Goal: Book appointment/travel/reservation

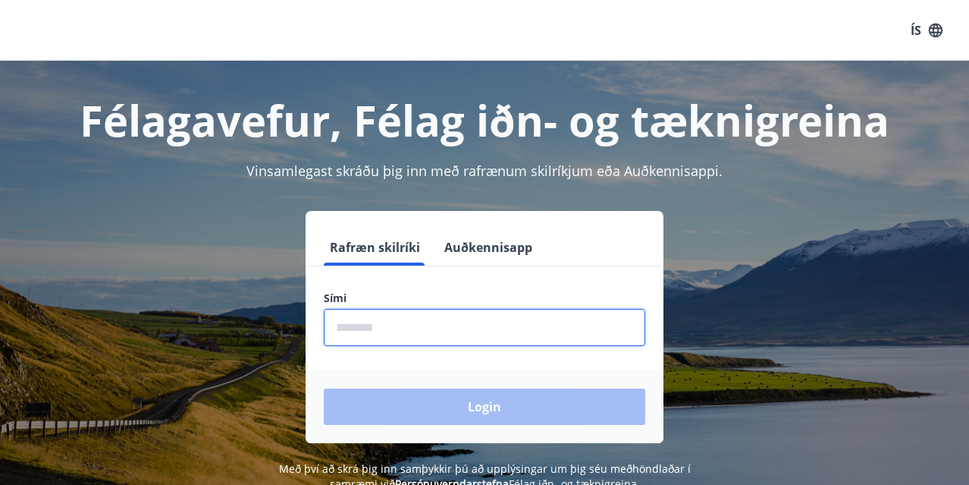
click at [388, 328] on input "phone" at bounding box center [485, 327] width 322 height 37
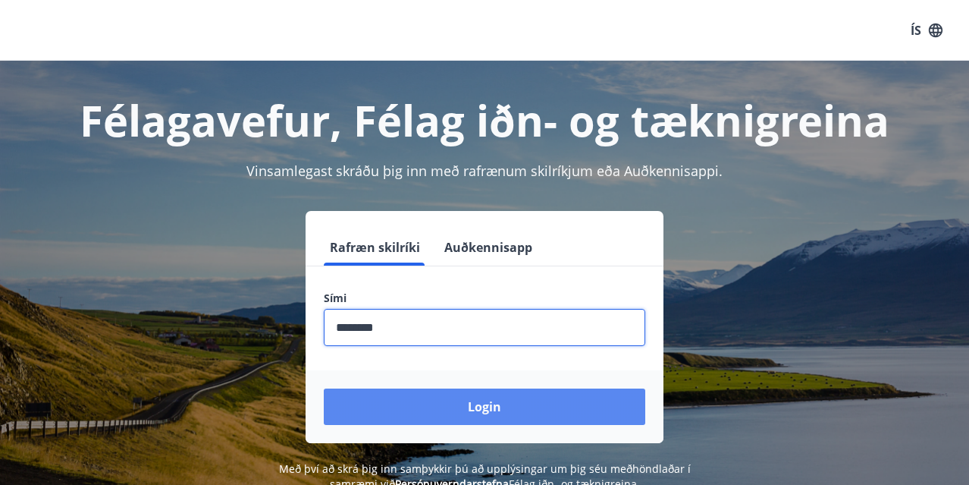
type input "********"
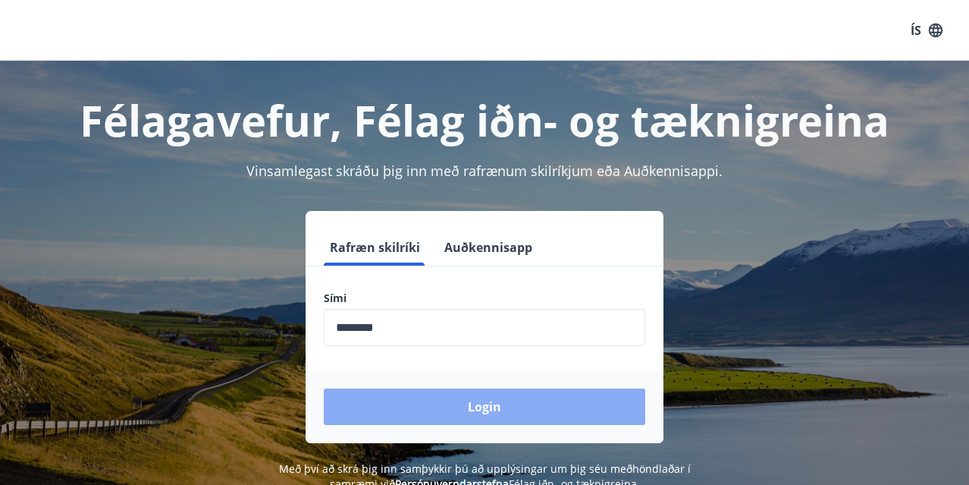
click at [389, 408] on button "Login" at bounding box center [485, 406] width 322 height 36
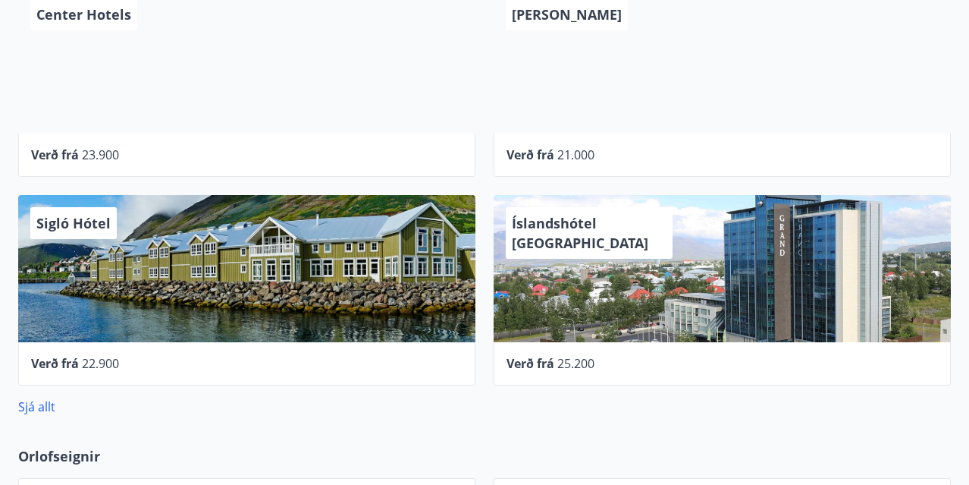
scroll to position [820, 0]
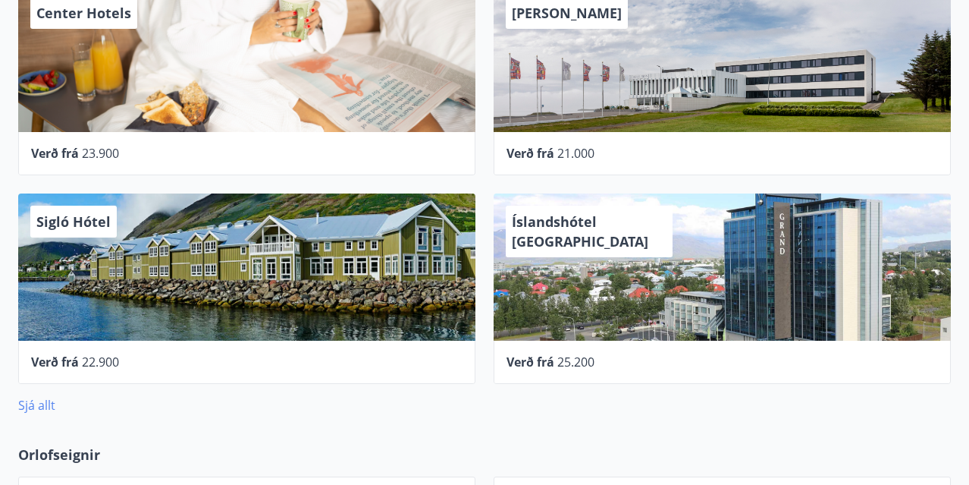
click at [30, 405] on link "Sjá allt" at bounding box center [36, 405] width 37 height 17
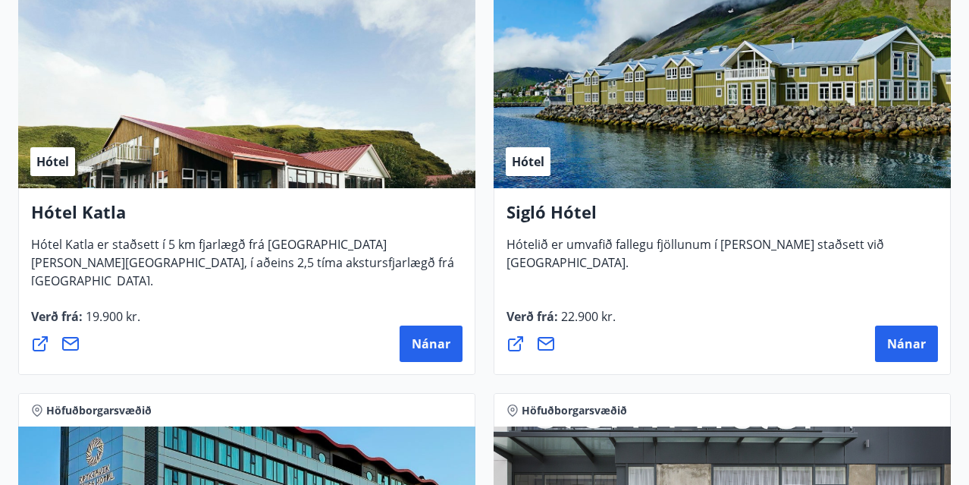
scroll to position [1605, 0]
click at [423, 340] on span "Nánar" at bounding box center [431, 343] width 39 height 17
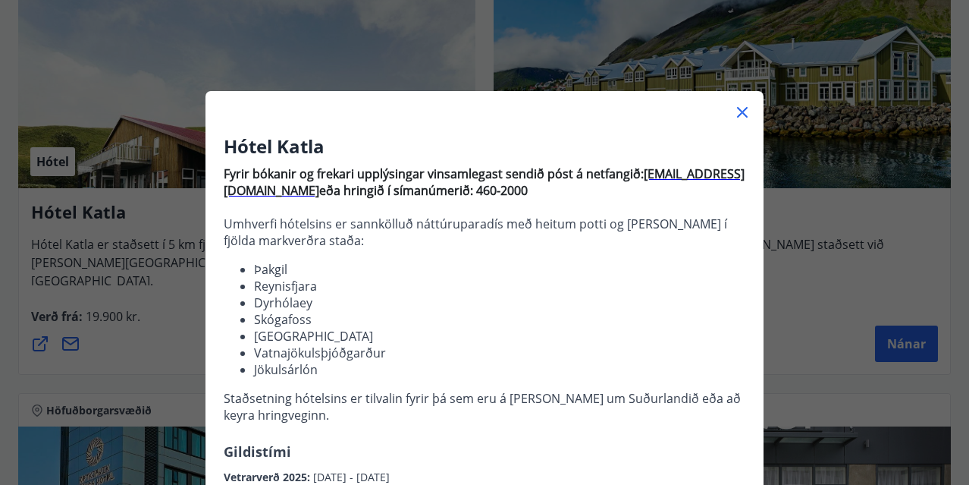
scroll to position [0, 0]
click at [742, 110] on icon at bounding box center [742, 112] width 18 height 18
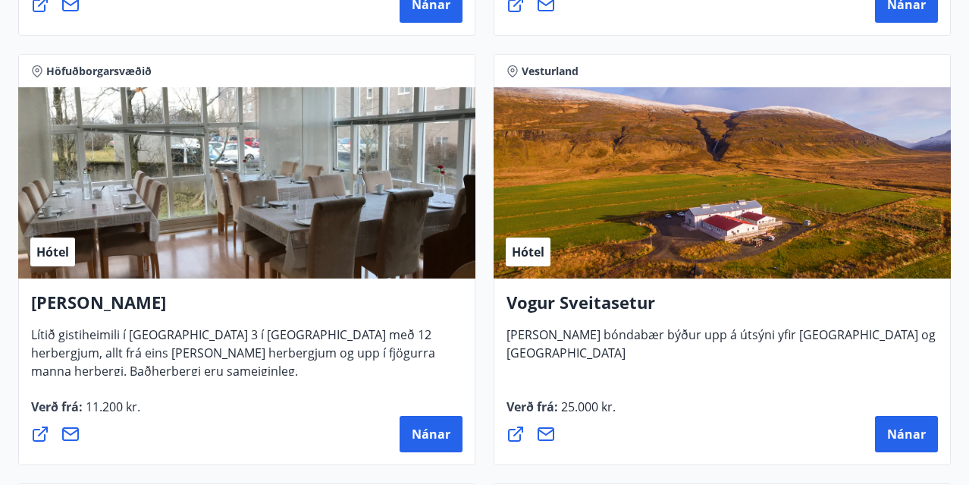
scroll to position [4089, 0]
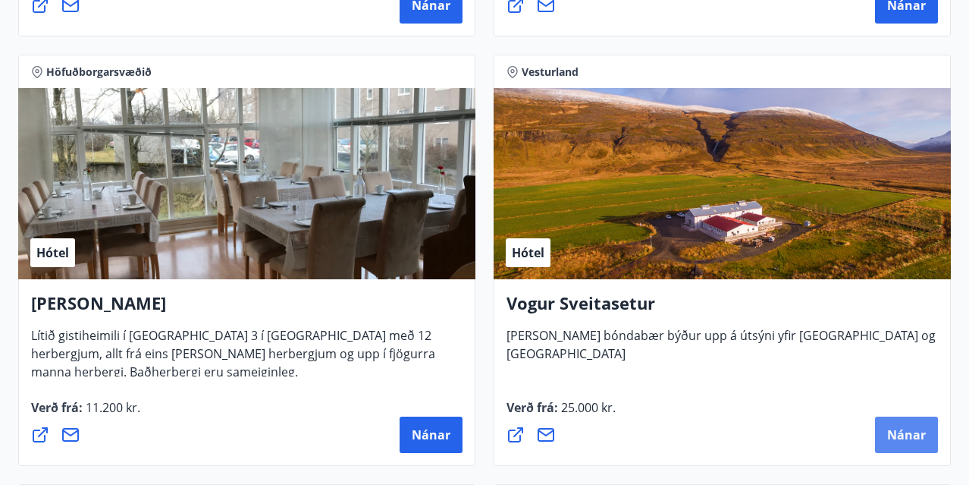
click at [905, 429] on span "Nánar" at bounding box center [906, 434] width 39 height 17
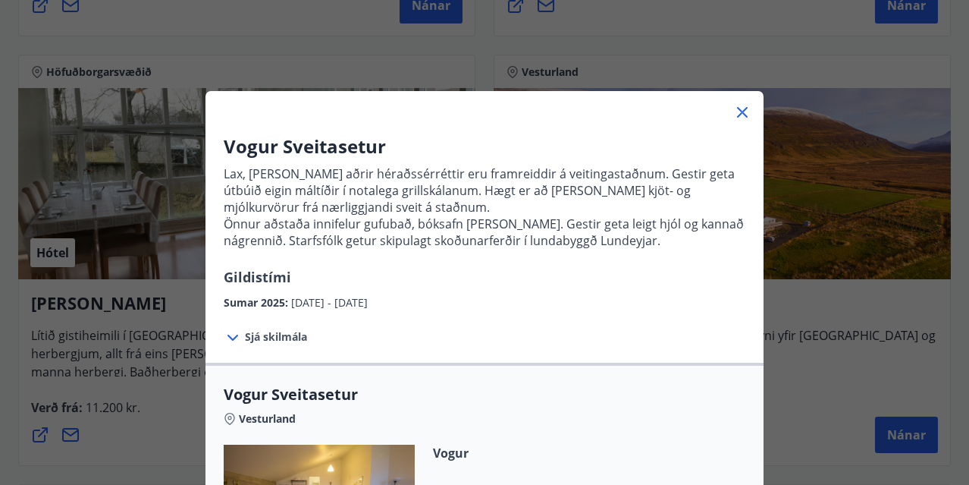
scroll to position [0, 0]
click at [745, 111] on icon at bounding box center [742, 112] width 11 height 11
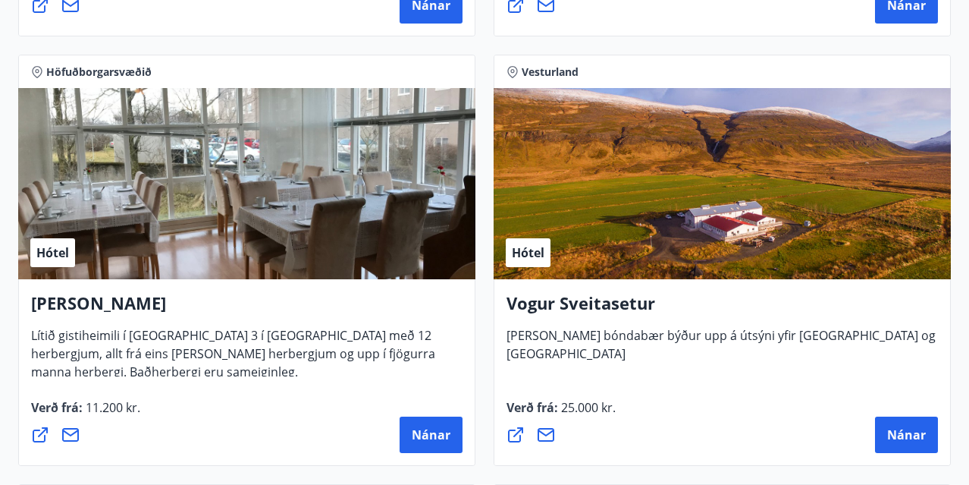
click at [703, 211] on div "Hótel" at bounding box center [722, 183] width 457 height 191
click at [907, 430] on span "Nánar" at bounding box center [906, 434] width 39 height 17
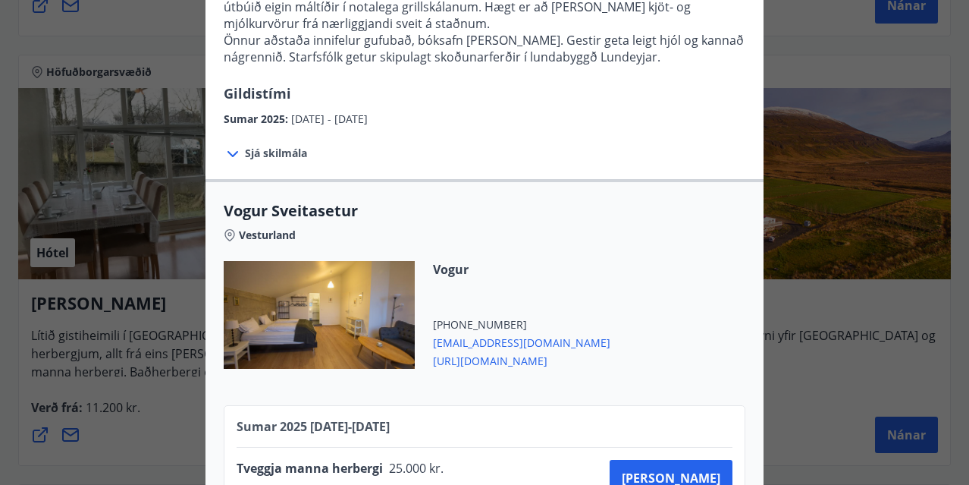
scroll to position [287, 0]
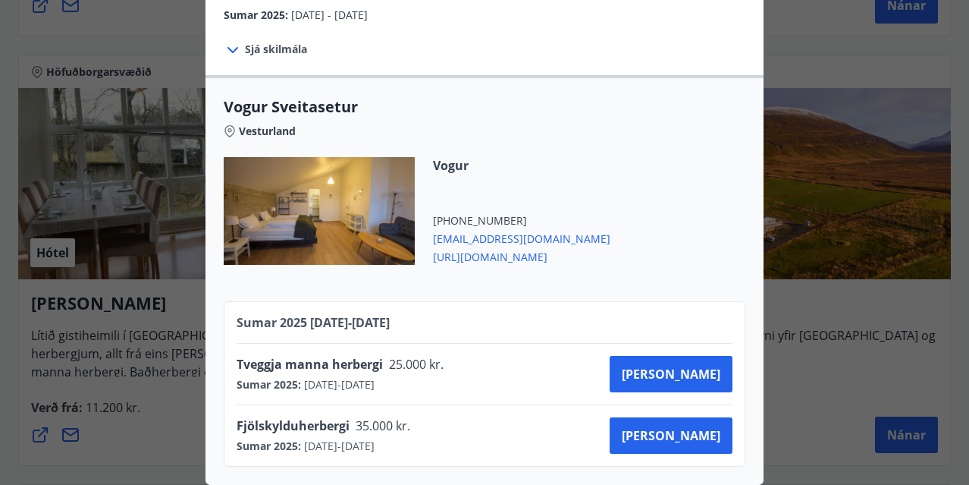
click at [474, 239] on span "vogur@vogur.org" at bounding box center [521, 237] width 177 height 18
click at [471, 257] on span "http://vogur.org/" at bounding box center [521, 255] width 177 height 18
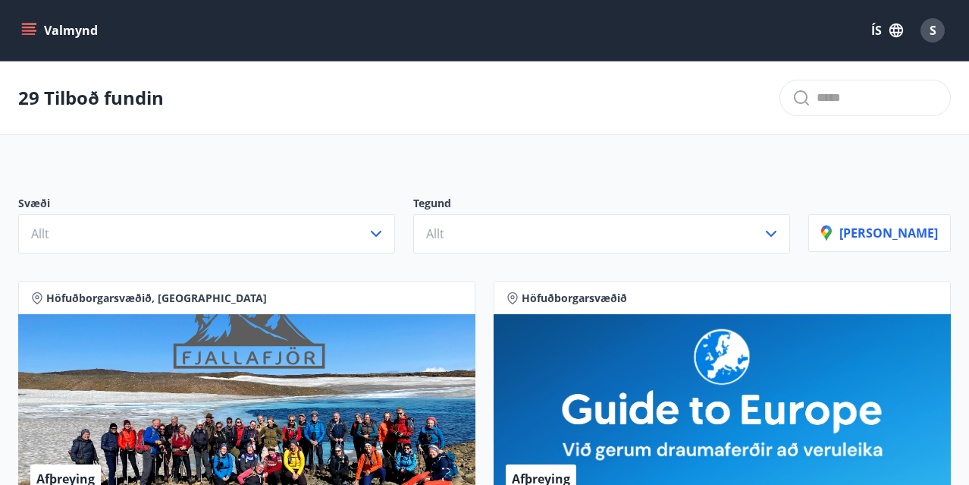
scroll to position [0, 0]
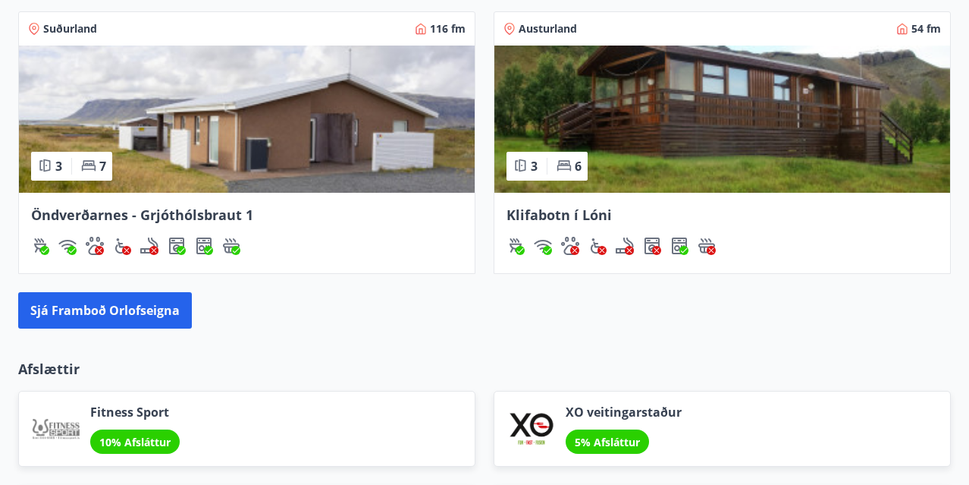
scroll to position [1561, 0]
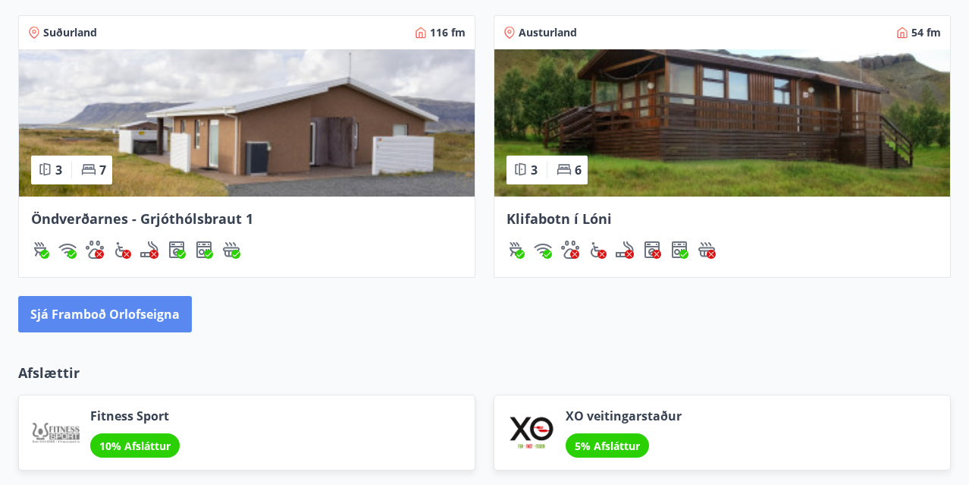
click at [149, 309] on button "Sjá framboð orlofseigna" at bounding box center [105, 314] width 174 height 36
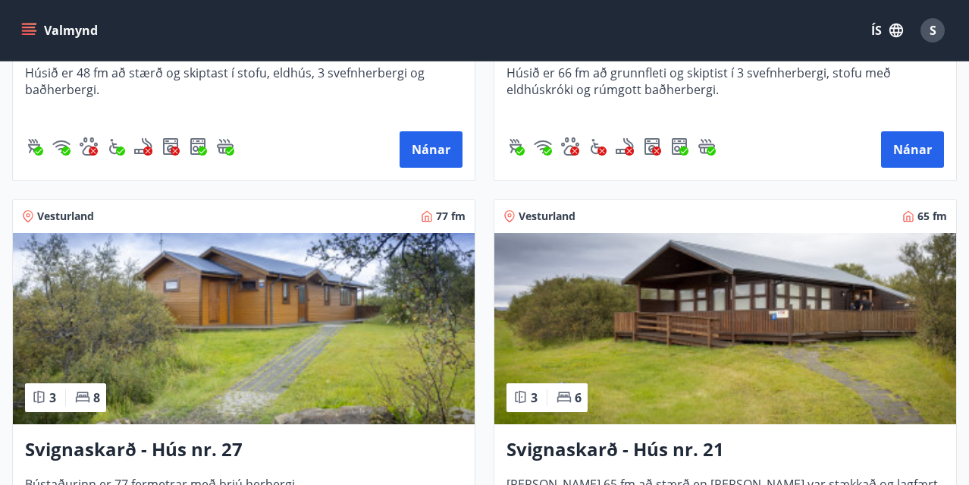
scroll to position [5087, 0]
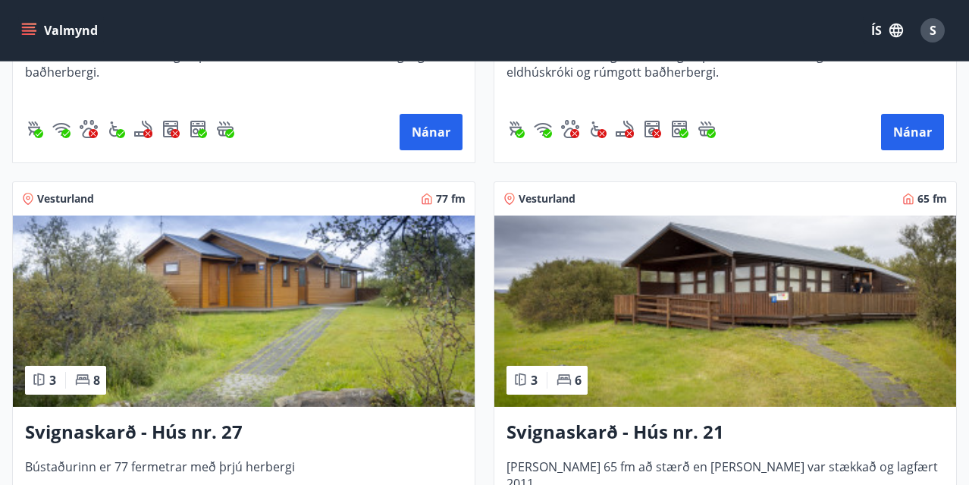
click at [331, 311] on img at bounding box center [244, 310] width 462 height 191
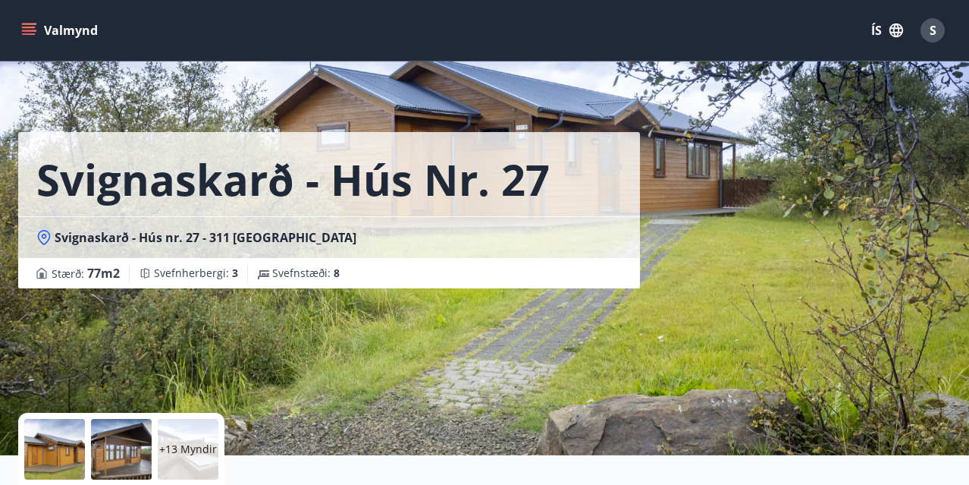
click at [189, 452] on p "+13 Myndir" at bounding box center [188, 448] width 58 height 15
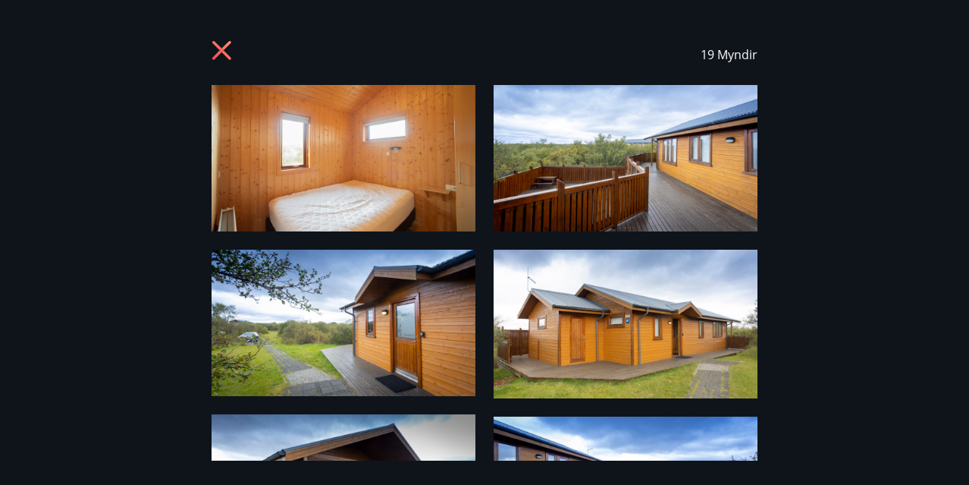
click at [375, 177] on img at bounding box center [344, 158] width 264 height 146
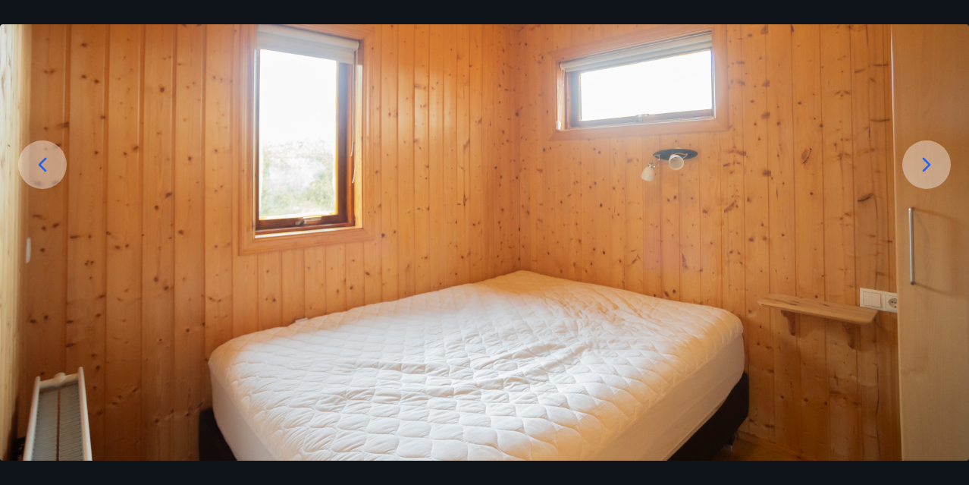
scroll to position [163, 0]
click at [928, 162] on icon at bounding box center [927, 164] width 8 height 14
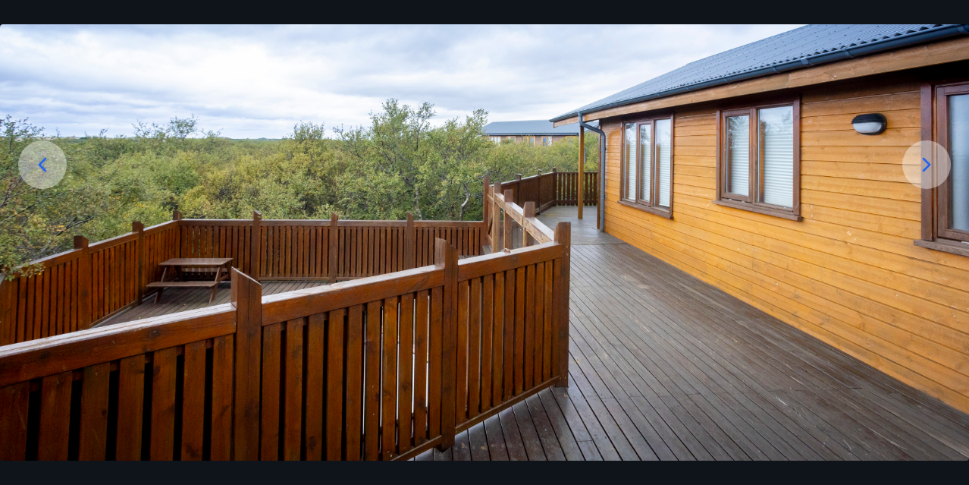
click at [928, 162] on icon at bounding box center [927, 164] width 8 height 14
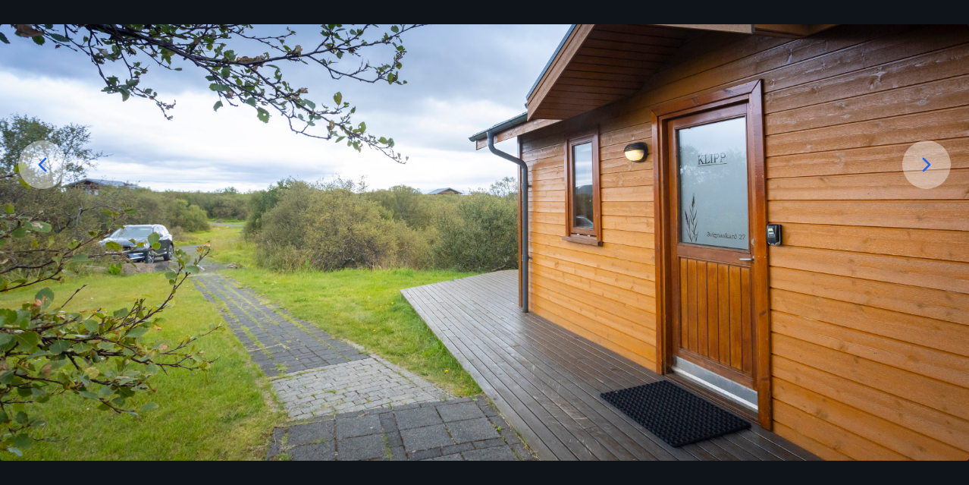
click at [928, 162] on icon at bounding box center [927, 164] width 8 height 14
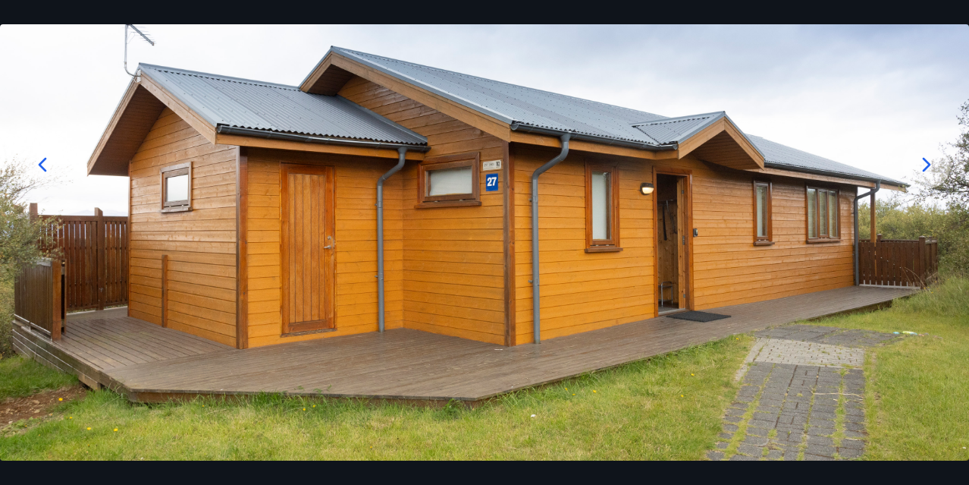
click at [928, 162] on icon at bounding box center [927, 164] width 8 height 14
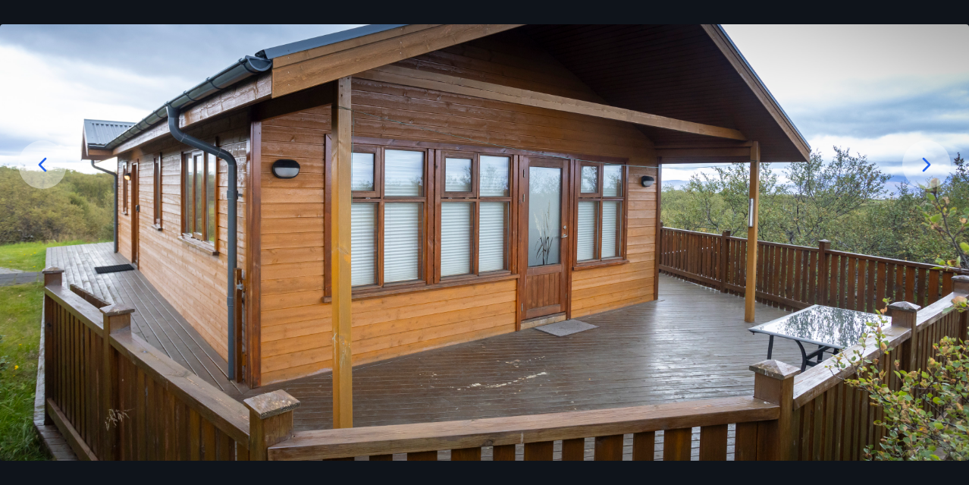
click at [928, 162] on icon at bounding box center [927, 164] width 8 height 14
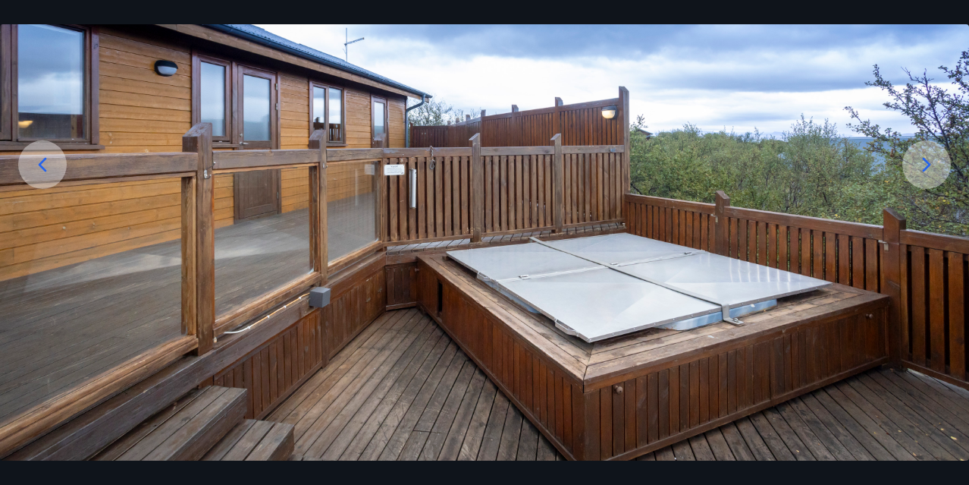
click at [928, 162] on icon at bounding box center [927, 164] width 8 height 14
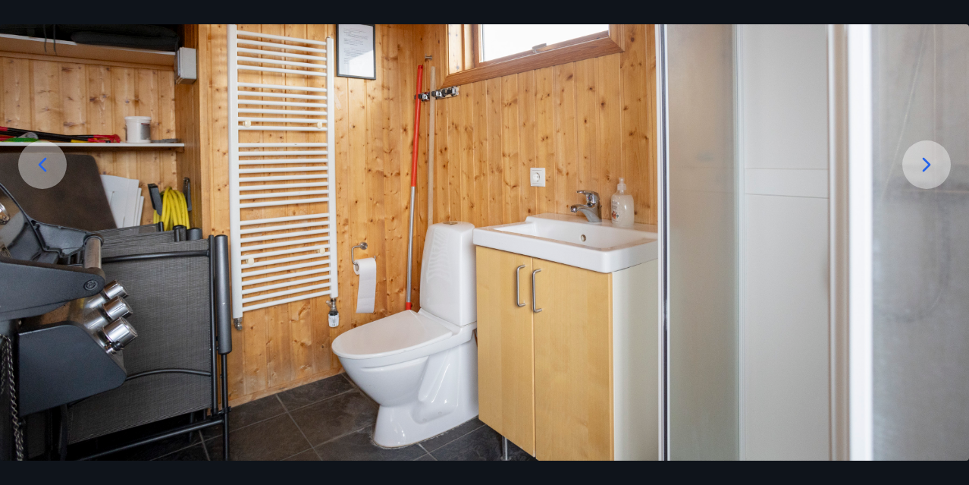
click at [928, 162] on icon at bounding box center [927, 164] width 8 height 14
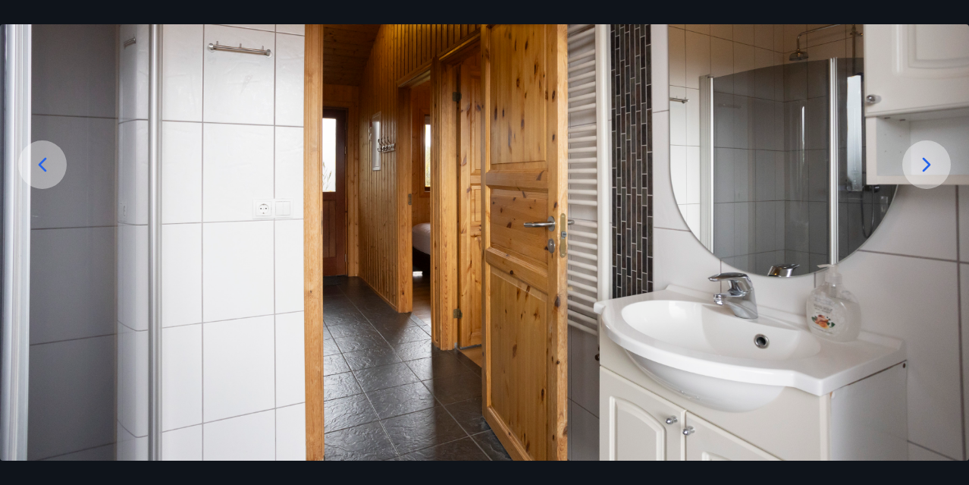
click at [928, 162] on icon at bounding box center [927, 164] width 8 height 14
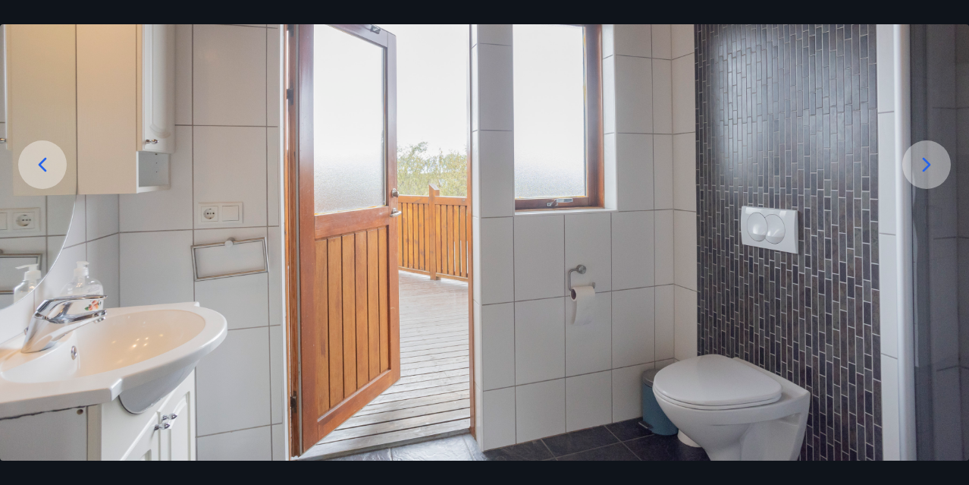
click at [928, 162] on icon at bounding box center [927, 164] width 8 height 14
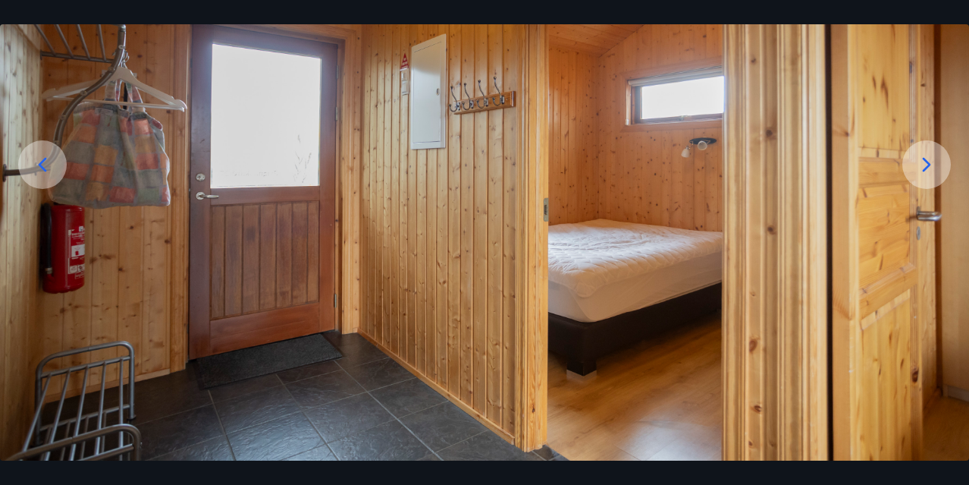
click at [928, 162] on icon at bounding box center [927, 164] width 8 height 14
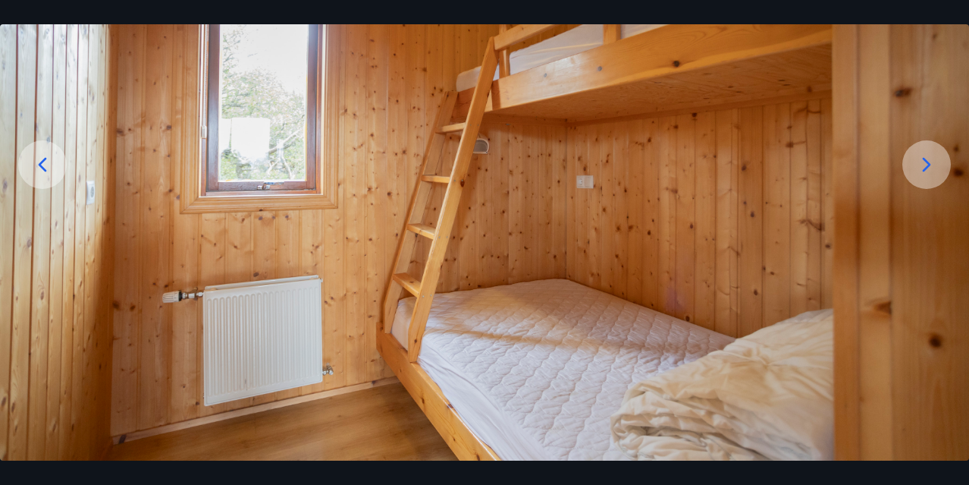
click at [928, 162] on icon at bounding box center [927, 164] width 8 height 14
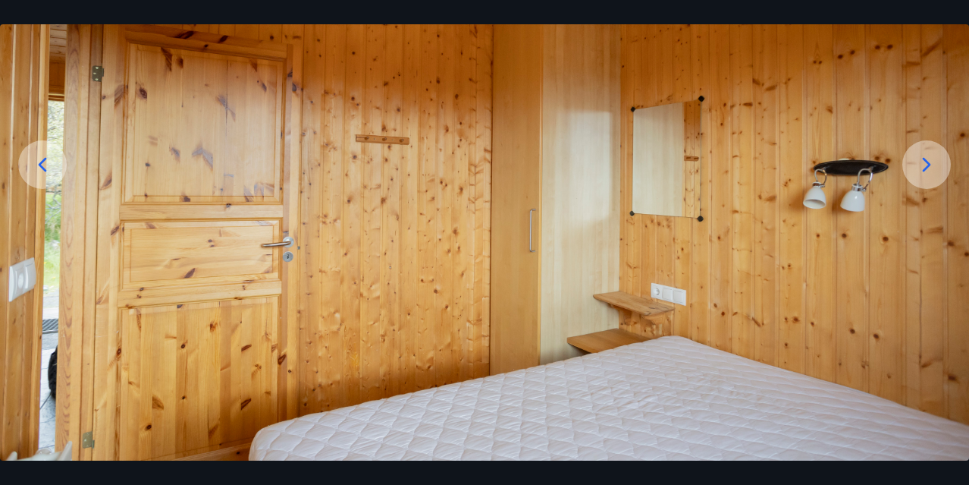
click at [928, 162] on icon at bounding box center [927, 164] width 8 height 14
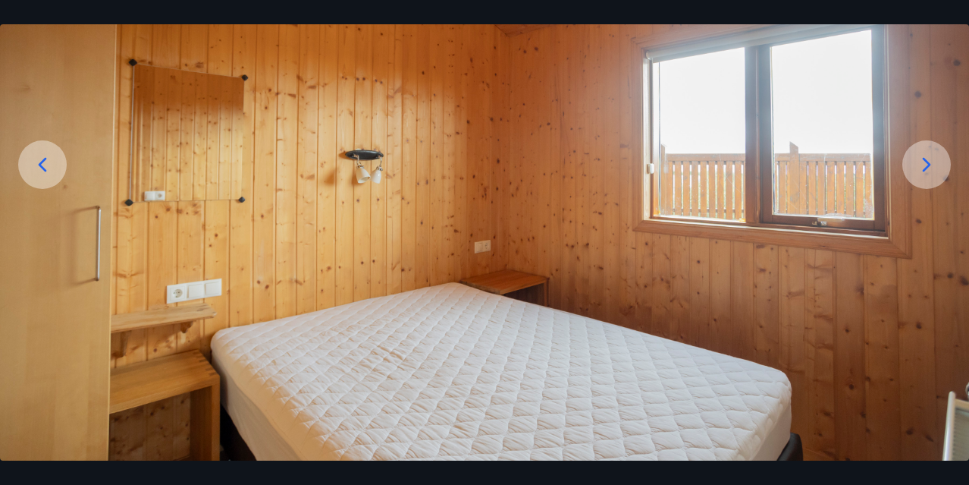
click at [928, 162] on icon at bounding box center [927, 164] width 8 height 14
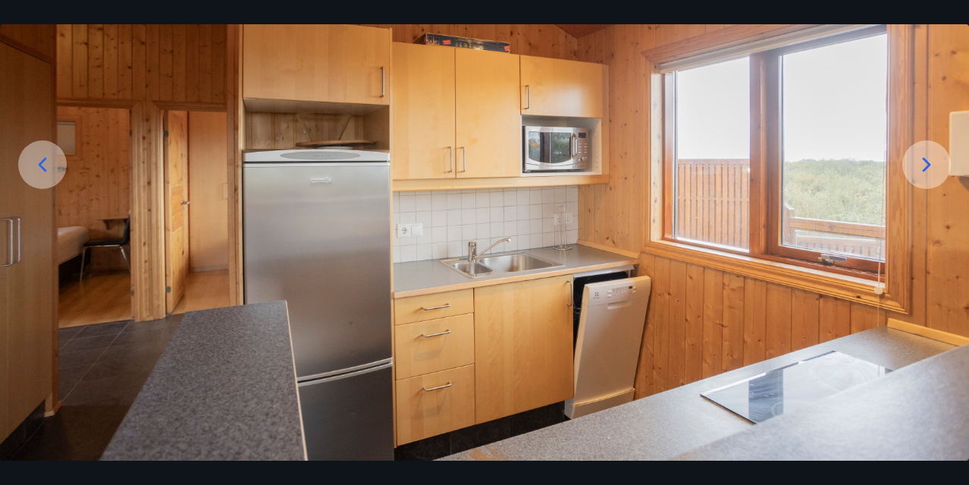
click at [928, 162] on icon at bounding box center [927, 164] width 8 height 14
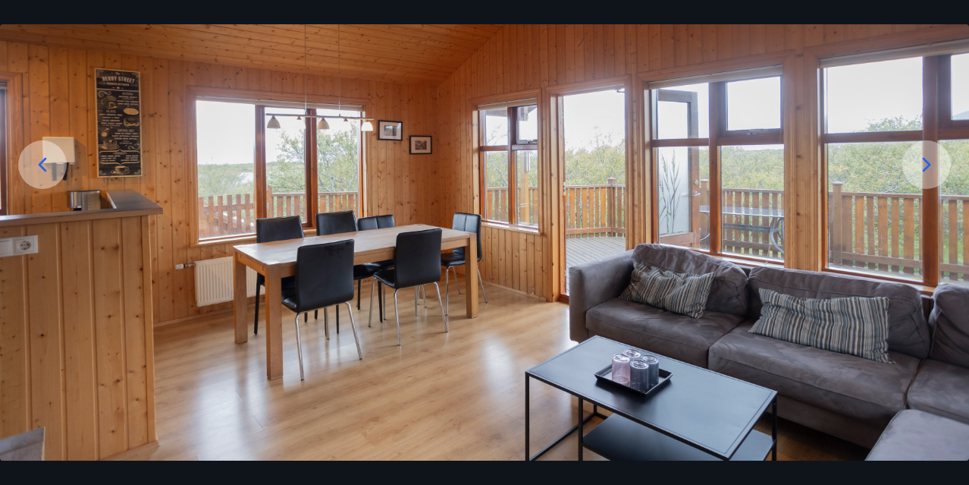
click at [928, 162] on icon at bounding box center [927, 164] width 8 height 14
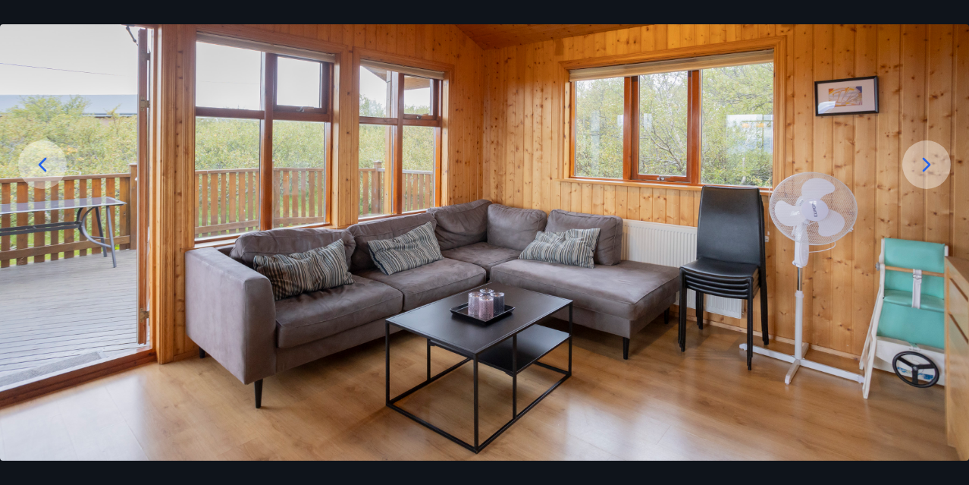
click at [928, 162] on icon at bounding box center [927, 164] width 8 height 14
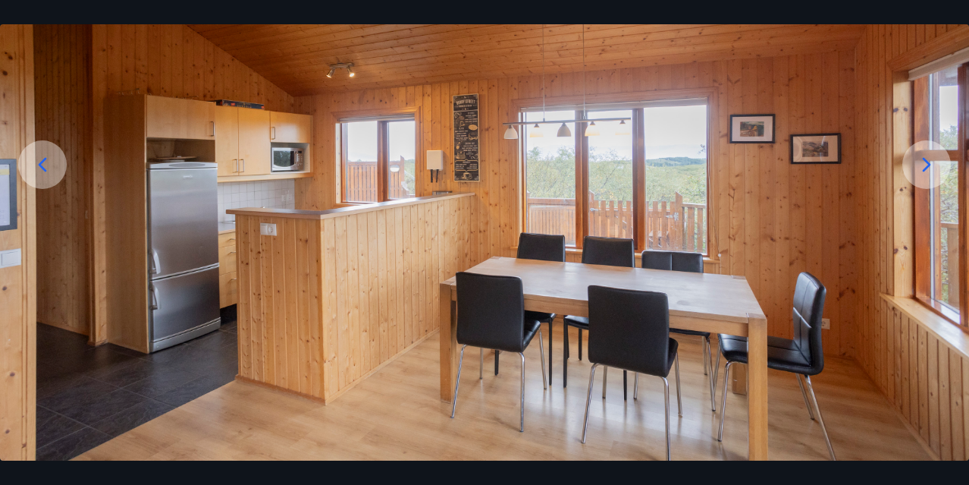
click at [928, 162] on icon at bounding box center [927, 164] width 8 height 14
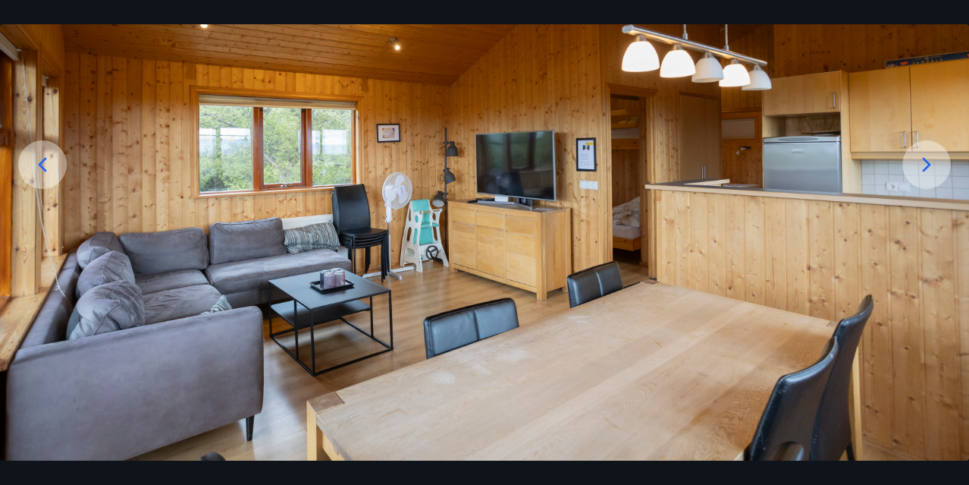
click at [928, 162] on icon at bounding box center [927, 164] width 8 height 14
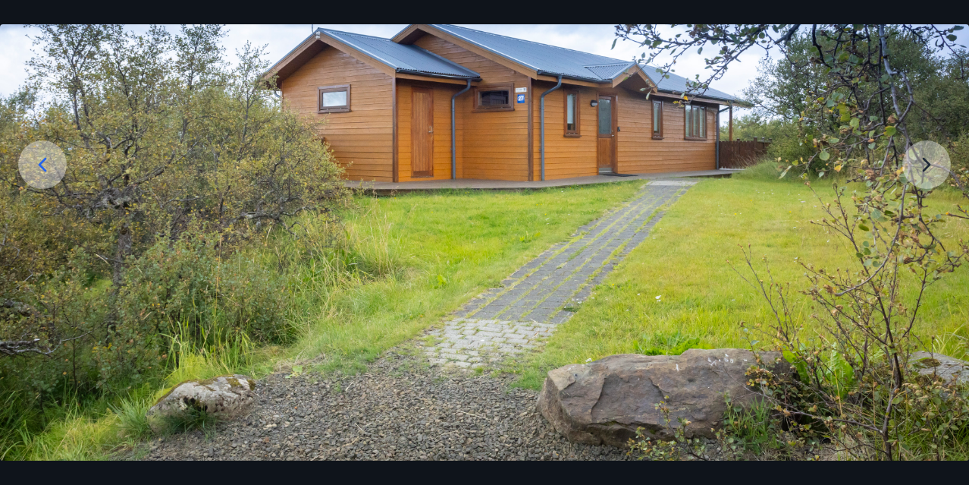
click at [928, 162] on img at bounding box center [484, 191] width 969 height 538
click at [923, 160] on img at bounding box center [484, 191] width 969 height 538
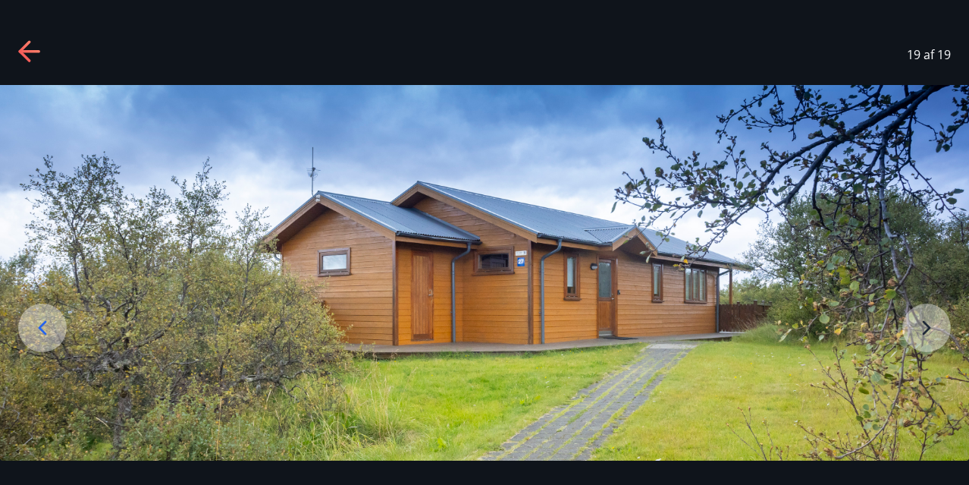
scroll to position [0, 0]
click at [33, 49] on icon at bounding box center [30, 52] width 24 height 24
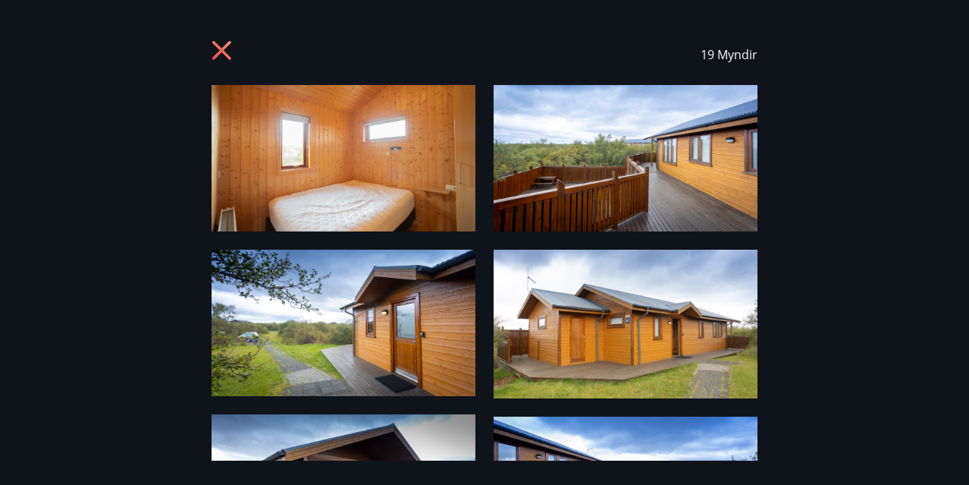
click at [226, 45] on icon at bounding box center [221, 50] width 19 height 19
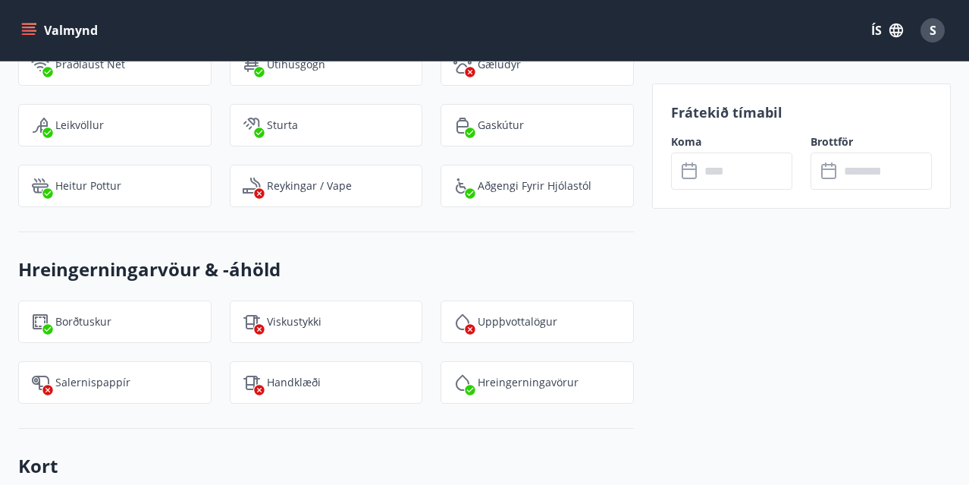
scroll to position [1589, 0]
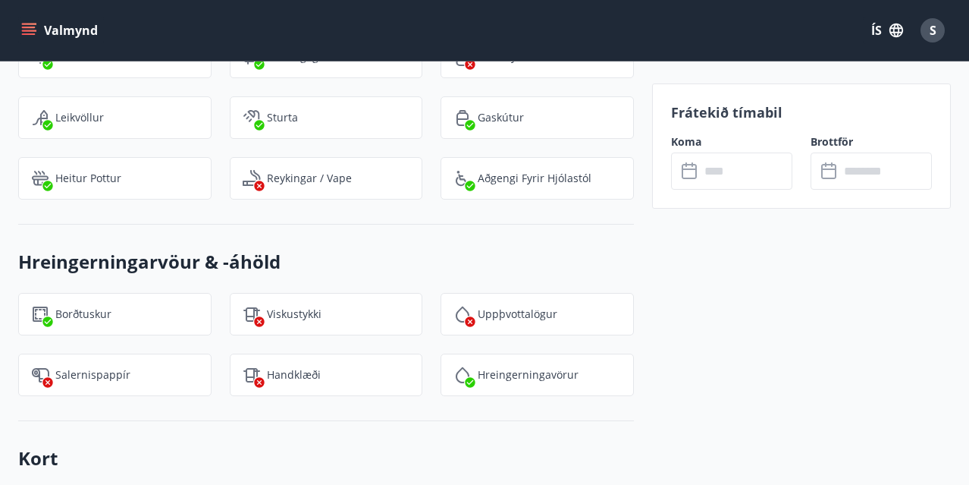
click at [718, 171] on input "text" at bounding box center [746, 170] width 93 height 37
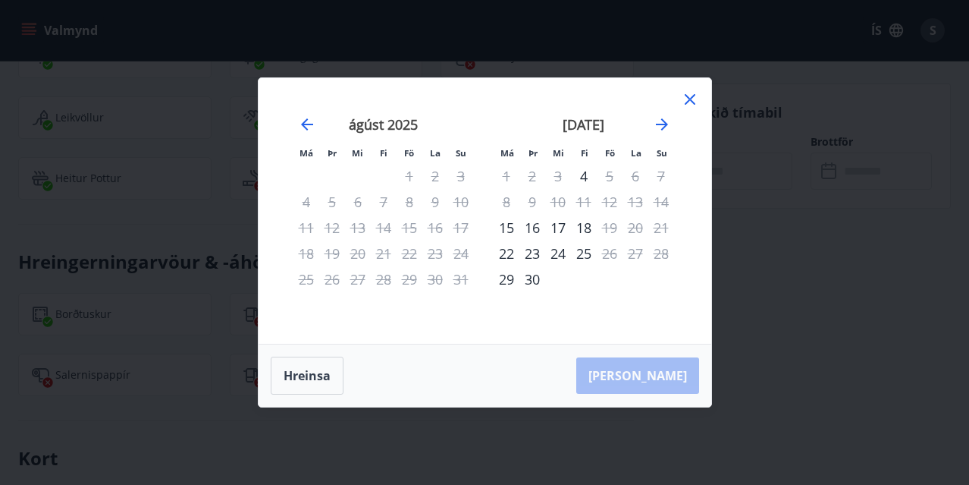
click at [688, 97] on icon at bounding box center [690, 99] width 11 height 11
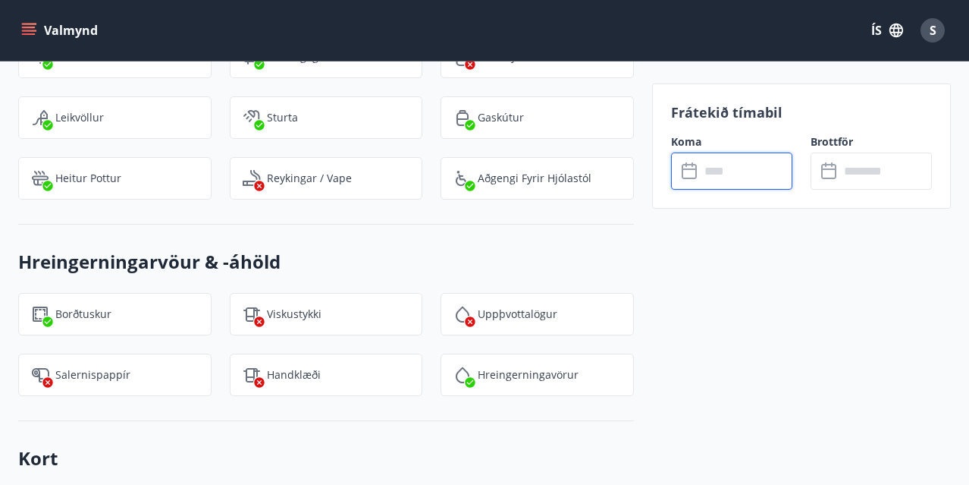
click at [738, 163] on input "text" at bounding box center [746, 170] width 93 height 37
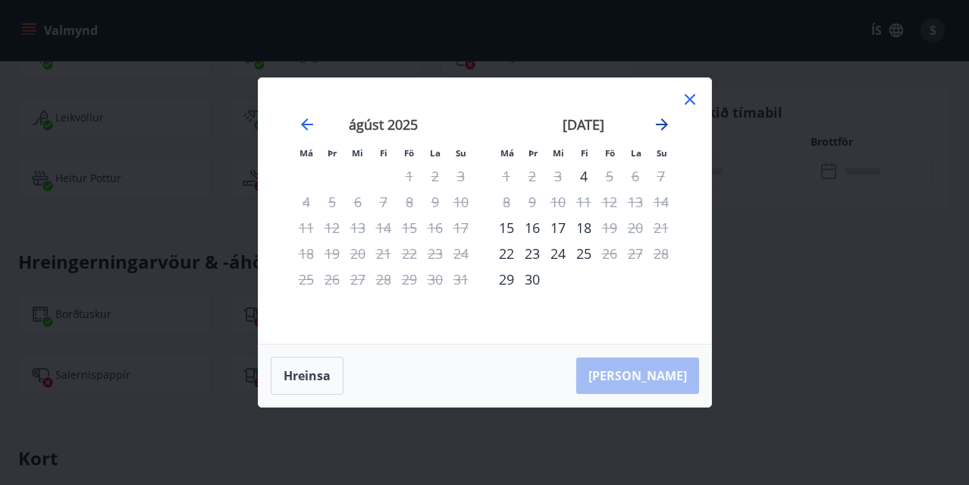
click at [663, 119] on icon "Move forward to switch to the next month." at bounding box center [662, 124] width 18 height 18
click at [661, 121] on icon "Move forward to switch to the next month." at bounding box center [662, 124] width 18 height 18
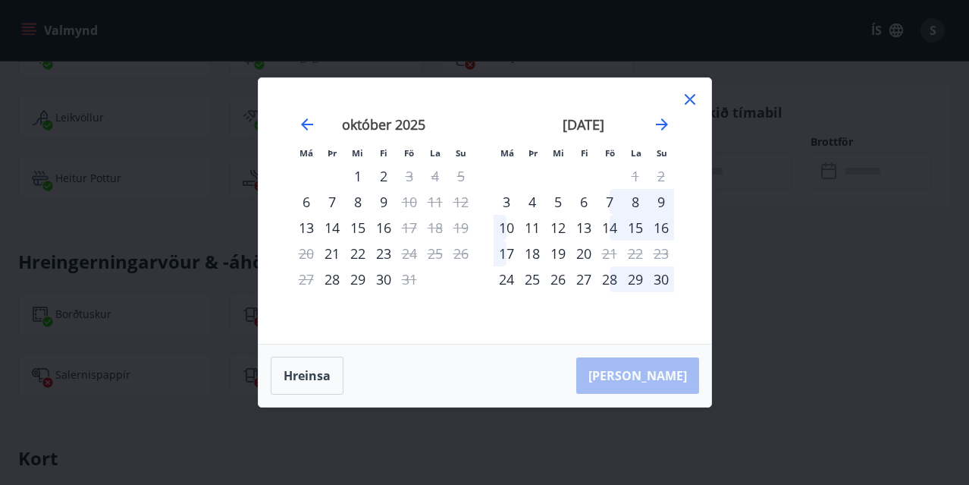
click at [692, 96] on icon at bounding box center [690, 99] width 18 height 18
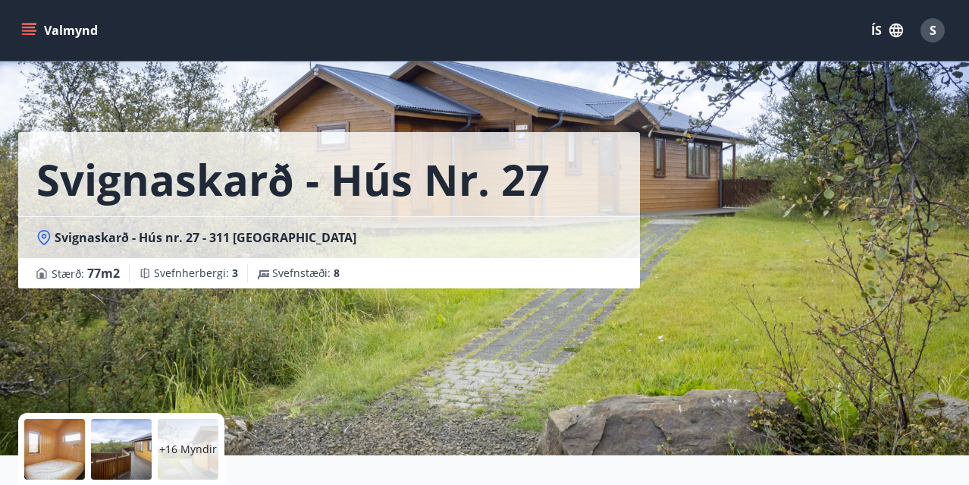
scroll to position [0, 0]
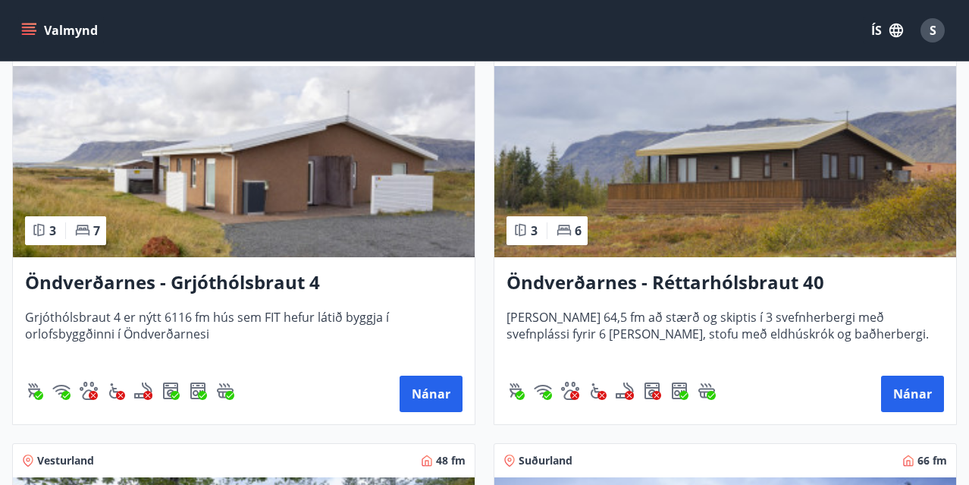
scroll to position [4419, 0]
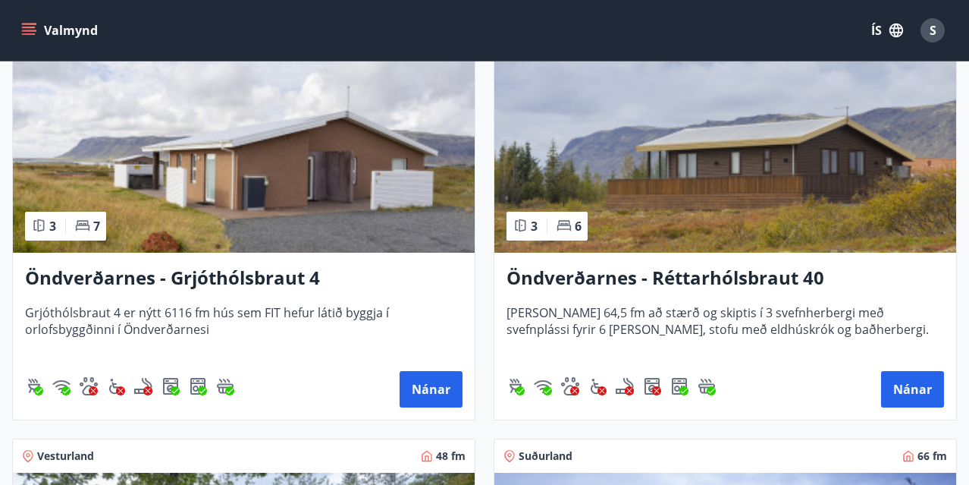
click at [671, 174] on img at bounding box center [725, 156] width 462 height 191
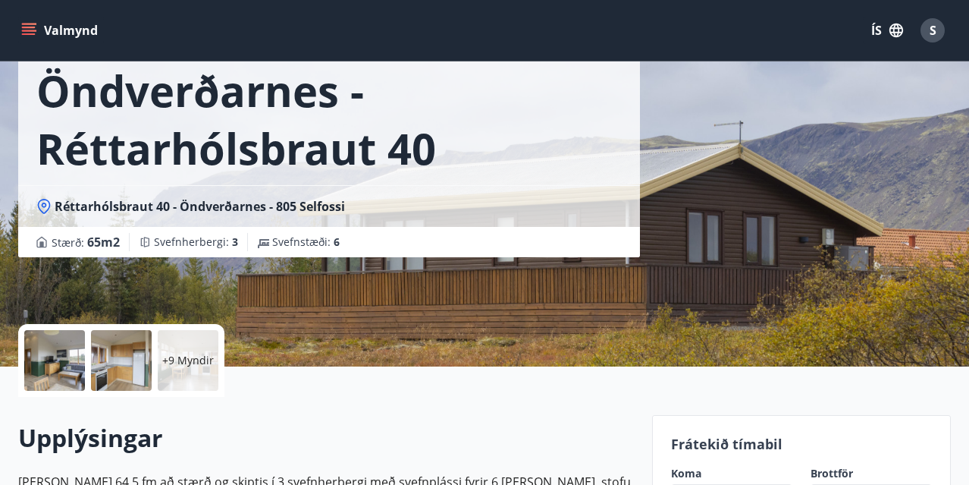
scroll to position [66, 0]
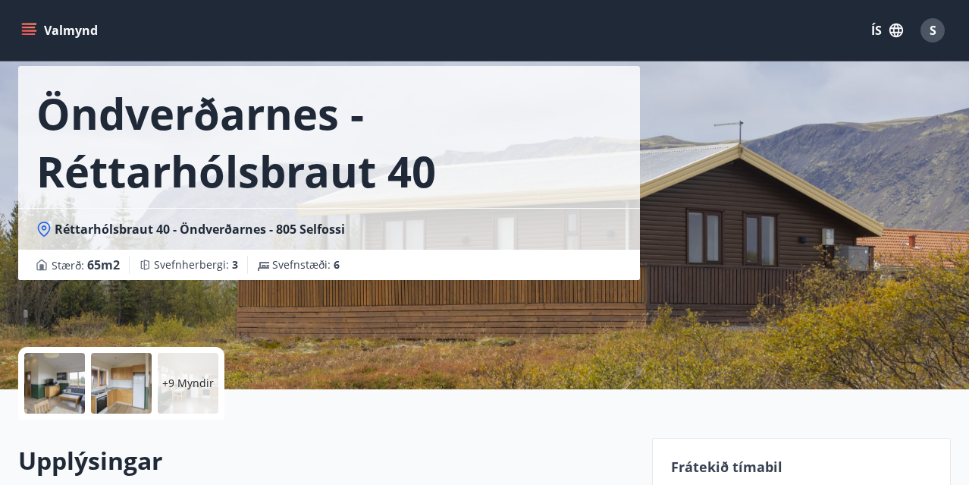
click at [67, 384] on div at bounding box center [54, 383] width 61 height 61
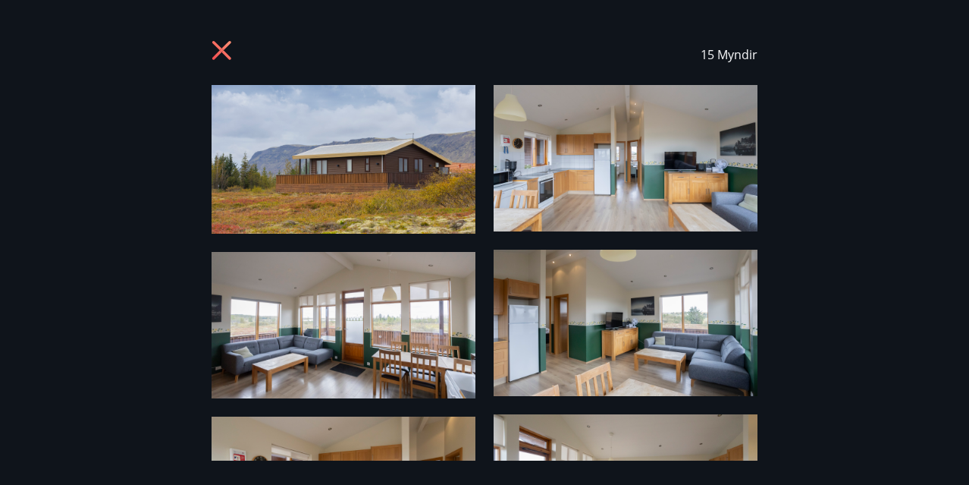
click at [310, 158] on img at bounding box center [344, 159] width 264 height 149
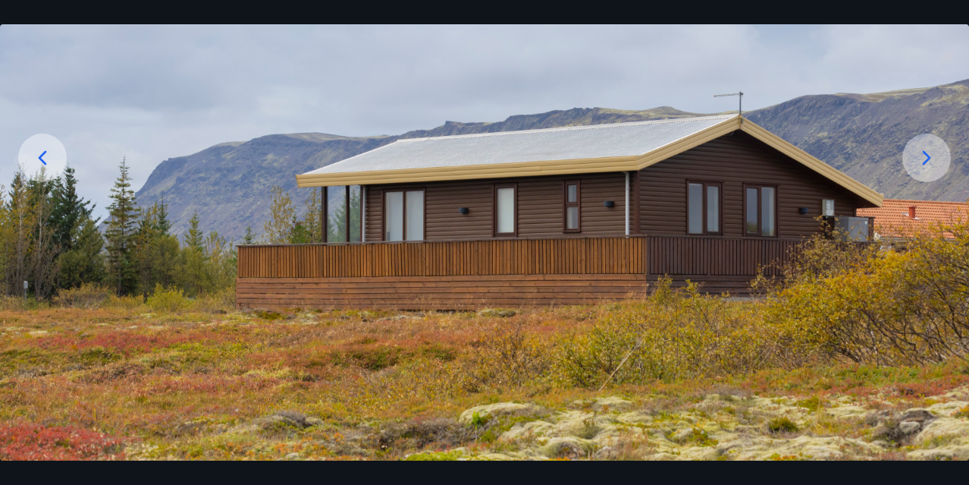
scroll to position [170, 0]
click at [930, 158] on icon at bounding box center [927, 157] width 8 height 14
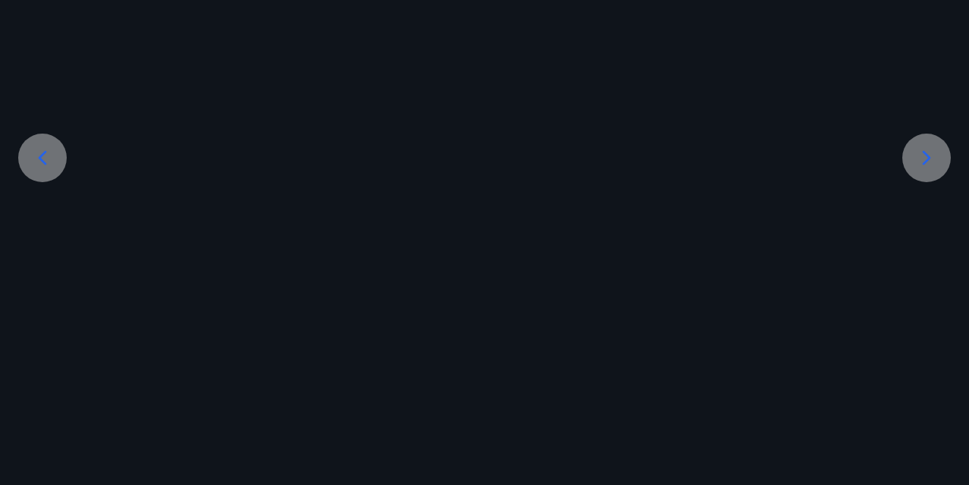
scroll to position [163, 0]
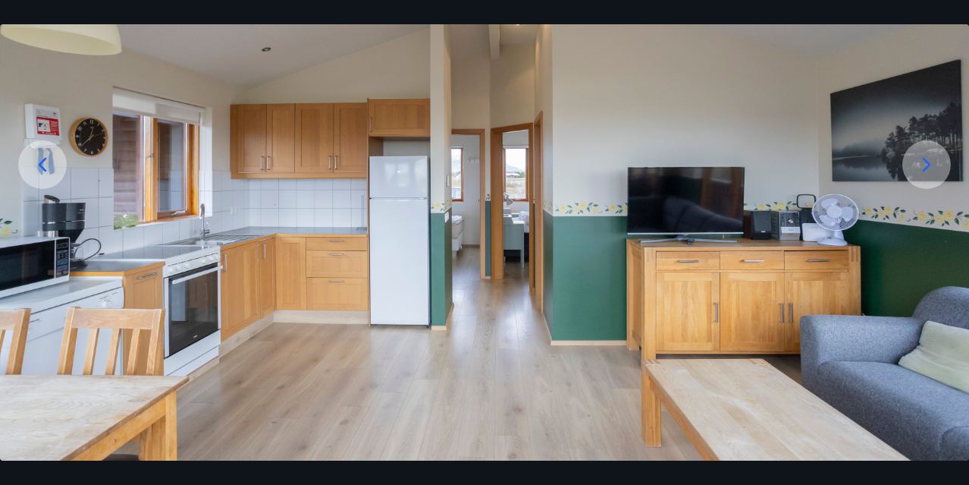
click at [930, 158] on icon at bounding box center [927, 164] width 24 height 24
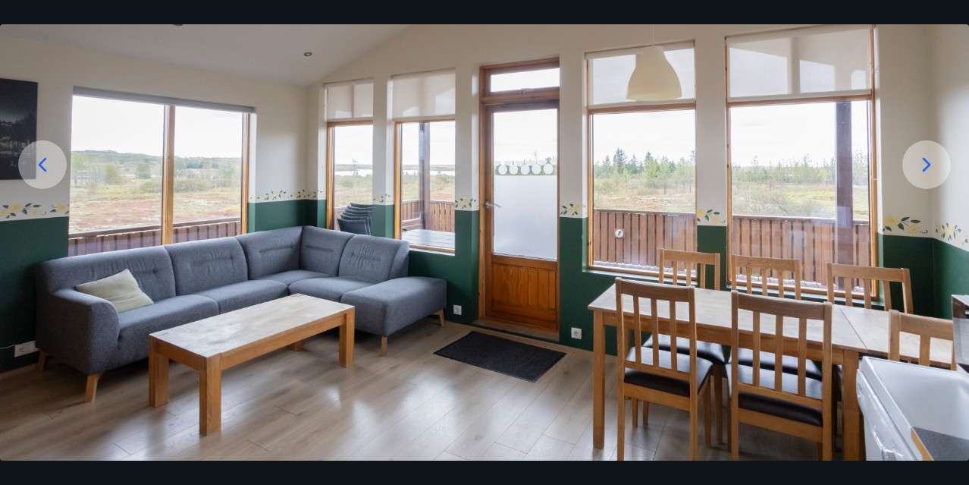
click at [930, 158] on icon at bounding box center [927, 164] width 24 height 24
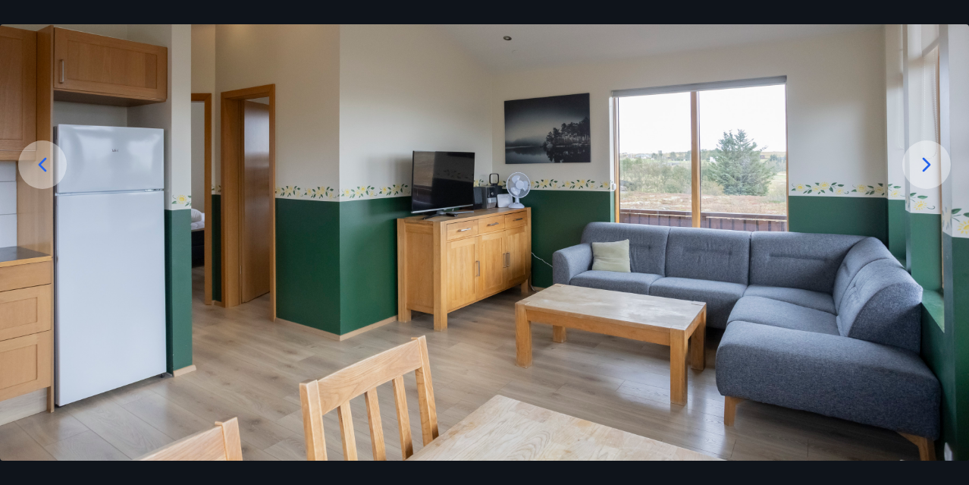
click at [930, 158] on icon at bounding box center [927, 164] width 24 height 24
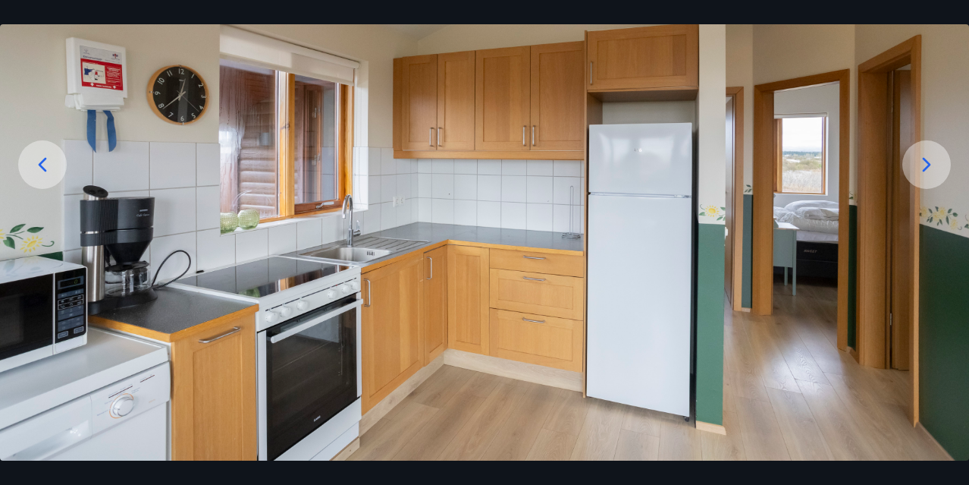
click at [930, 158] on icon at bounding box center [927, 164] width 24 height 24
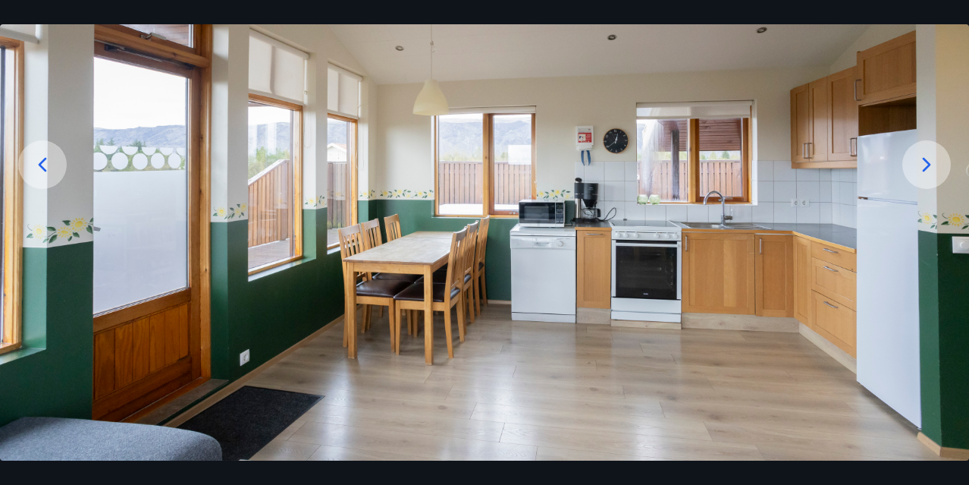
click at [930, 158] on icon at bounding box center [927, 164] width 24 height 24
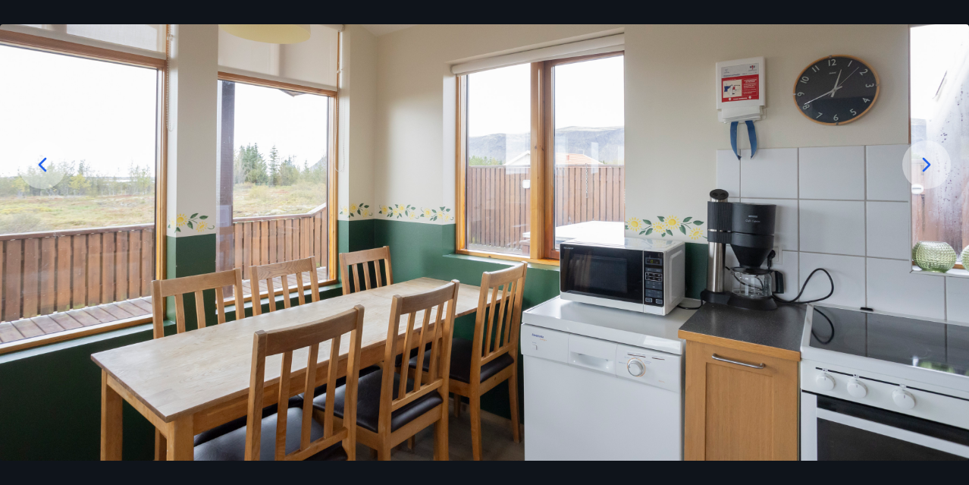
click at [36, 170] on icon at bounding box center [42, 164] width 24 height 24
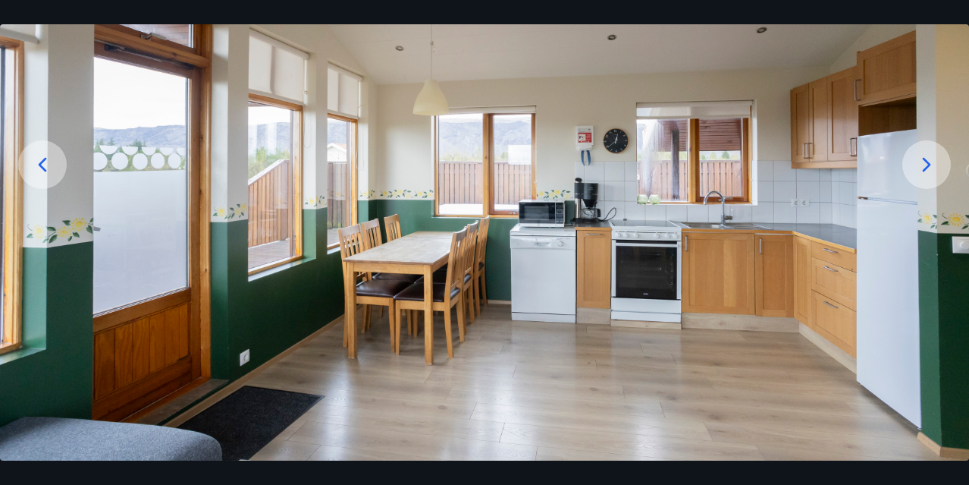
click at [922, 159] on icon at bounding box center [927, 164] width 24 height 24
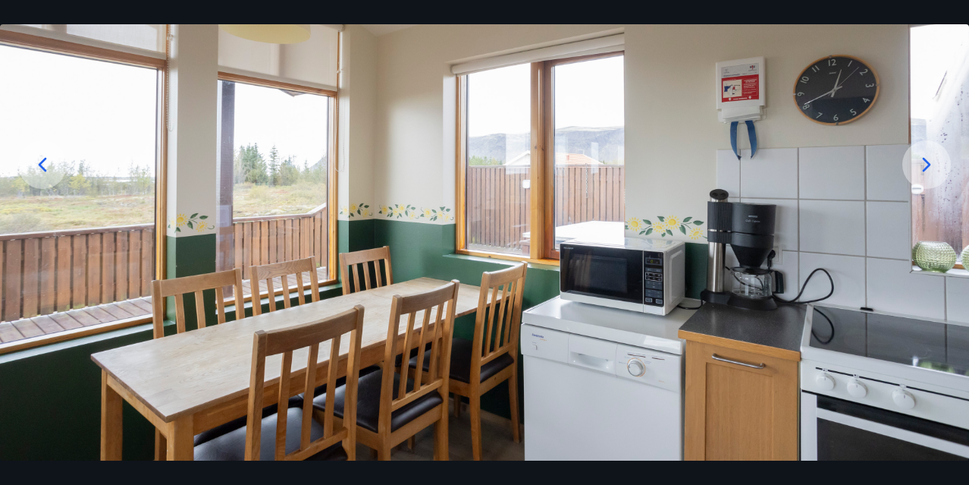
click at [920, 167] on icon at bounding box center [927, 164] width 24 height 24
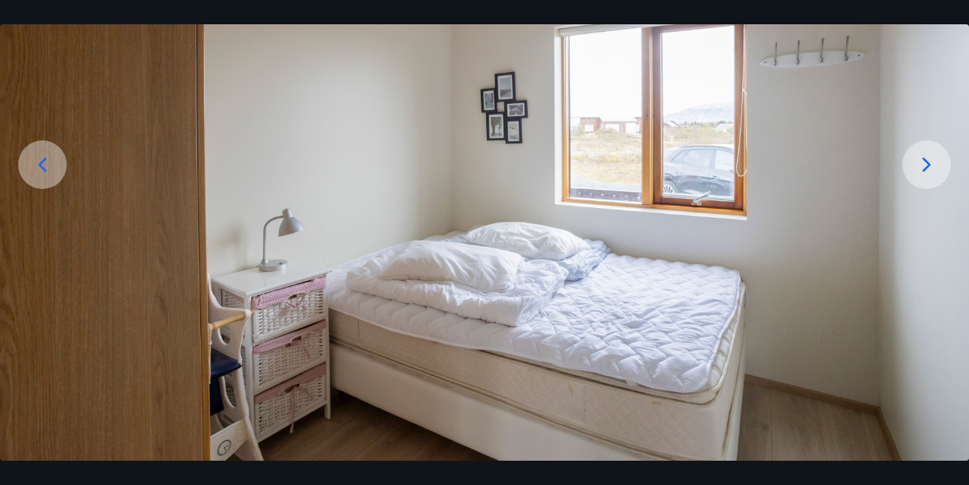
scroll to position [0, 0]
click at [928, 161] on icon at bounding box center [927, 164] width 24 height 24
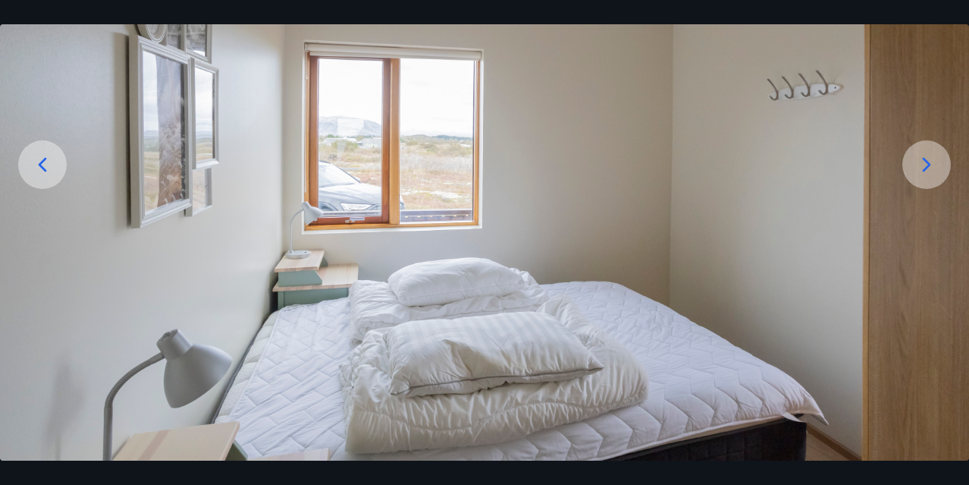
click at [928, 161] on icon at bounding box center [927, 164] width 24 height 24
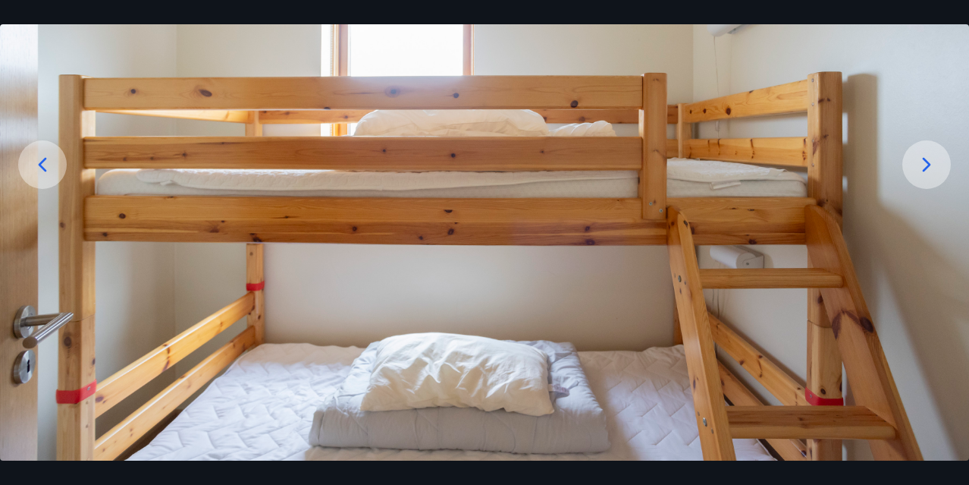
scroll to position [163, 0]
click at [916, 160] on icon at bounding box center [927, 164] width 24 height 24
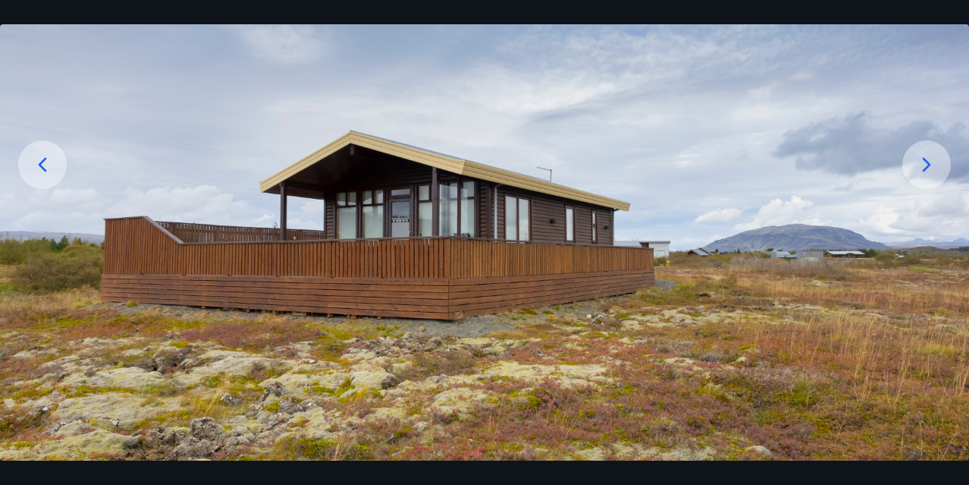
click at [918, 164] on icon at bounding box center [927, 164] width 24 height 24
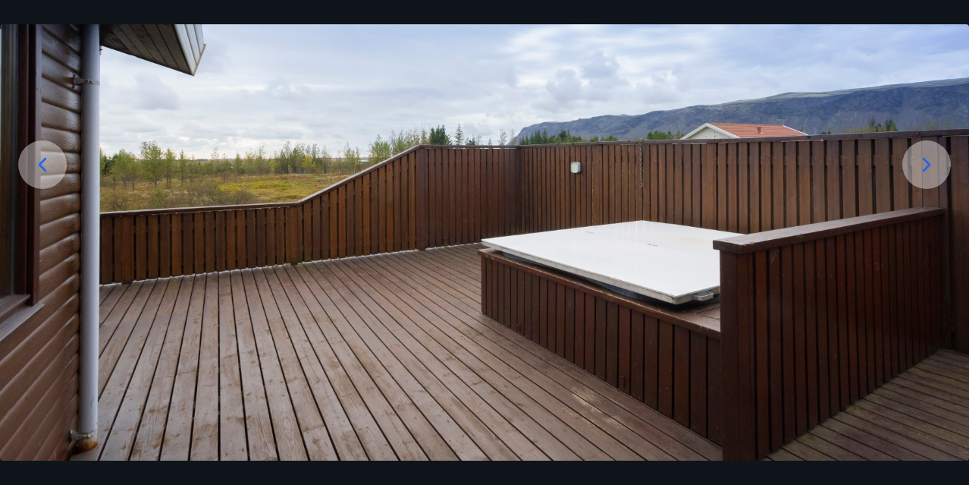
click at [918, 164] on icon at bounding box center [927, 164] width 24 height 24
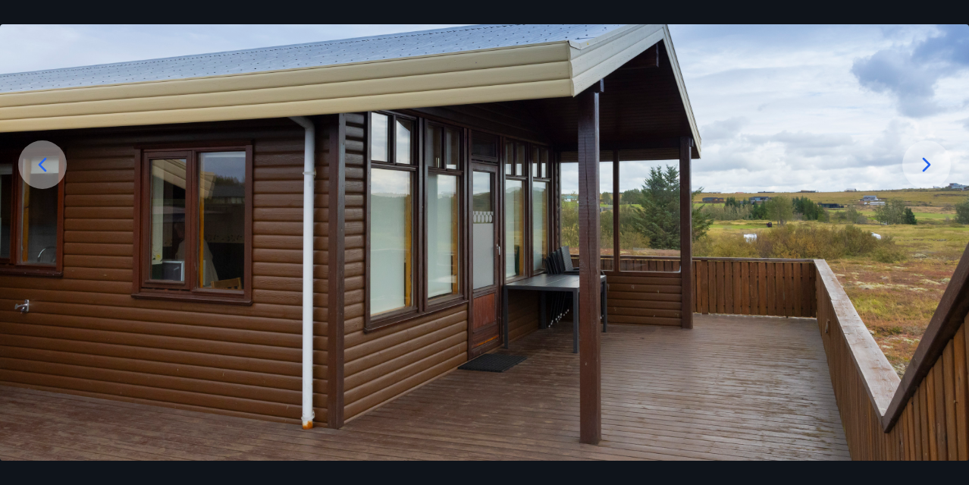
click at [923, 164] on icon at bounding box center [927, 164] width 24 height 24
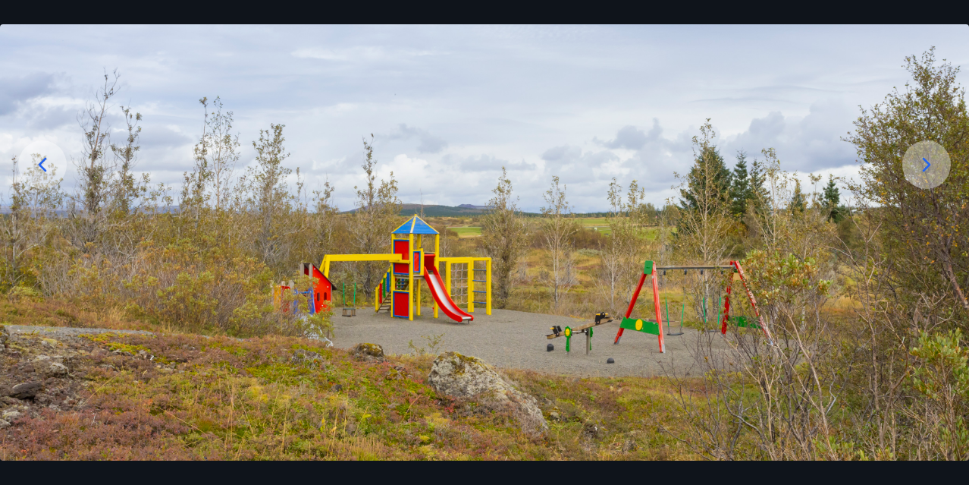
click at [923, 164] on icon at bounding box center [927, 164] width 24 height 24
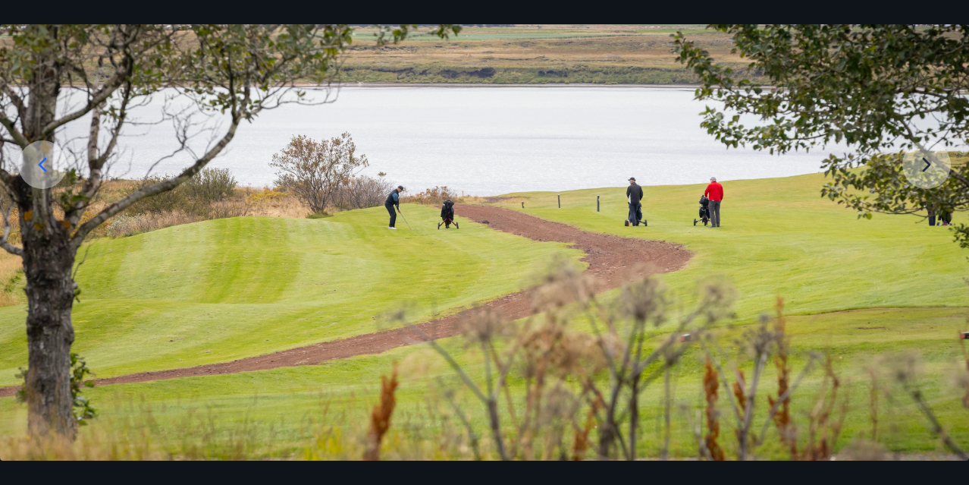
click at [923, 164] on img at bounding box center [484, 191] width 969 height 538
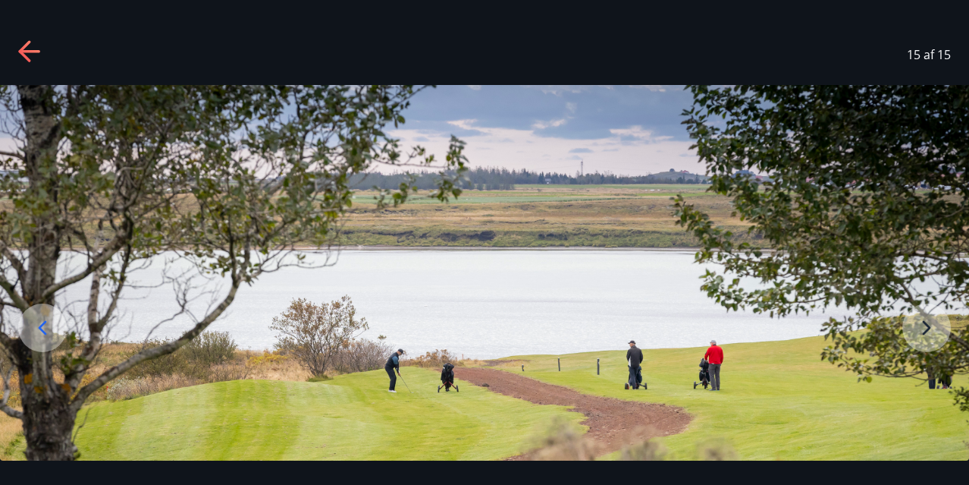
click at [24, 47] on icon at bounding box center [24, 50] width 12 height 21
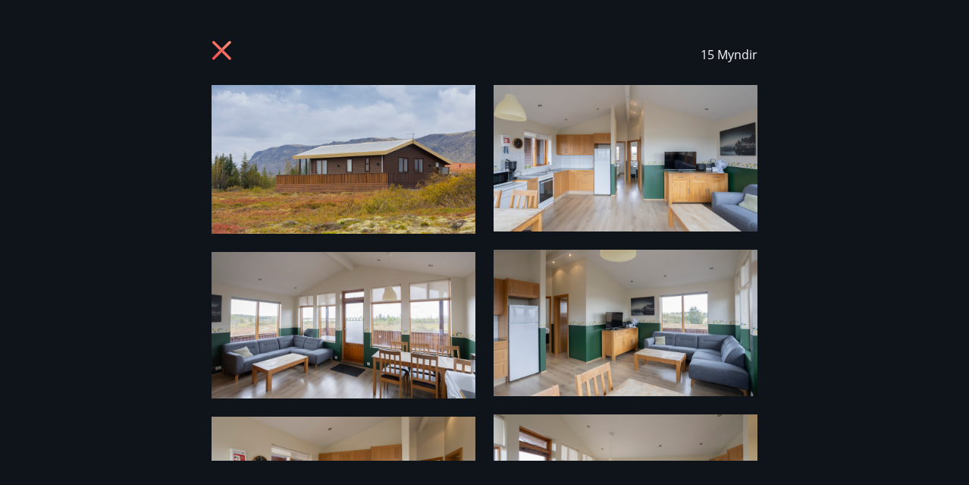
click at [218, 59] on icon at bounding box center [224, 52] width 24 height 24
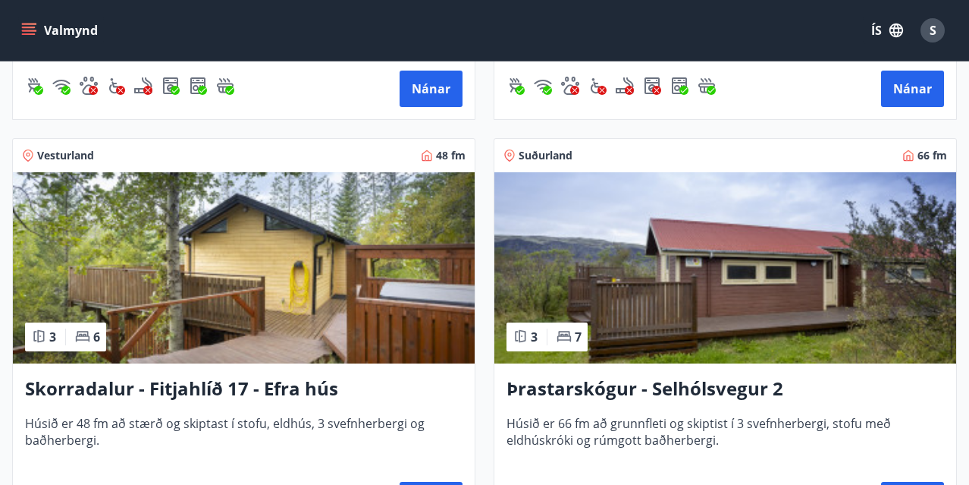
scroll to position [4723, 0]
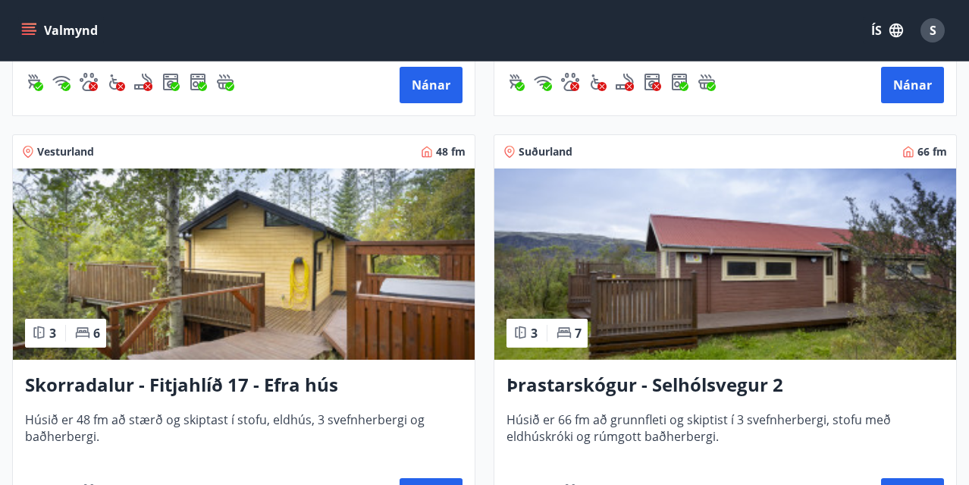
click at [684, 259] on img at bounding box center [725, 263] width 462 height 191
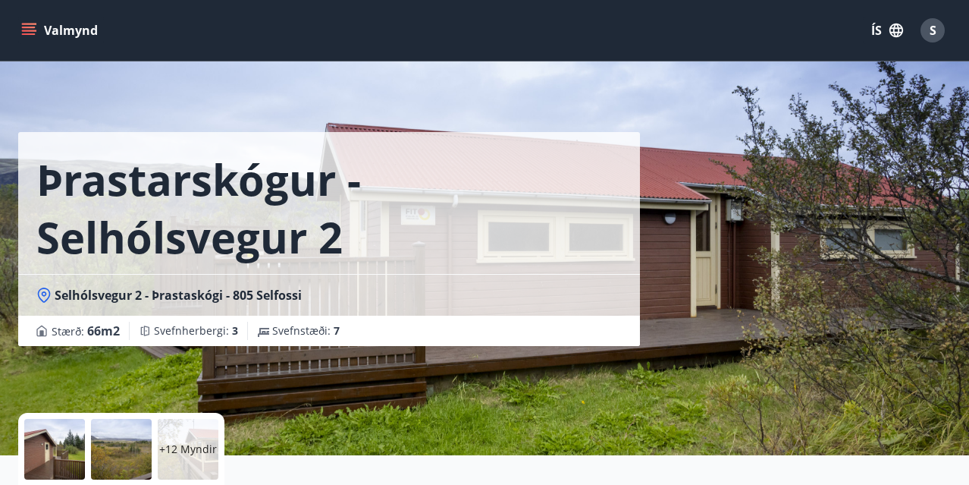
click at [721, 351] on div "Þrastarskógur - Selhólsvegur 2 Selhólsvegur 2 - Þrastaskógi - 805 Selfossi Stær…" at bounding box center [484, 227] width 933 height 455
click at [52, 441] on div at bounding box center [54, 449] width 61 height 61
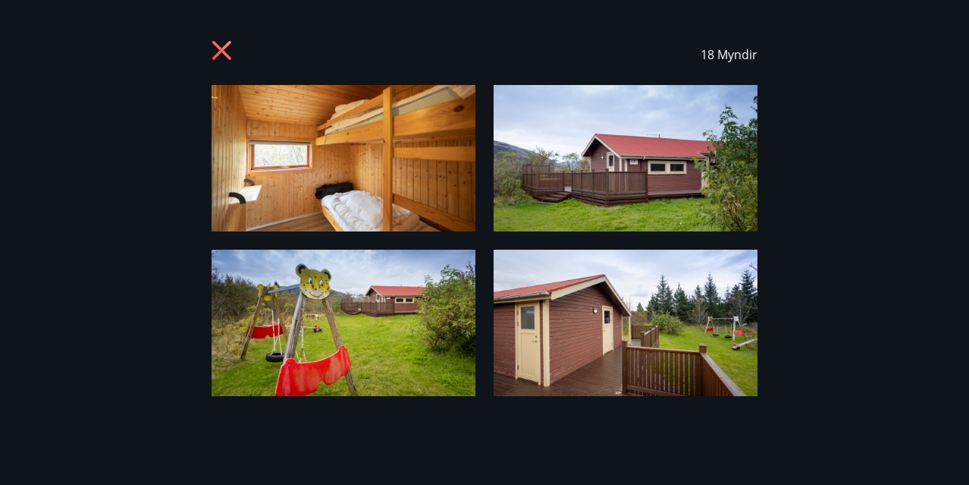
click at [303, 146] on img at bounding box center [344, 158] width 264 height 146
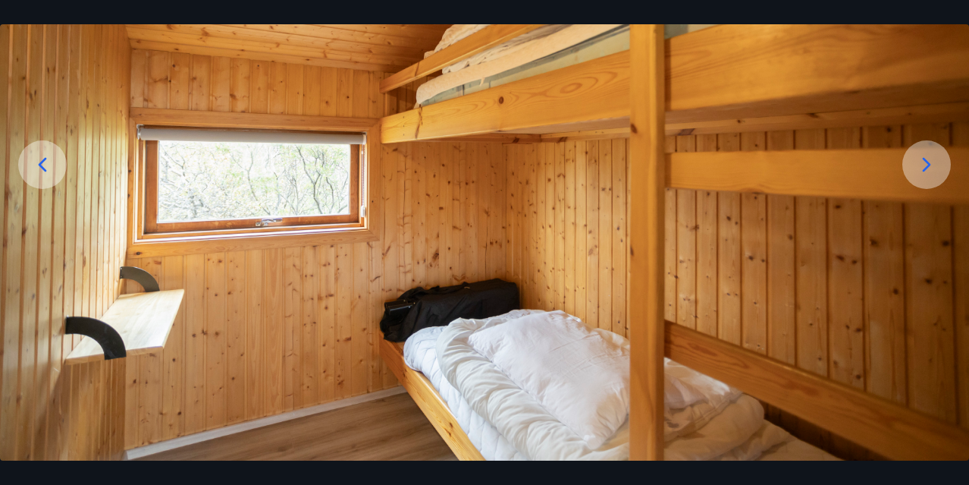
scroll to position [163, 0]
click at [924, 165] on icon at bounding box center [927, 164] width 24 height 24
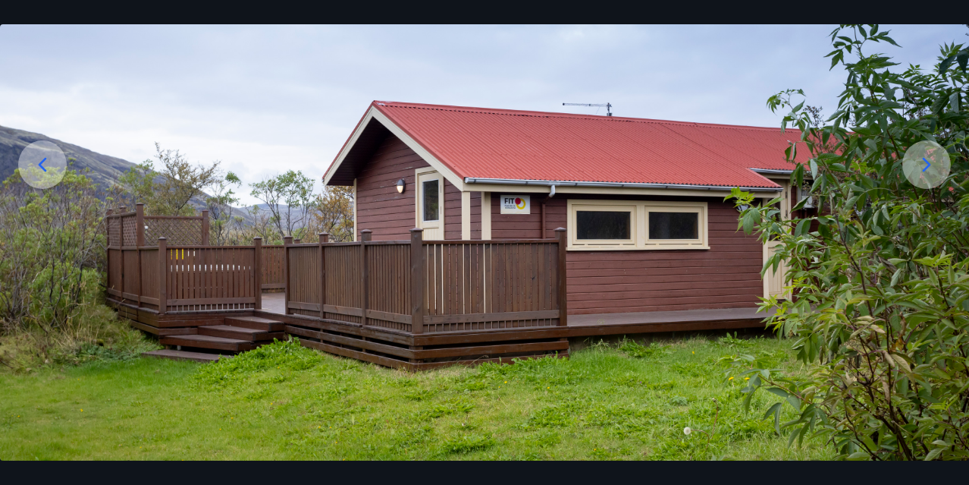
click at [924, 165] on icon at bounding box center [927, 164] width 24 height 24
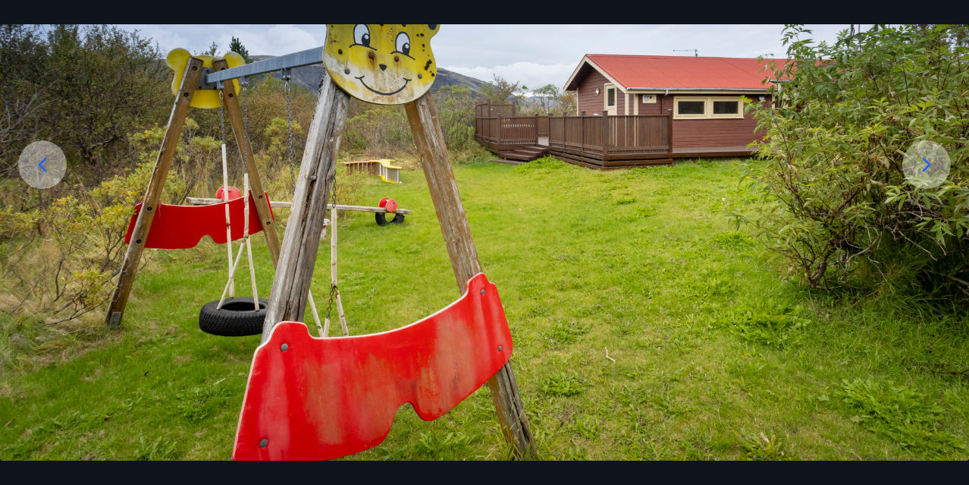
click at [924, 165] on icon at bounding box center [927, 164] width 24 height 24
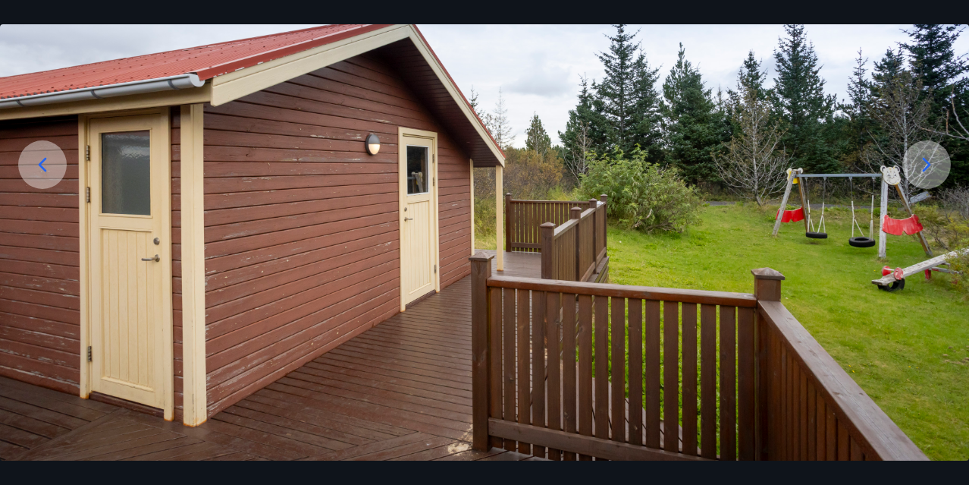
click at [924, 165] on icon at bounding box center [927, 164] width 24 height 24
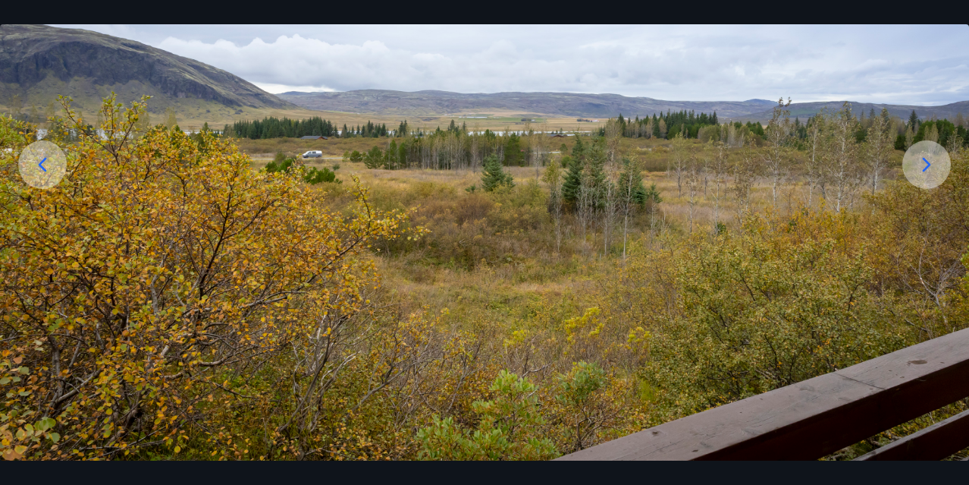
click at [924, 165] on icon at bounding box center [927, 164] width 24 height 24
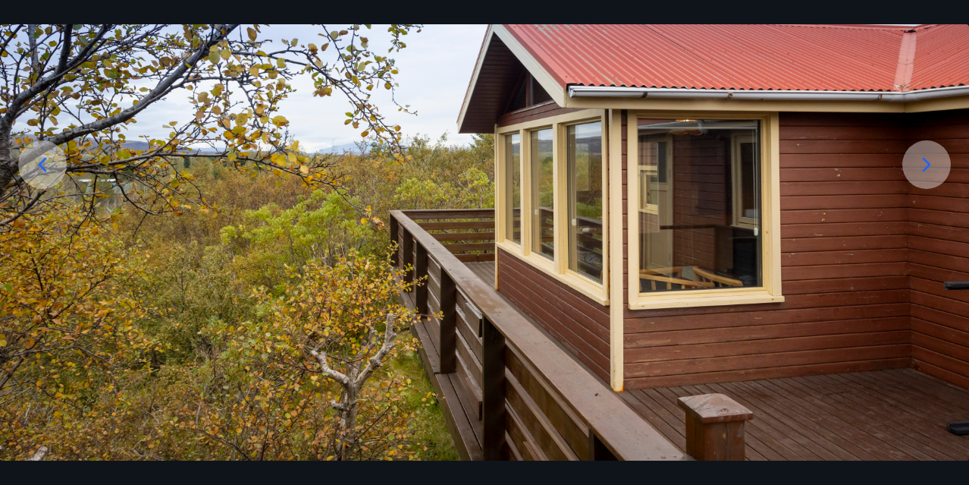
click at [924, 165] on icon at bounding box center [927, 164] width 24 height 24
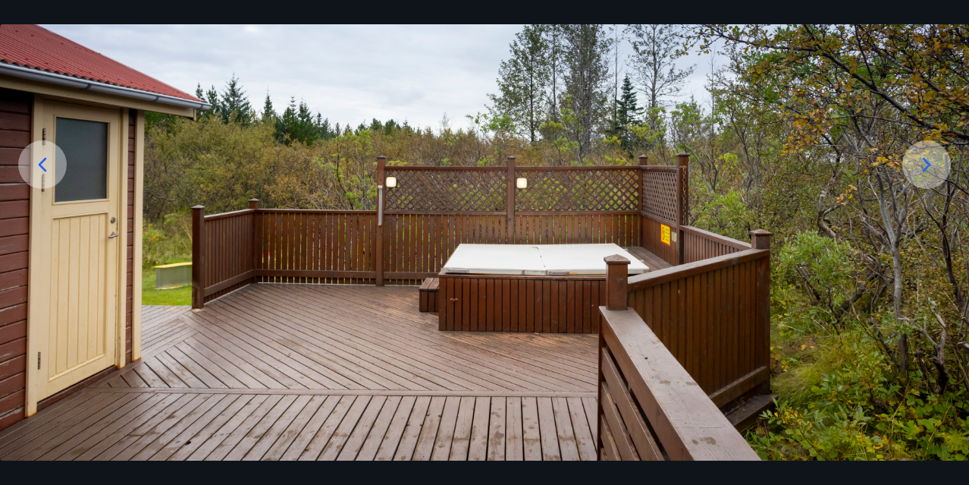
click at [924, 165] on icon at bounding box center [927, 164] width 24 height 24
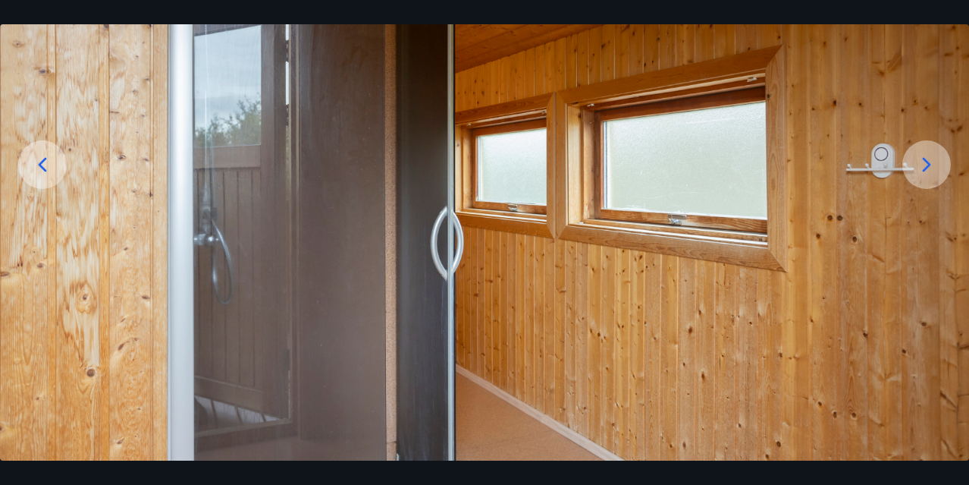
click at [924, 165] on icon at bounding box center [927, 164] width 24 height 24
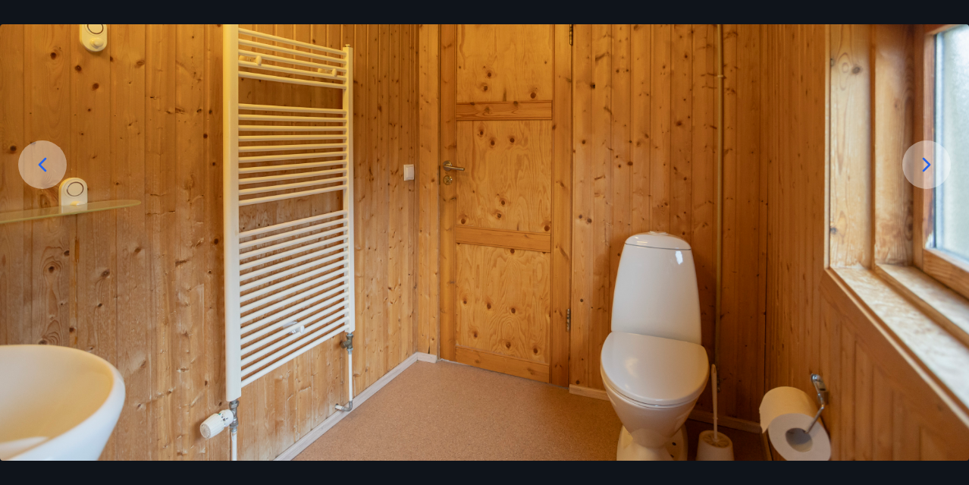
click at [924, 165] on icon at bounding box center [927, 164] width 24 height 24
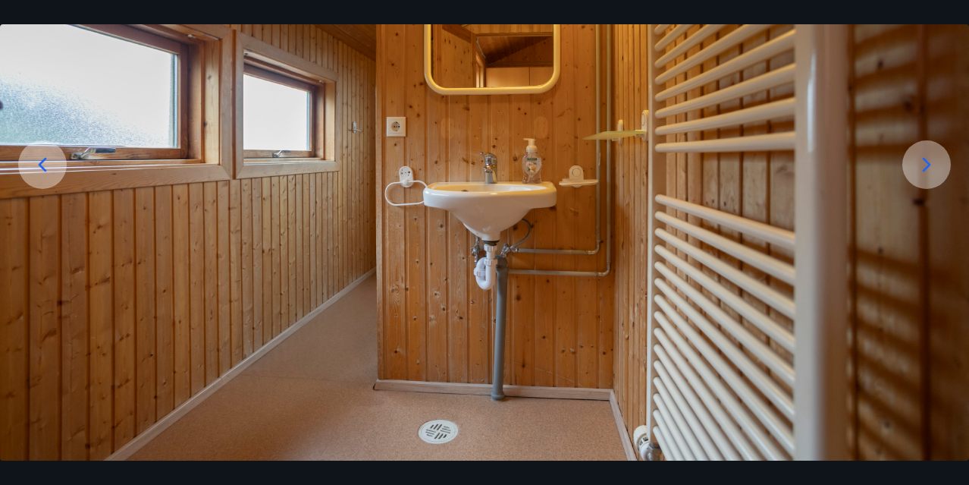
click at [917, 160] on icon at bounding box center [927, 164] width 24 height 24
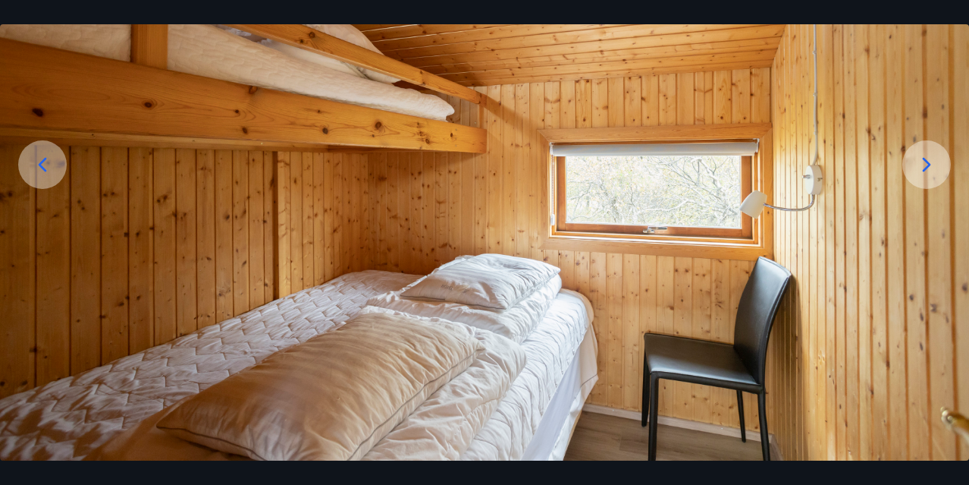
click at [916, 161] on icon at bounding box center [927, 164] width 24 height 24
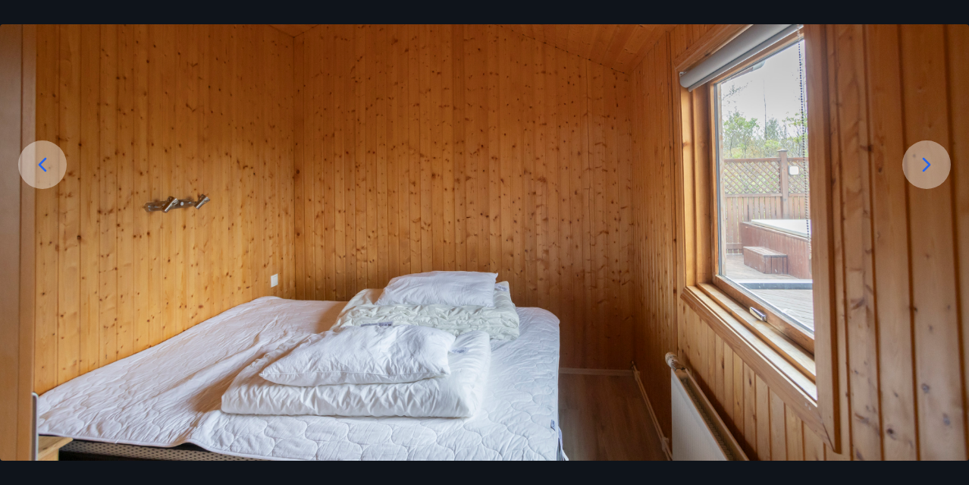
click at [930, 165] on icon at bounding box center [927, 164] width 24 height 24
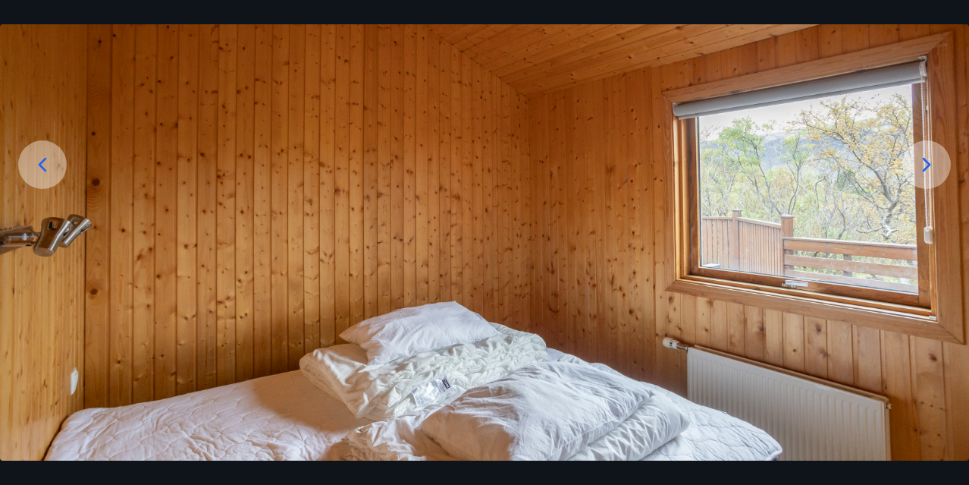
click at [930, 167] on icon at bounding box center [927, 164] width 24 height 24
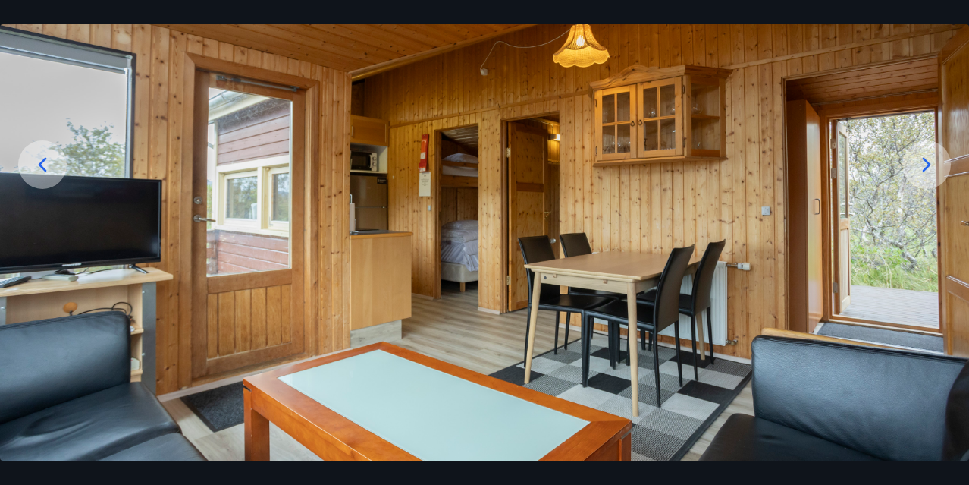
click at [930, 167] on icon at bounding box center [927, 164] width 24 height 24
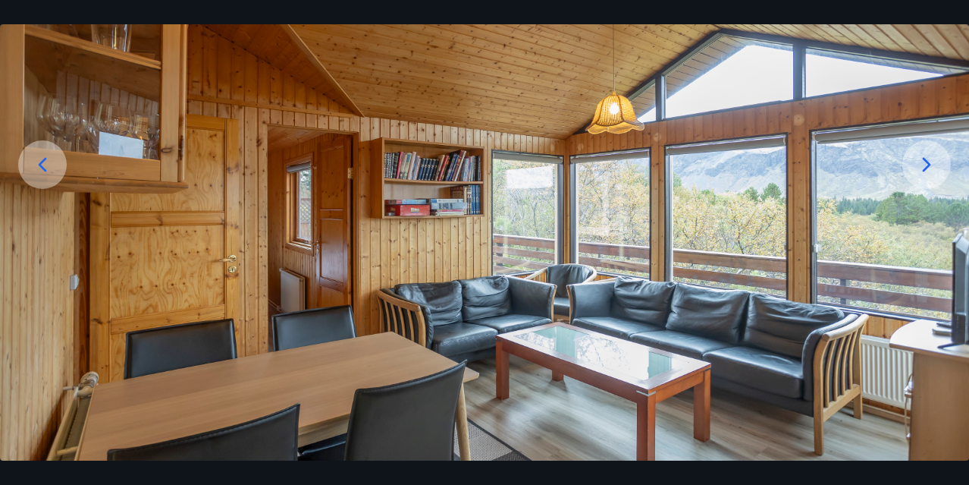
click at [930, 167] on icon at bounding box center [927, 164] width 24 height 24
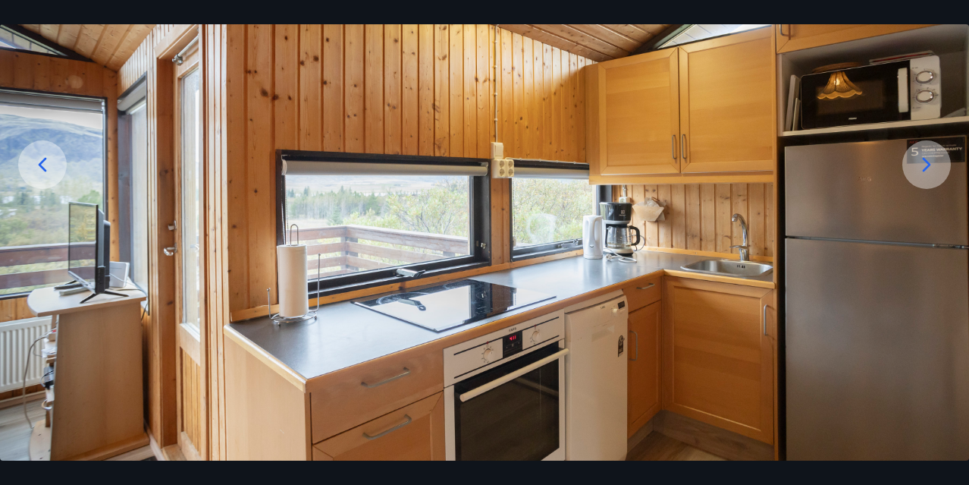
click at [930, 168] on icon at bounding box center [927, 164] width 24 height 24
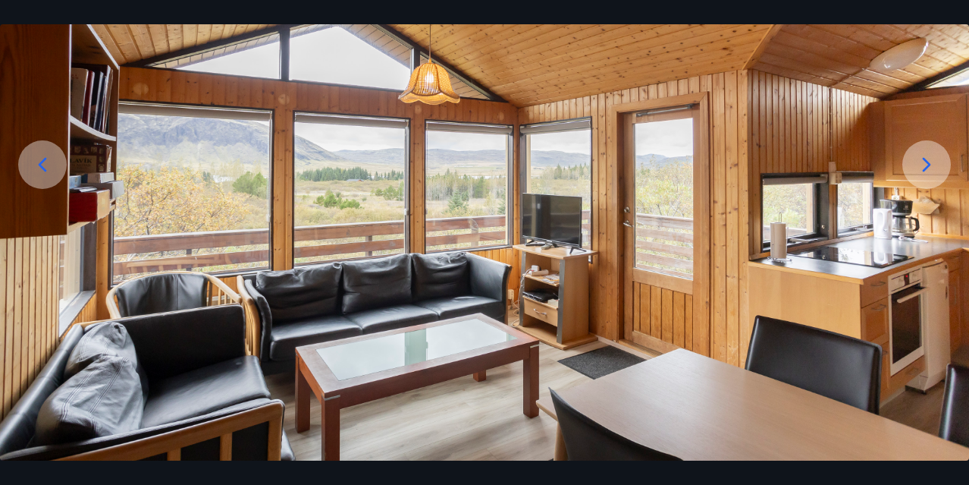
click at [930, 174] on icon at bounding box center [927, 164] width 24 height 24
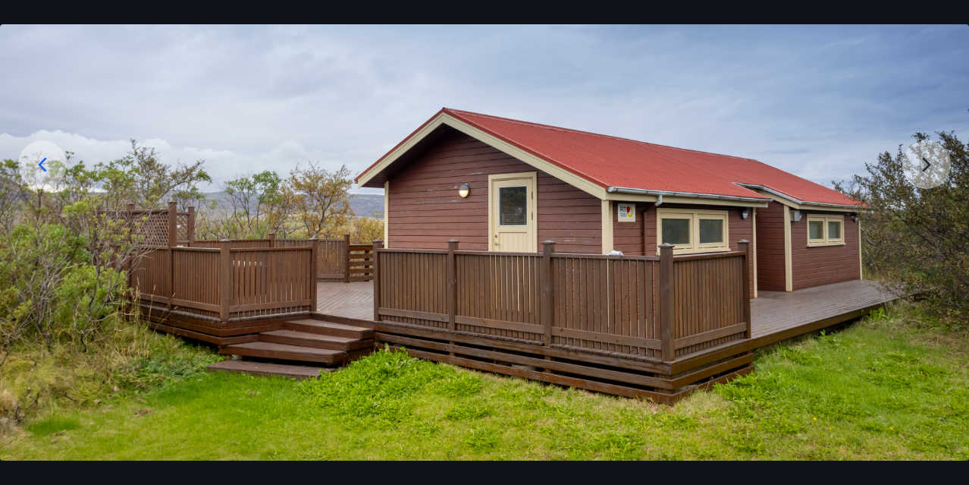
click at [928, 175] on img at bounding box center [484, 191] width 969 height 538
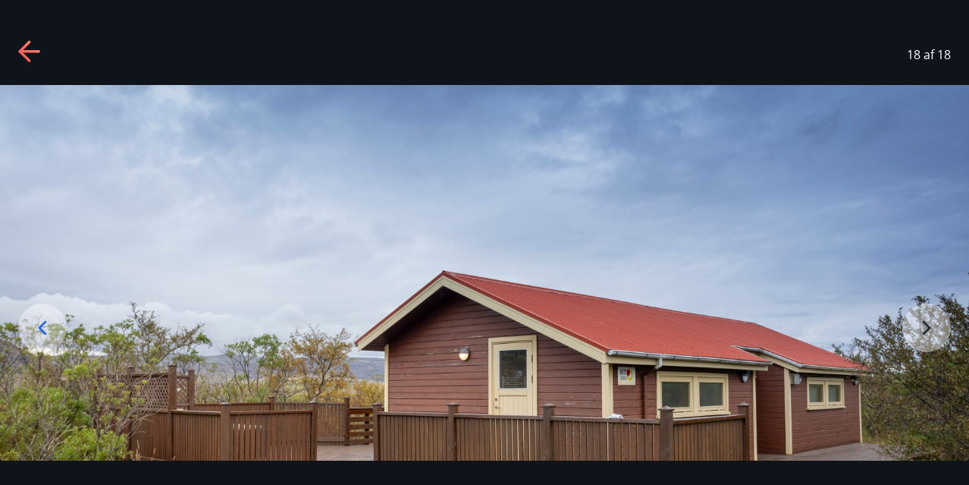
scroll to position [0, 0]
click at [21, 60] on icon at bounding box center [30, 52] width 24 height 24
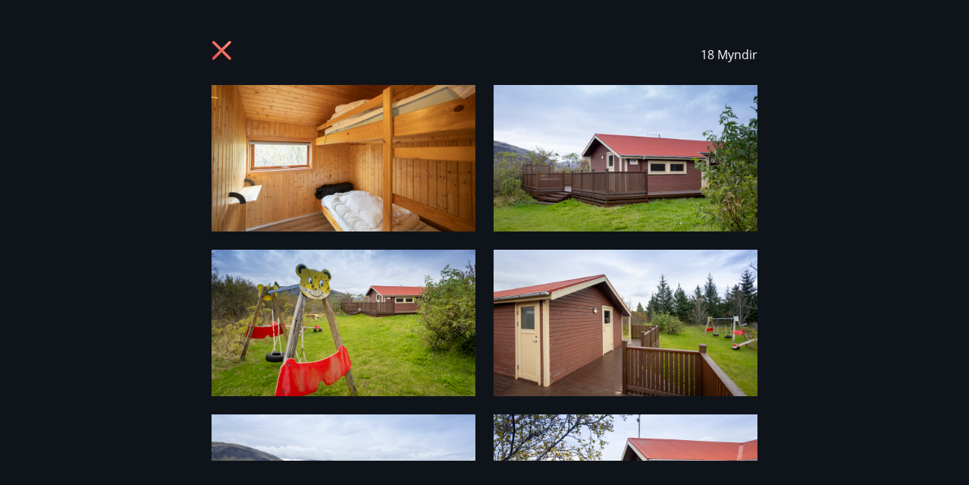
click at [216, 51] on icon at bounding box center [224, 52] width 24 height 24
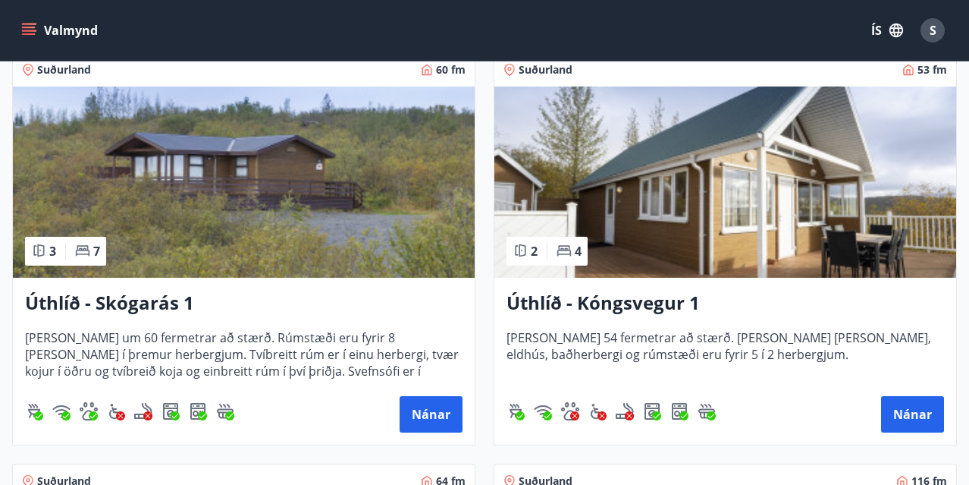
scroll to position [3162, 0]
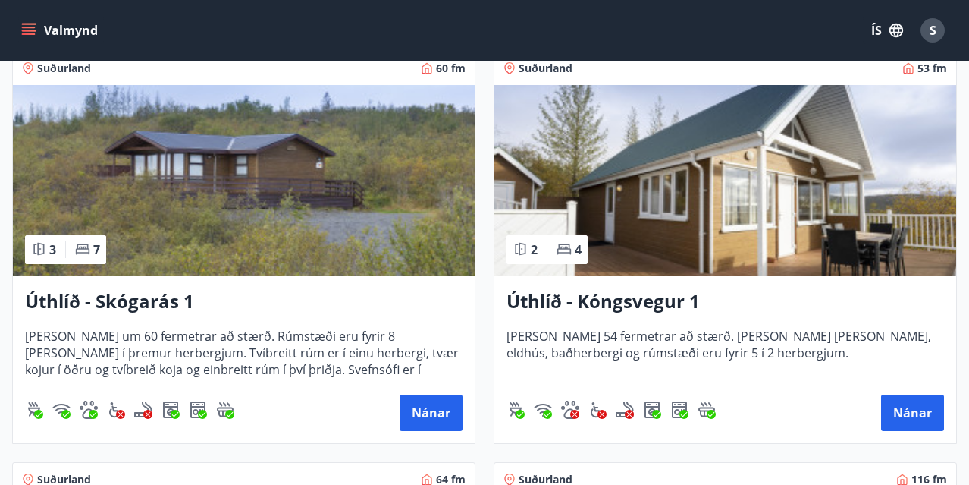
click at [778, 158] on img at bounding box center [725, 180] width 462 height 191
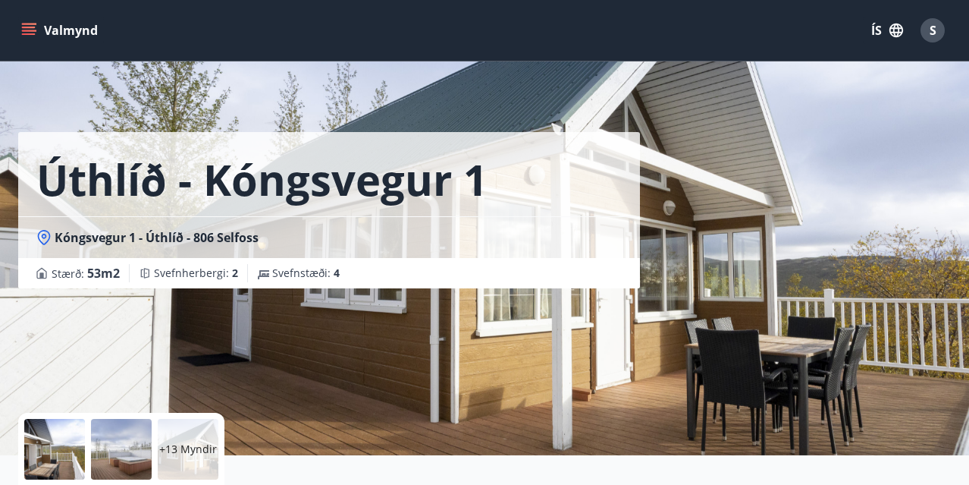
click at [37, 447] on div at bounding box center [54, 449] width 61 height 61
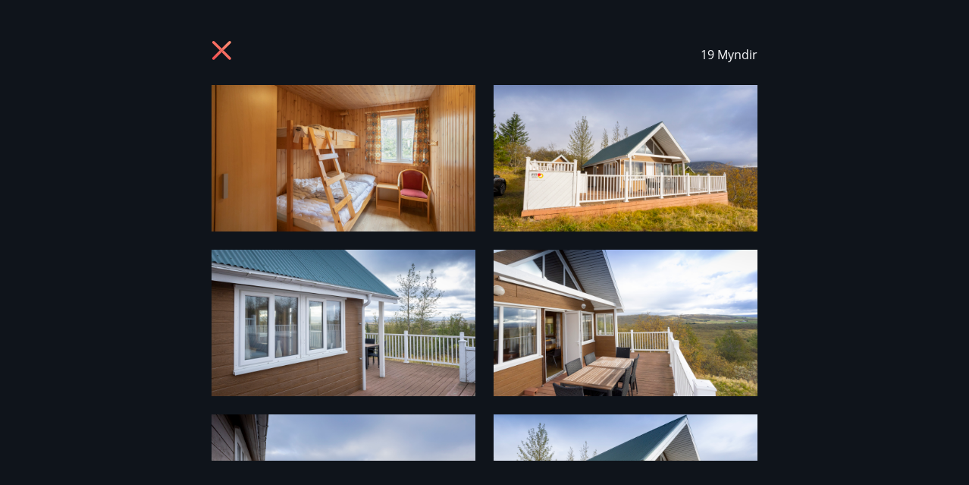
click at [275, 152] on img at bounding box center [344, 158] width 264 height 146
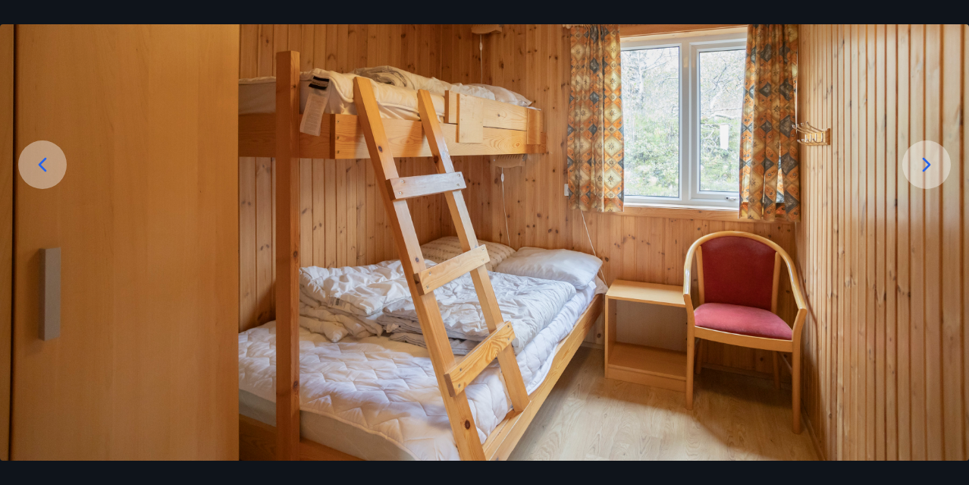
scroll to position [163, 0]
click at [915, 160] on icon at bounding box center [927, 164] width 24 height 24
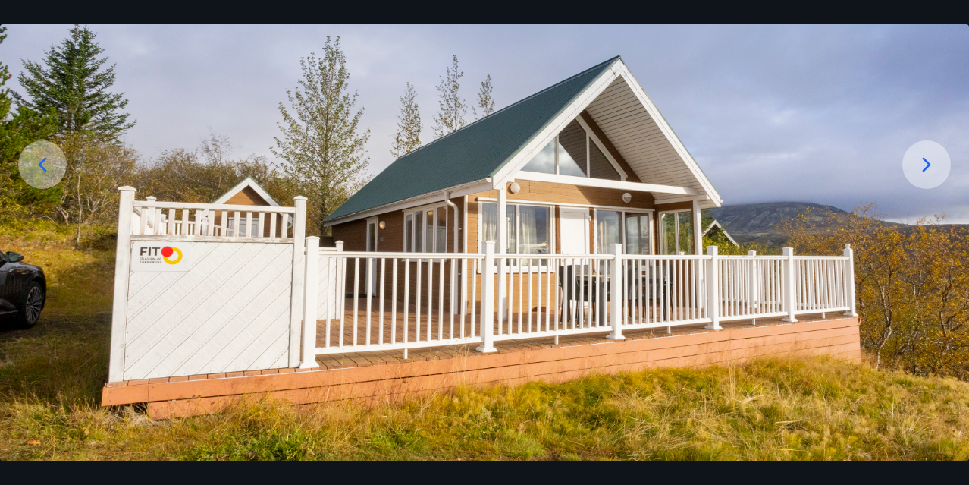
click at [915, 161] on icon at bounding box center [927, 164] width 24 height 24
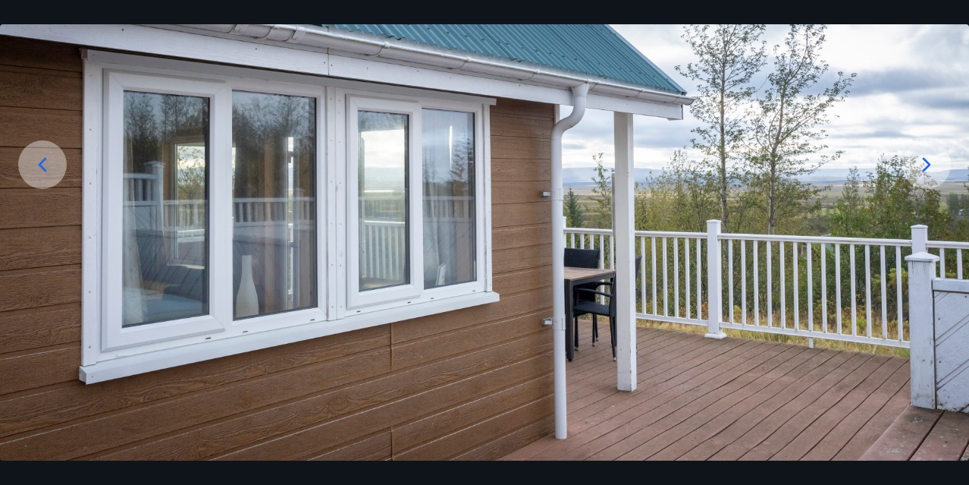
click at [924, 162] on icon at bounding box center [927, 164] width 24 height 24
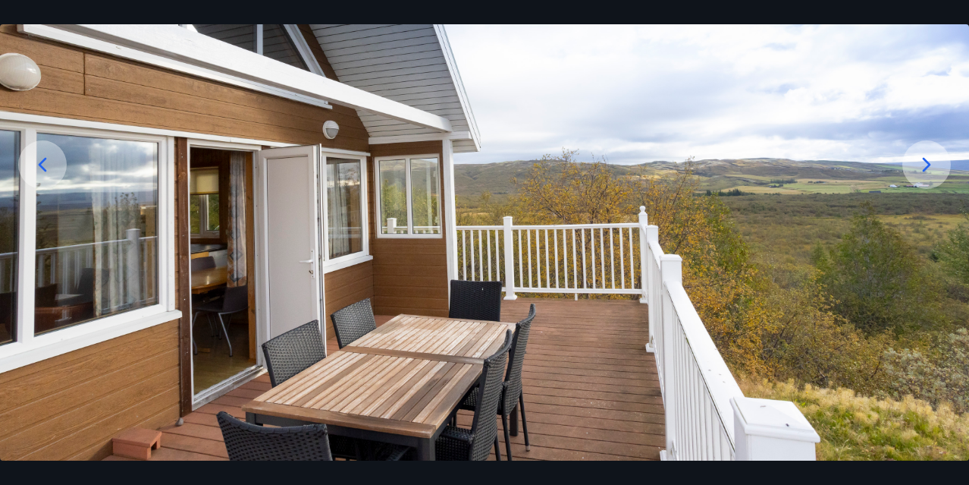
click at [924, 162] on icon at bounding box center [927, 164] width 24 height 24
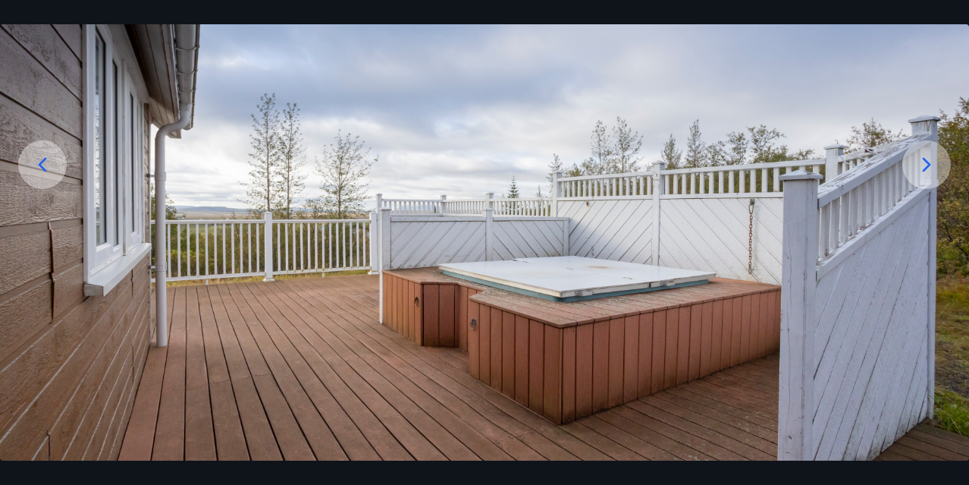
click at [923, 163] on icon at bounding box center [927, 164] width 24 height 24
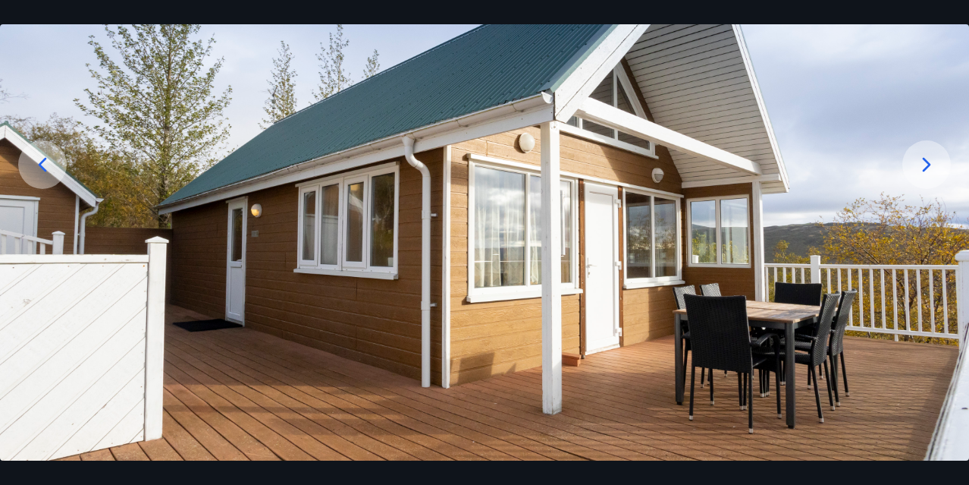
click at [923, 163] on icon at bounding box center [927, 164] width 24 height 24
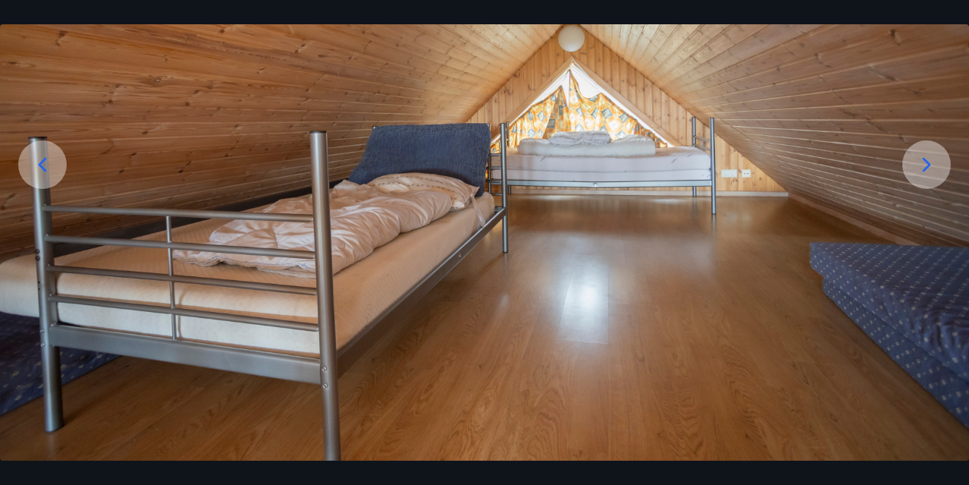
click at [922, 163] on icon at bounding box center [927, 164] width 24 height 24
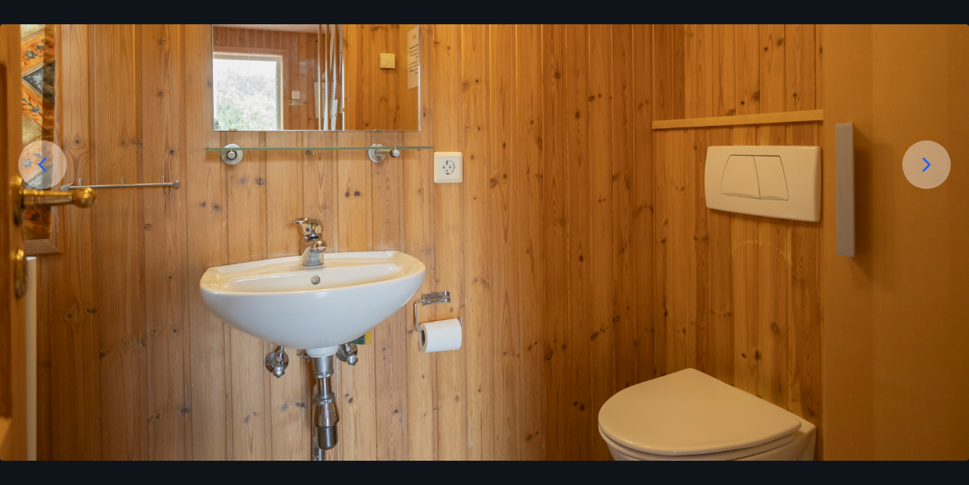
click at [921, 164] on icon at bounding box center [927, 164] width 24 height 24
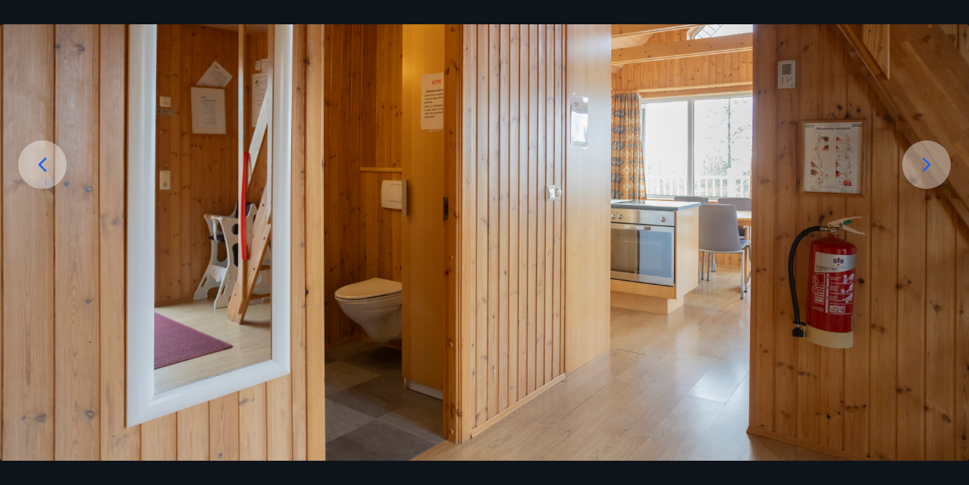
click at [921, 165] on icon at bounding box center [927, 164] width 24 height 24
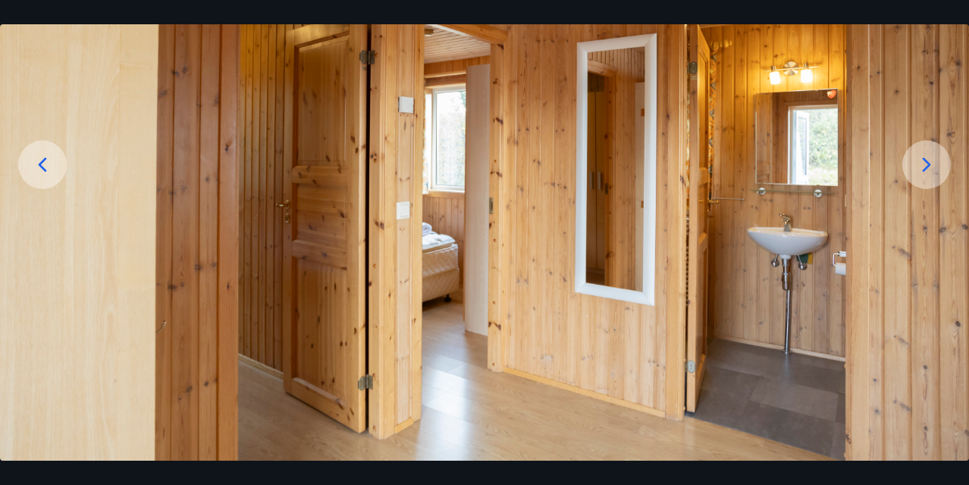
click at [921, 165] on icon at bounding box center [927, 164] width 24 height 24
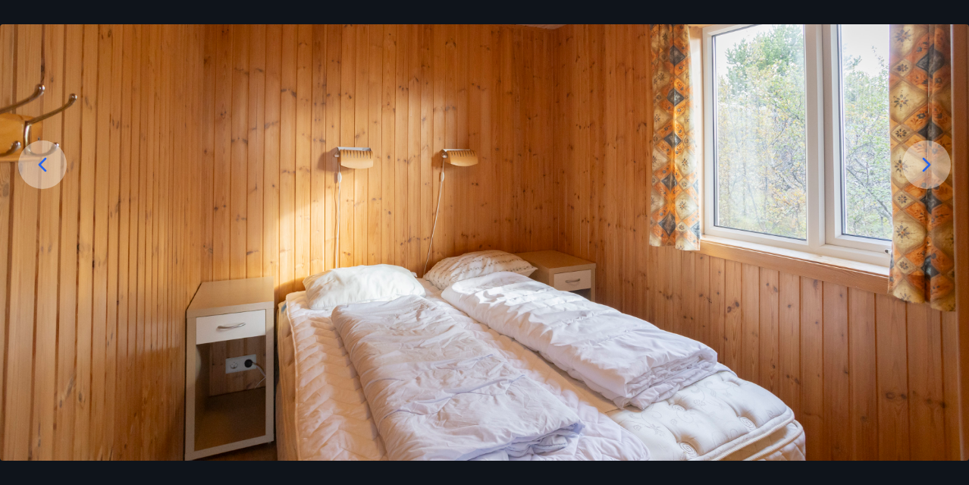
click at [920, 165] on icon at bounding box center [927, 164] width 24 height 24
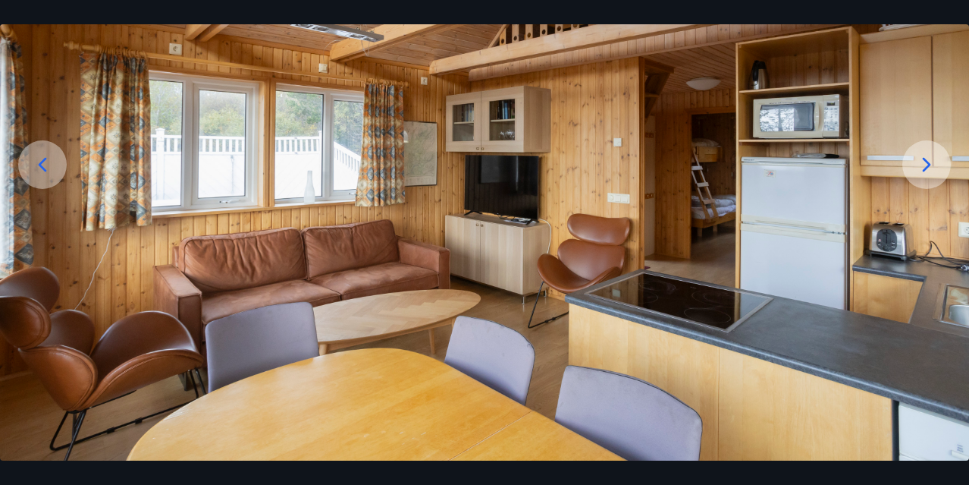
click at [920, 165] on icon at bounding box center [927, 164] width 24 height 24
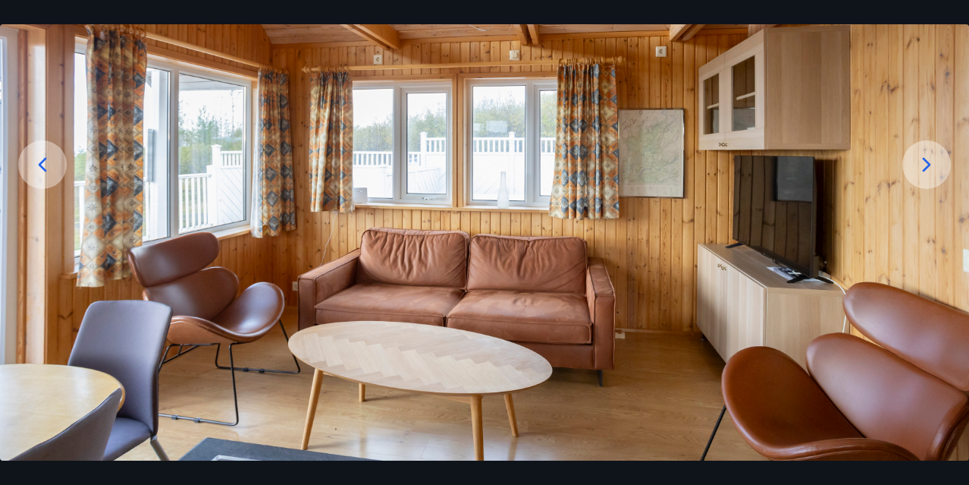
click at [919, 166] on icon at bounding box center [927, 164] width 24 height 24
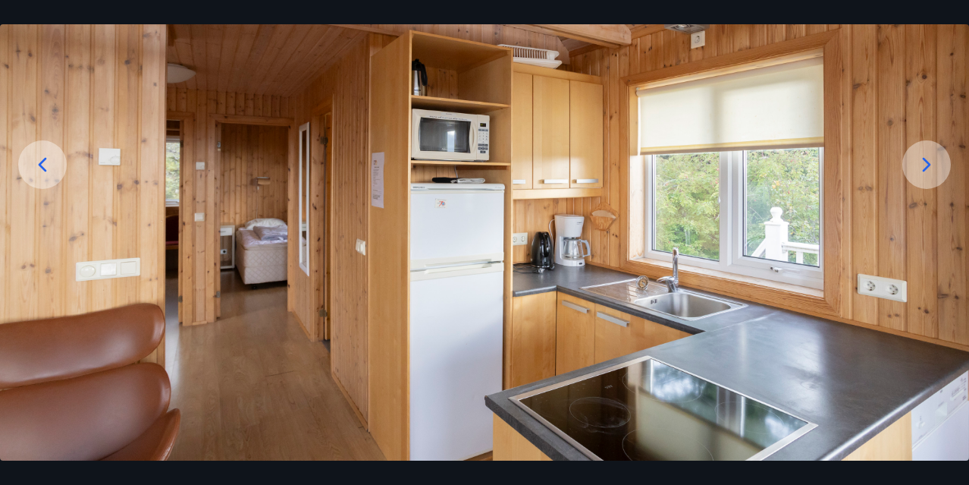
click at [919, 166] on icon at bounding box center [927, 164] width 24 height 24
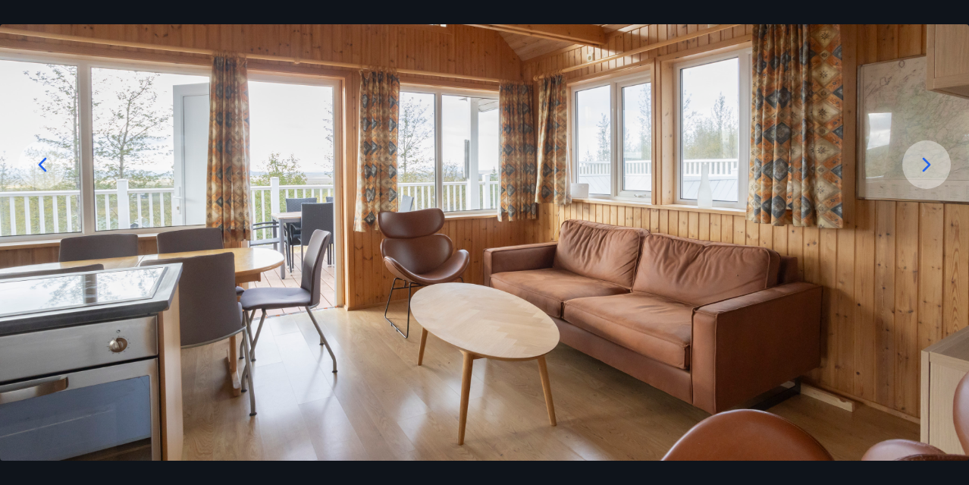
click at [919, 166] on icon at bounding box center [927, 164] width 24 height 24
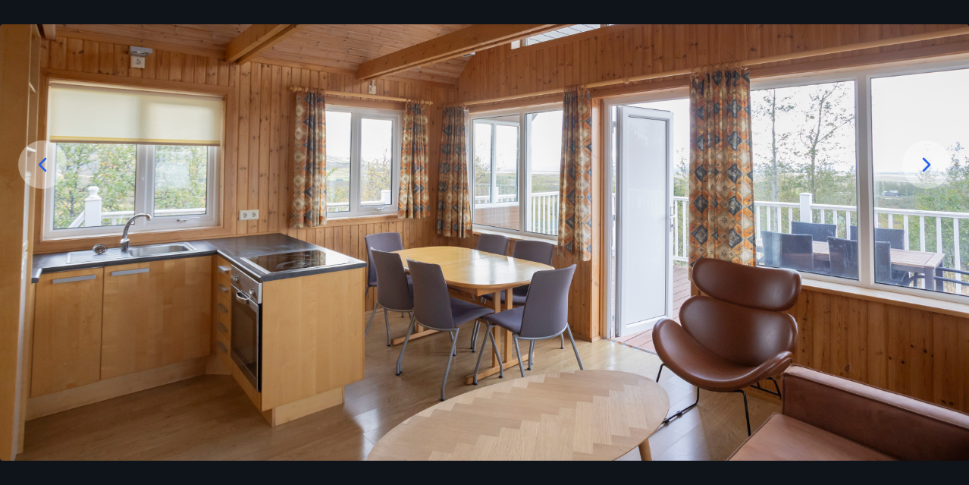
click at [921, 166] on icon at bounding box center [927, 164] width 24 height 24
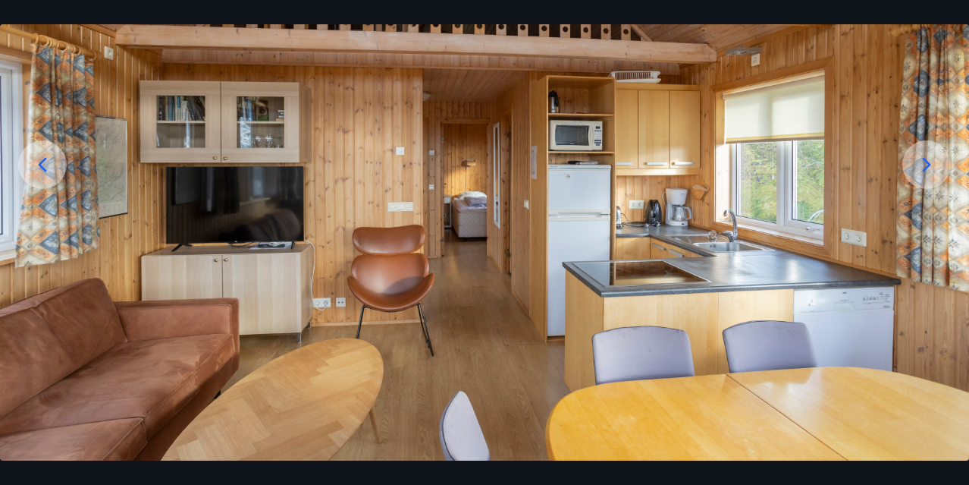
click at [925, 160] on icon at bounding box center [927, 164] width 8 height 14
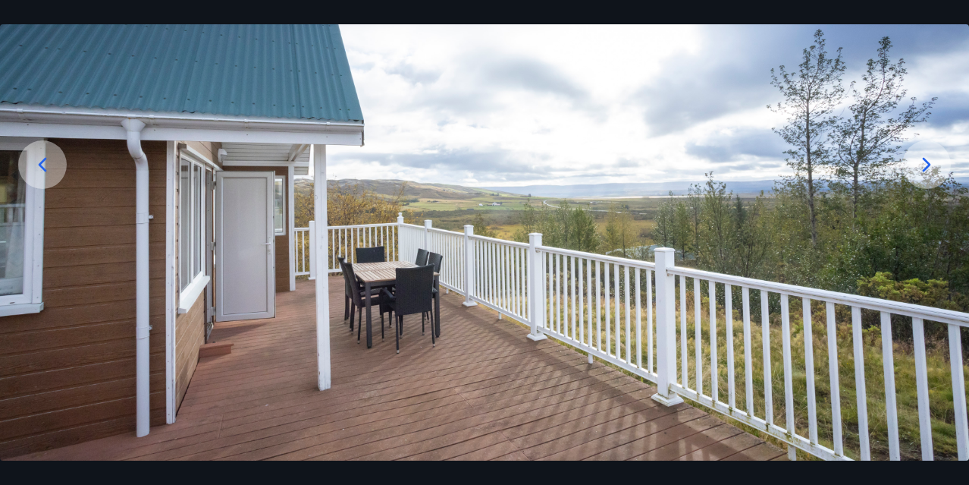
click at [925, 160] on icon at bounding box center [927, 164] width 8 height 14
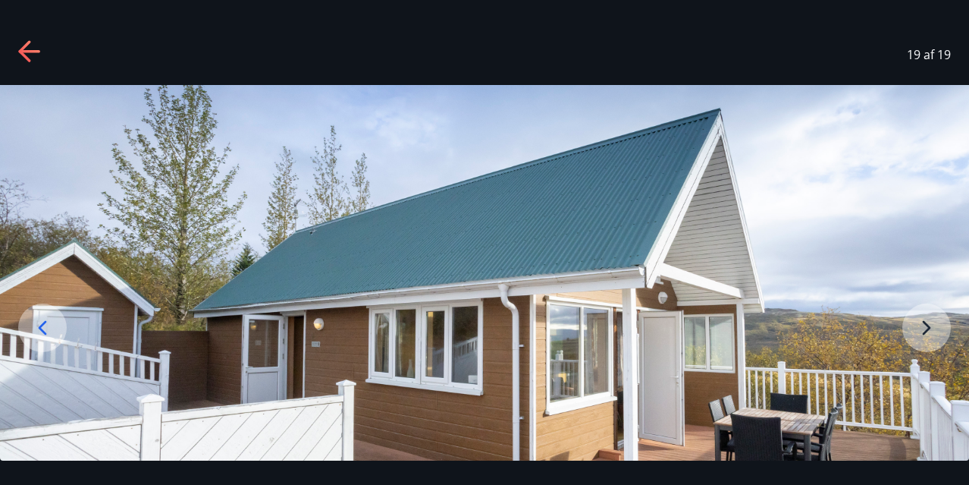
scroll to position [0, 0]
click at [31, 48] on icon at bounding box center [30, 52] width 24 height 24
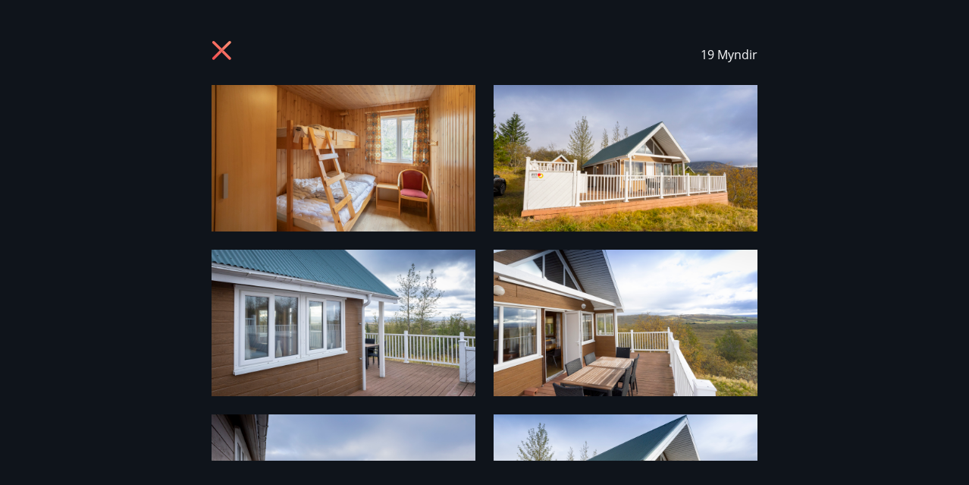
click at [222, 49] on icon at bounding box center [221, 50] width 19 height 19
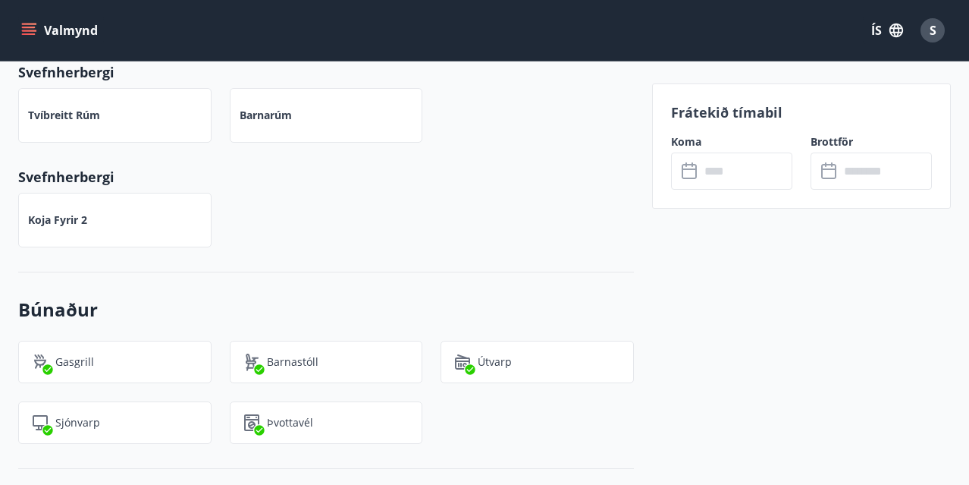
scroll to position [781, 0]
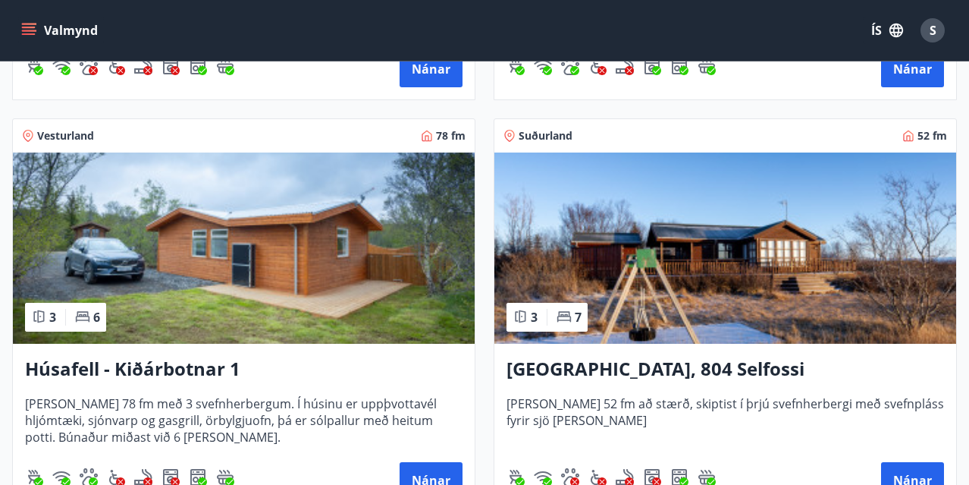
scroll to position [1482, 0]
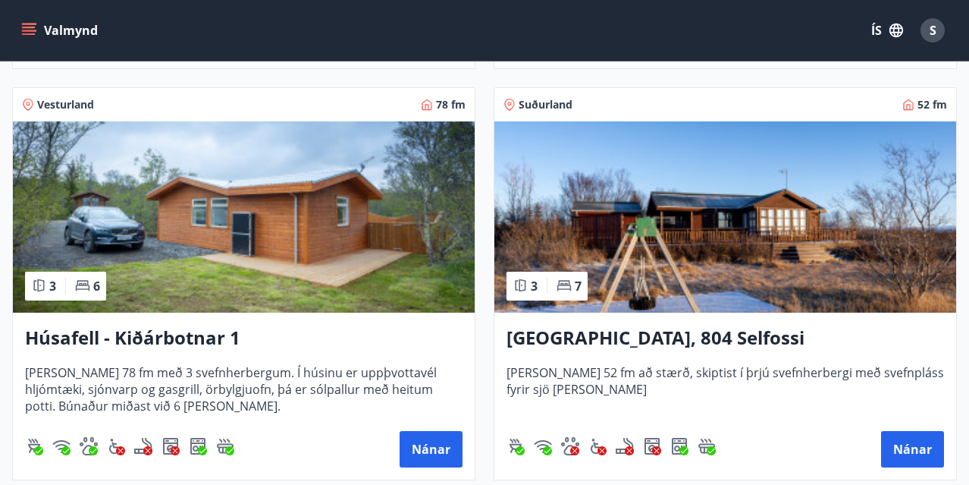
click at [323, 186] on img at bounding box center [244, 216] width 462 height 191
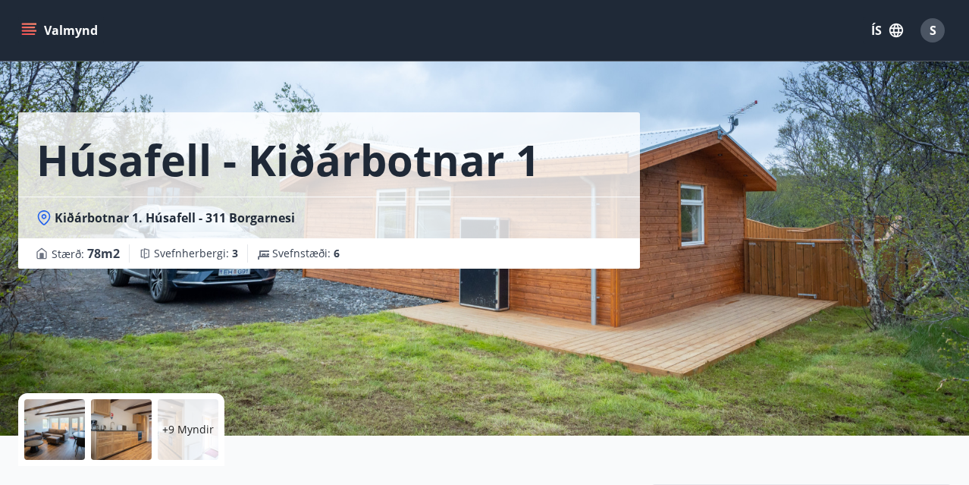
scroll to position [23, 0]
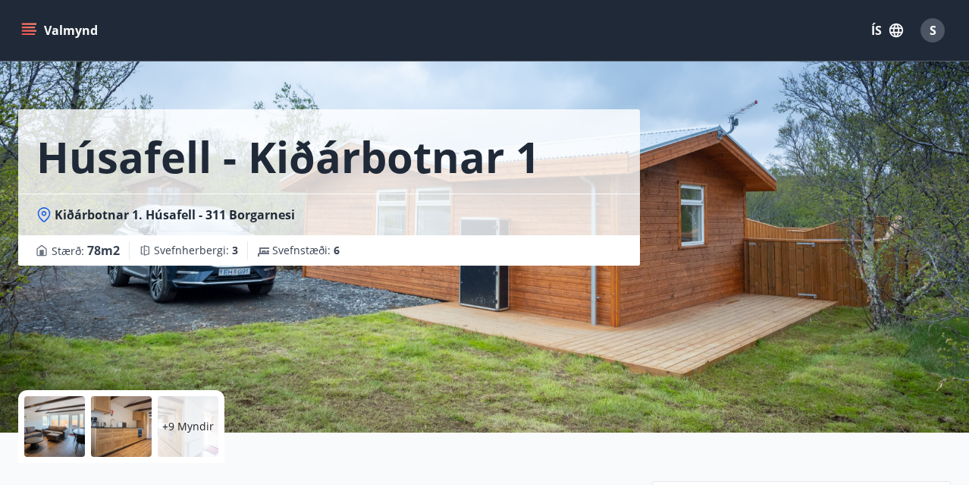
click at [53, 422] on div at bounding box center [54, 426] width 61 height 61
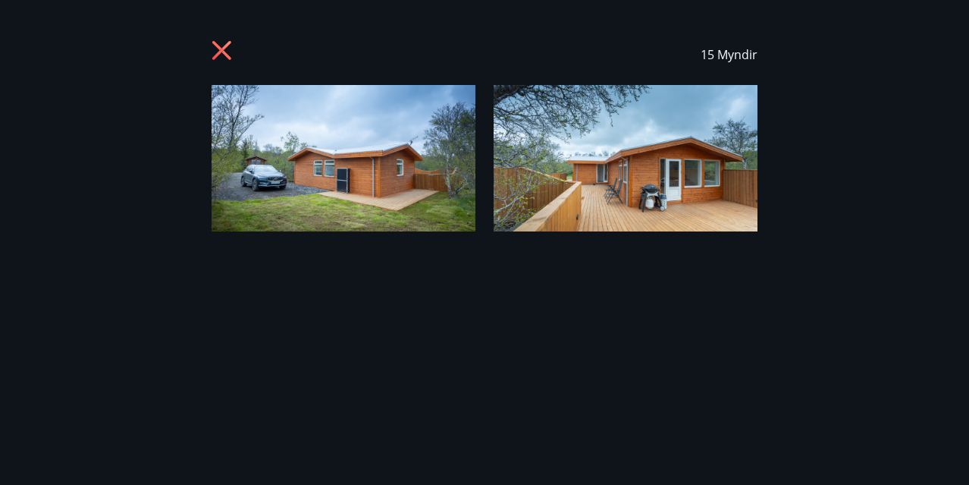
click at [323, 156] on img at bounding box center [344, 158] width 264 height 146
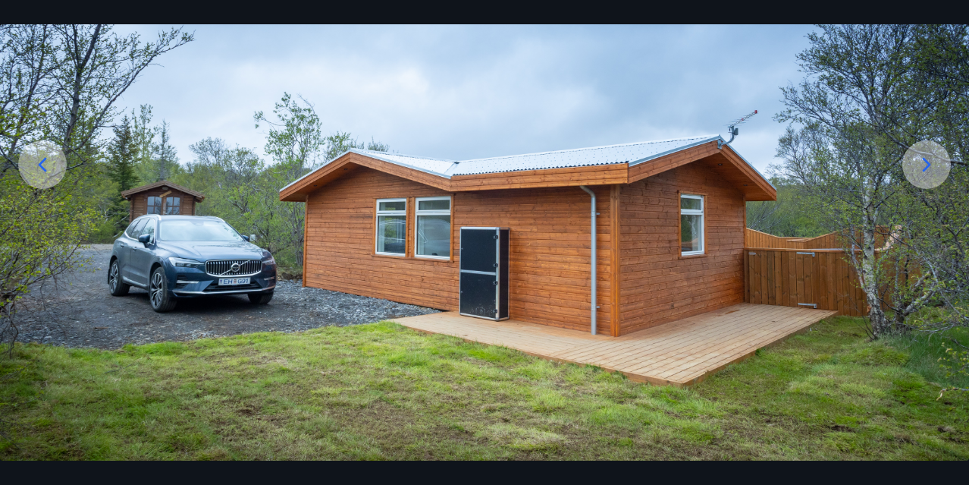
scroll to position [163, 0]
click at [930, 166] on icon at bounding box center [927, 164] width 24 height 24
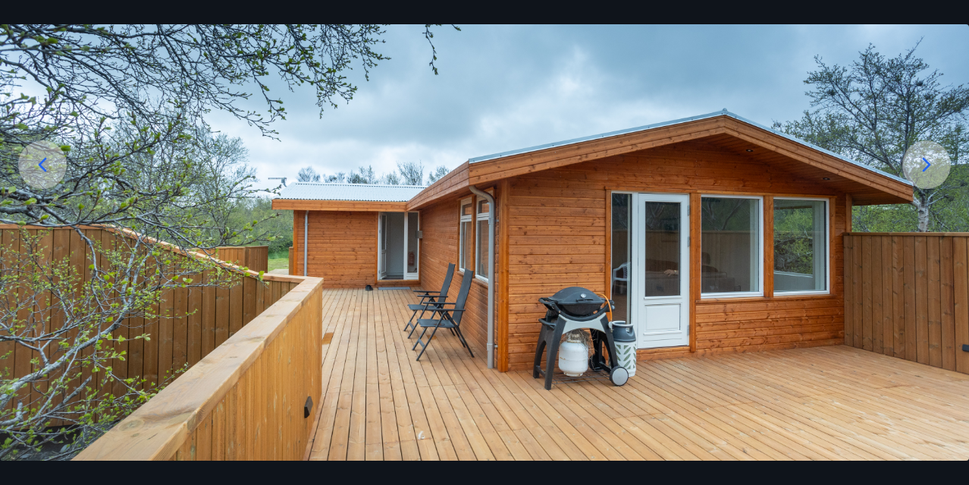
click at [930, 166] on icon at bounding box center [927, 164] width 24 height 24
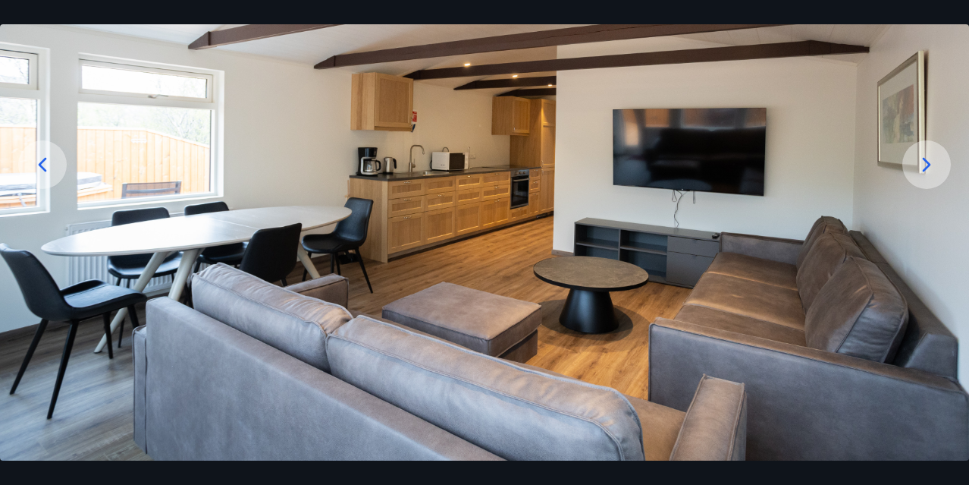
click at [930, 166] on icon at bounding box center [927, 164] width 24 height 24
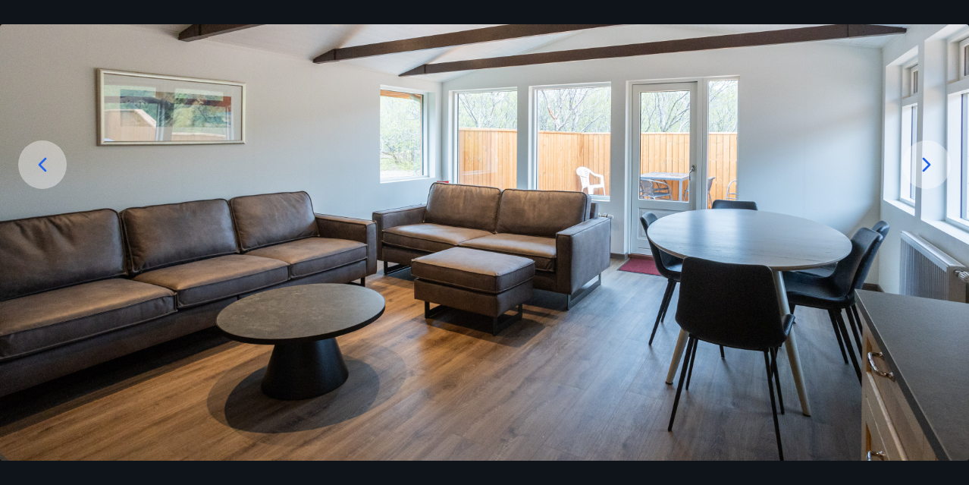
click at [930, 166] on icon at bounding box center [927, 164] width 24 height 24
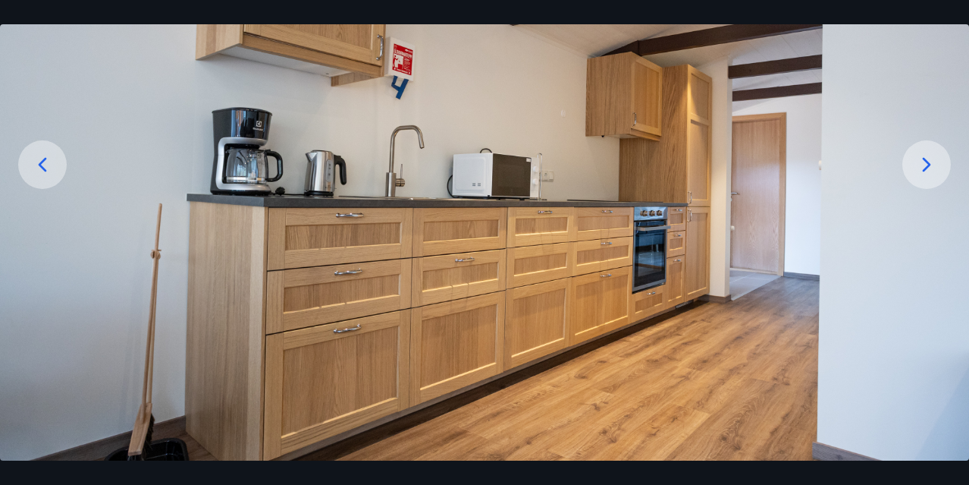
click at [930, 166] on icon at bounding box center [927, 164] width 24 height 24
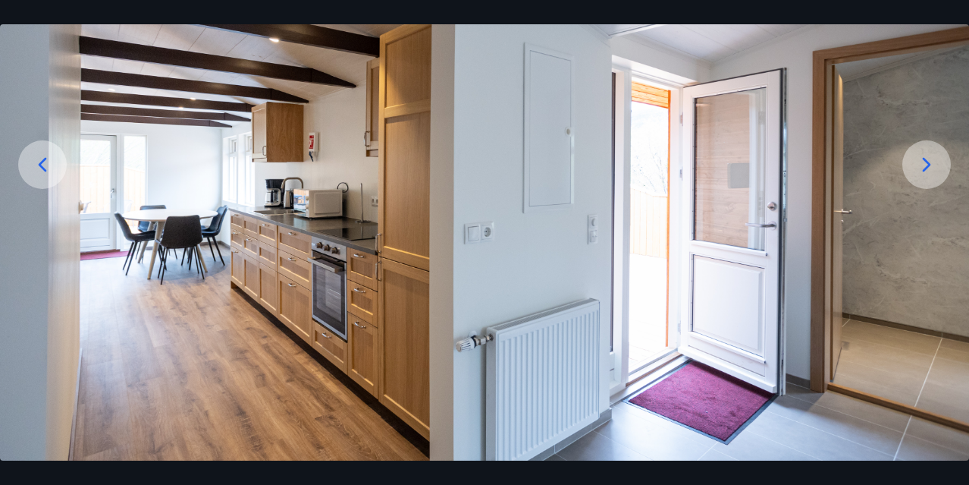
click at [49, 158] on icon at bounding box center [42, 164] width 24 height 24
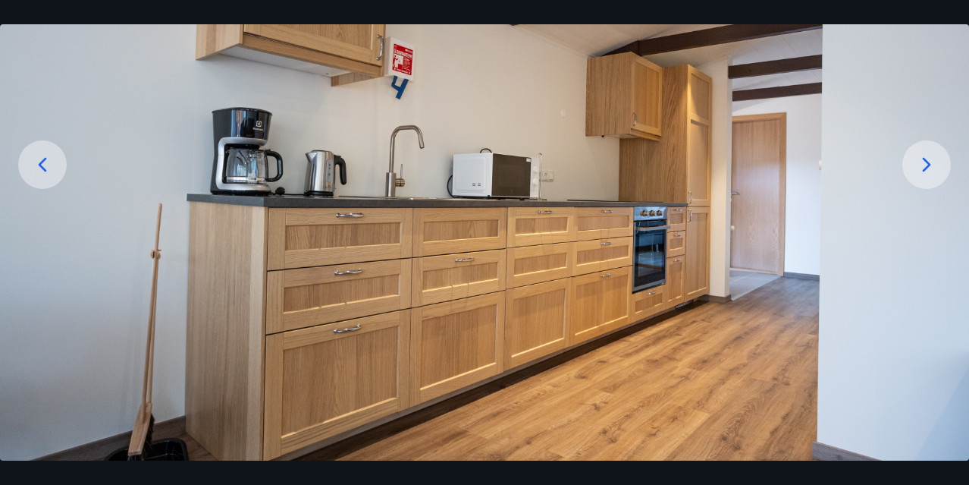
click at [920, 165] on icon at bounding box center [927, 164] width 24 height 24
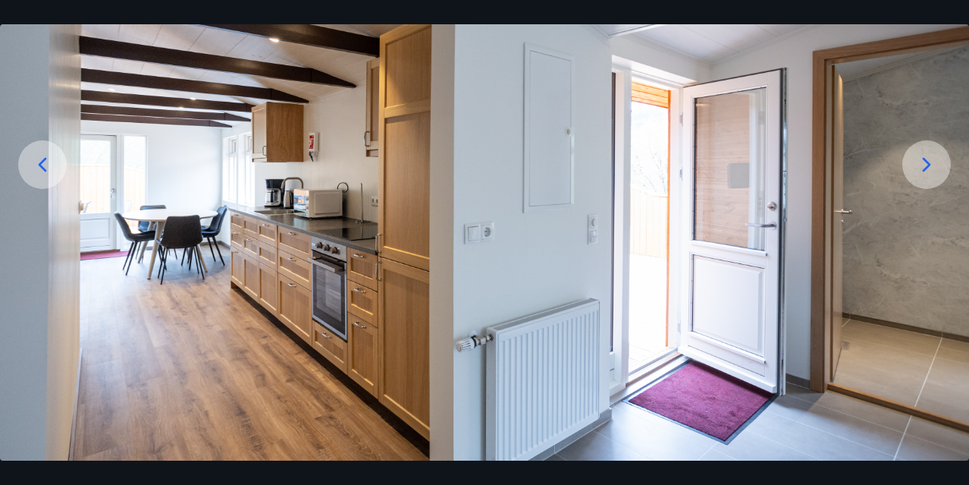
click at [920, 171] on icon at bounding box center [927, 164] width 24 height 24
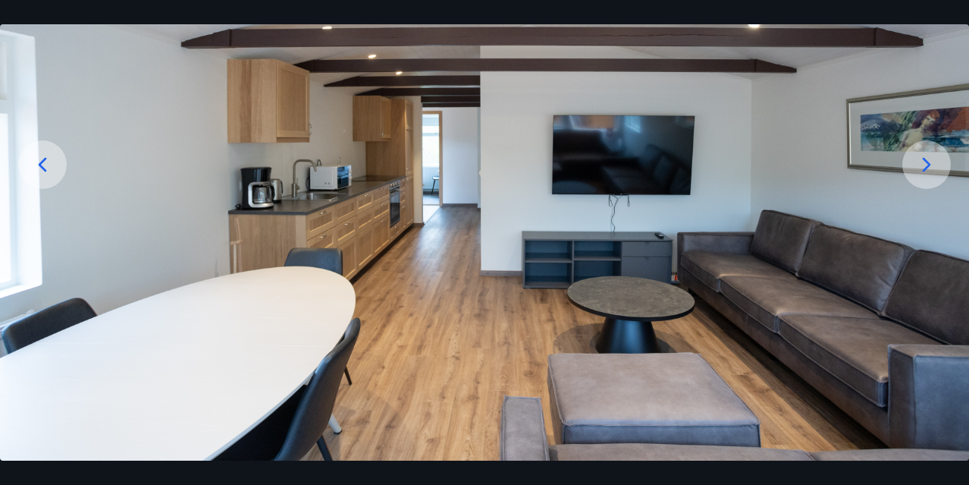
click at [920, 171] on icon at bounding box center [927, 164] width 24 height 24
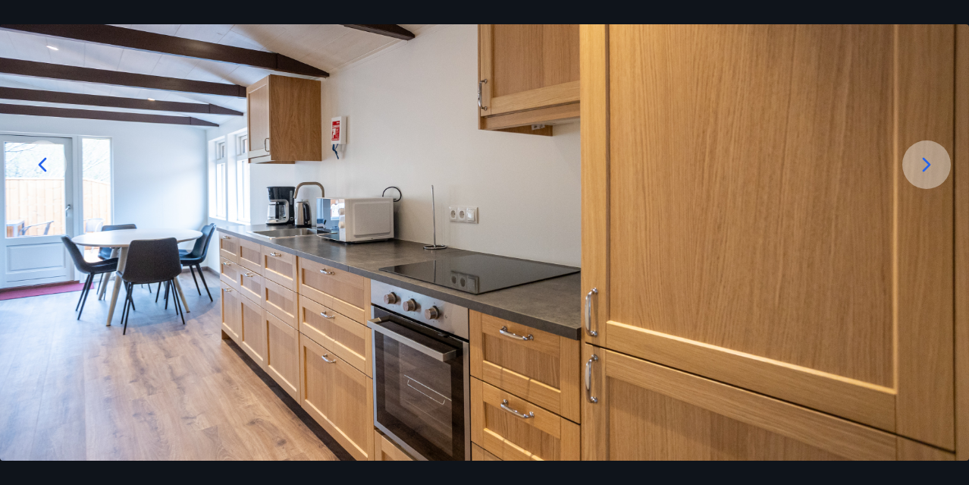
click at [920, 171] on icon at bounding box center [927, 164] width 24 height 24
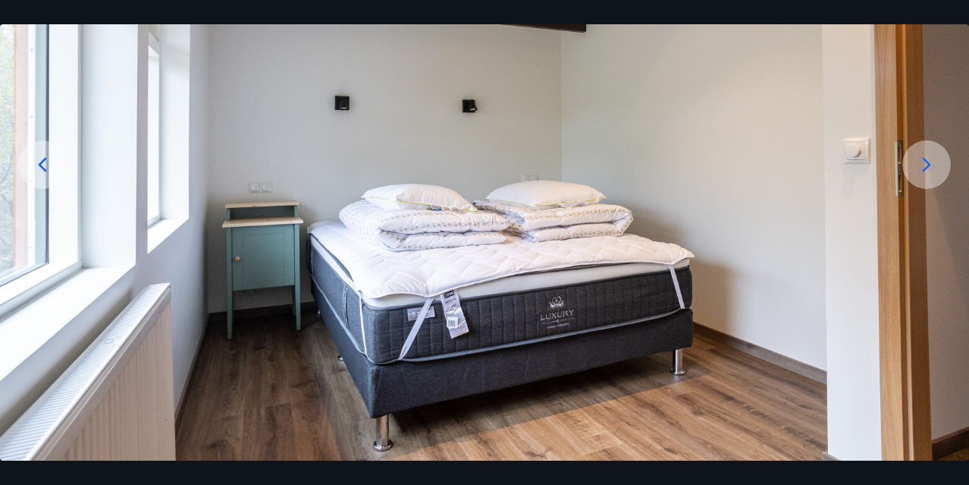
click at [920, 171] on icon at bounding box center [927, 164] width 24 height 24
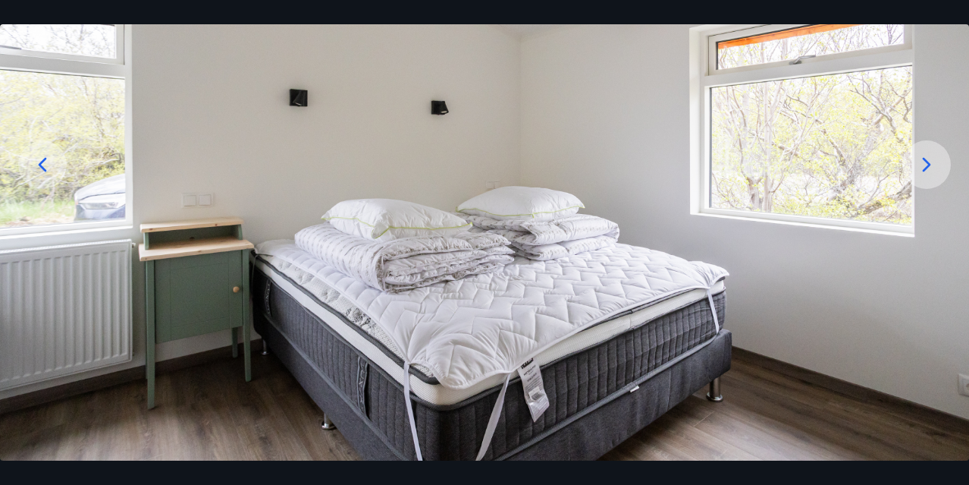
click at [37, 157] on icon at bounding box center [42, 164] width 24 height 24
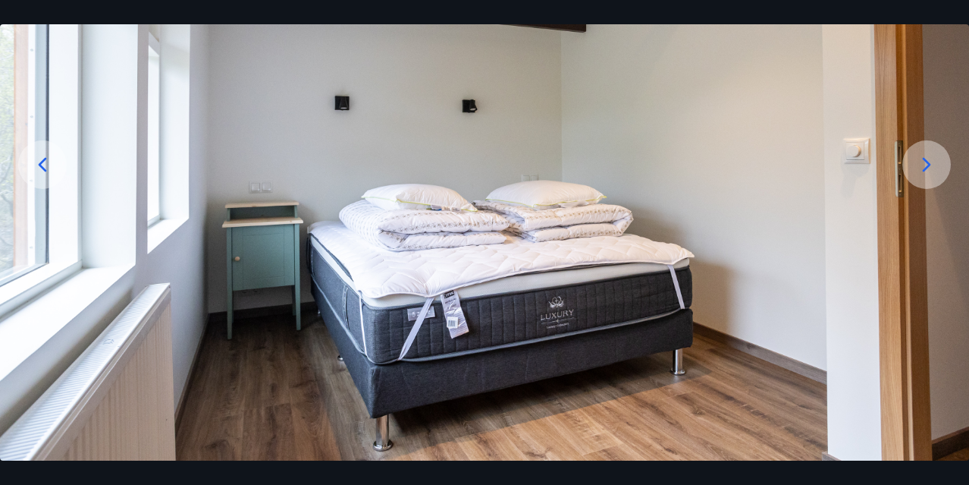
click at [924, 168] on icon at bounding box center [927, 164] width 8 height 14
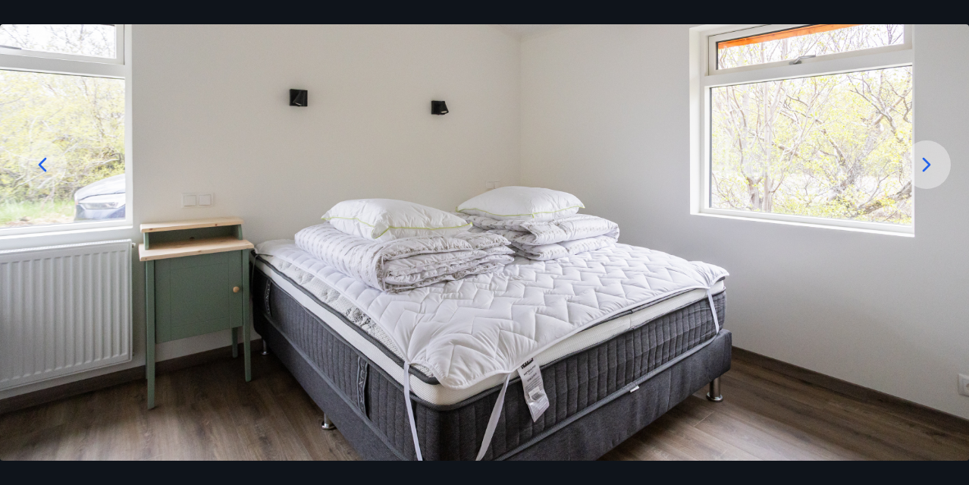
click at [926, 165] on icon at bounding box center [927, 164] width 24 height 24
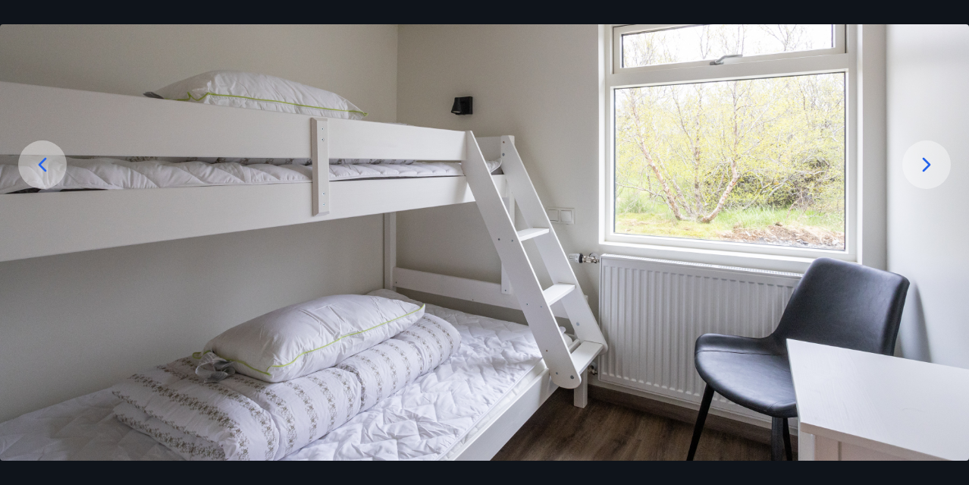
click at [926, 165] on icon at bounding box center [927, 164] width 24 height 24
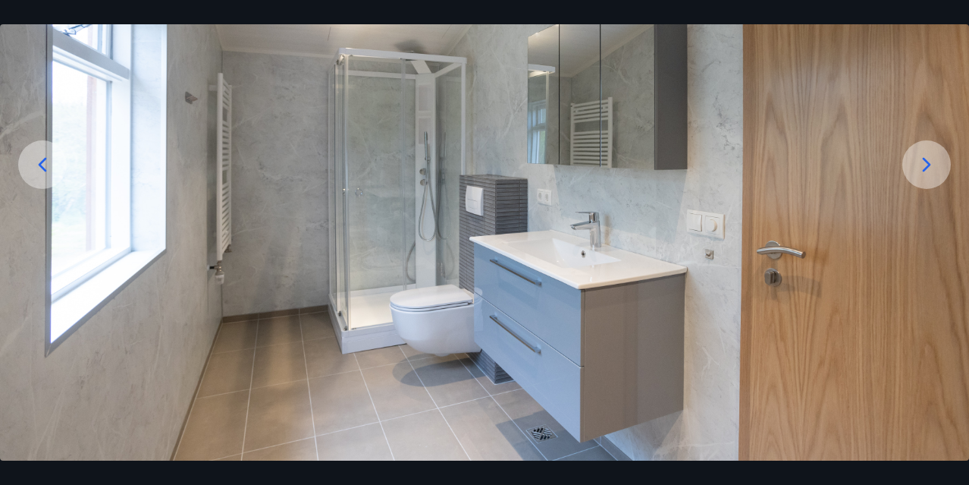
click at [926, 165] on icon at bounding box center [927, 164] width 24 height 24
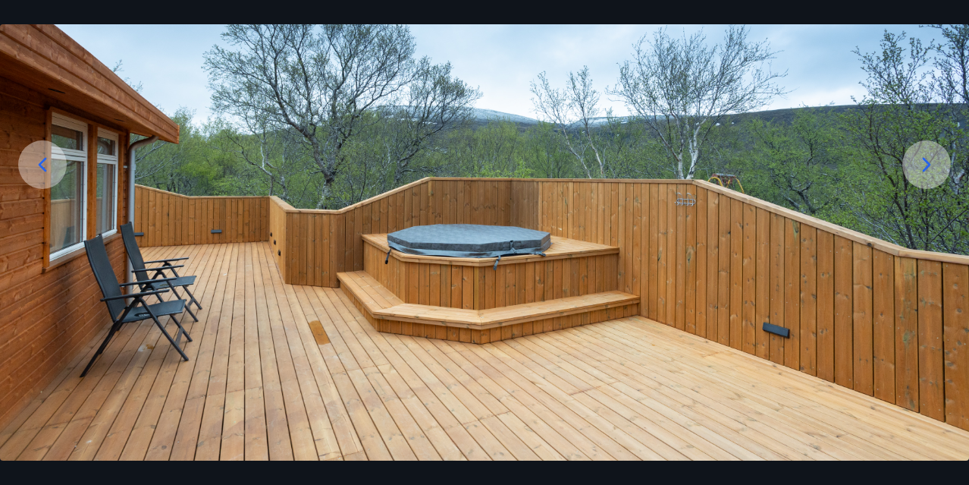
click at [926, 165] on icon at bounding box center [927, 164] width 24 height 24
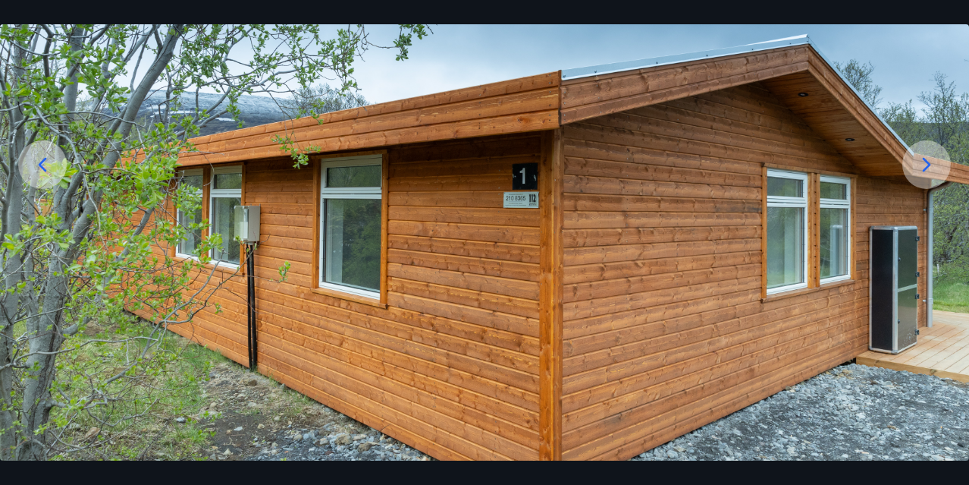
click at [926, 165] on icon at bounding box center [927, 164] width 24 height 24
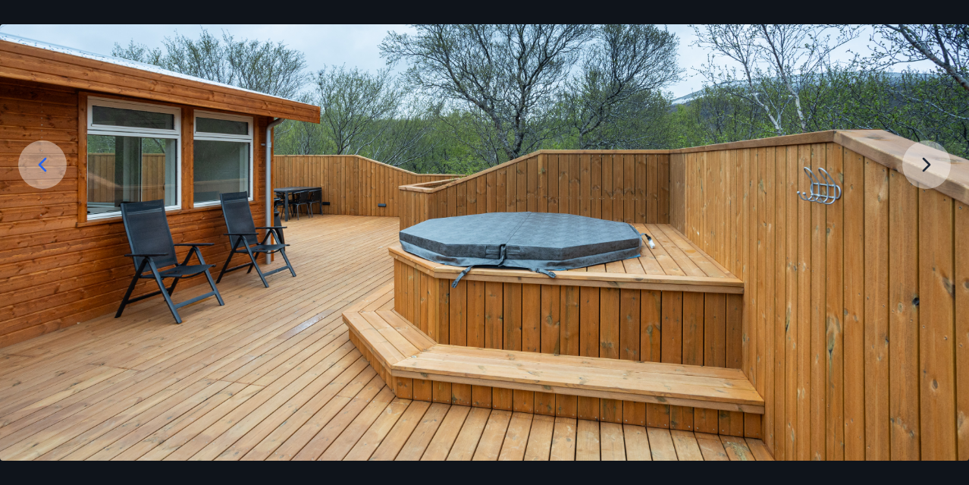
click at [926, 165] on img at bounding box center [484, 191] width 969 height 538
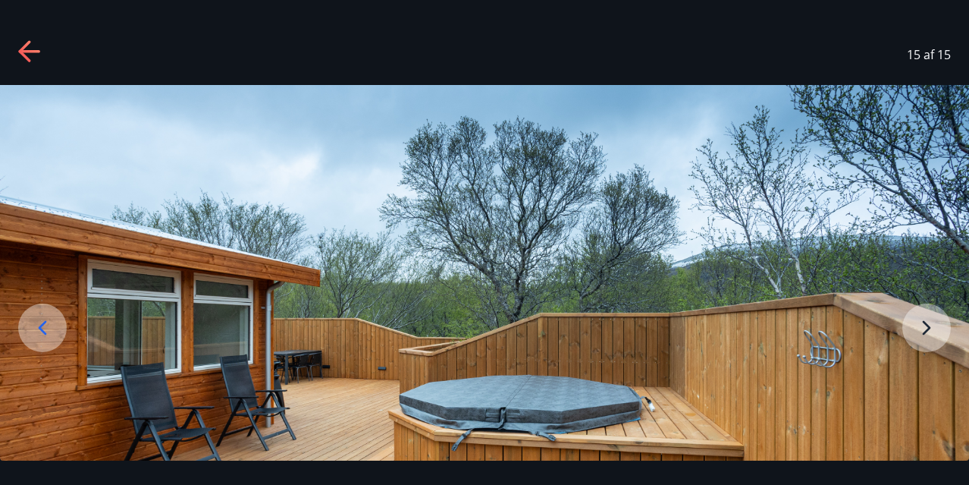
scroll to position [0, 0]
click at [35, 49] on icon at bounding box center [30, 52] width 24 height 24
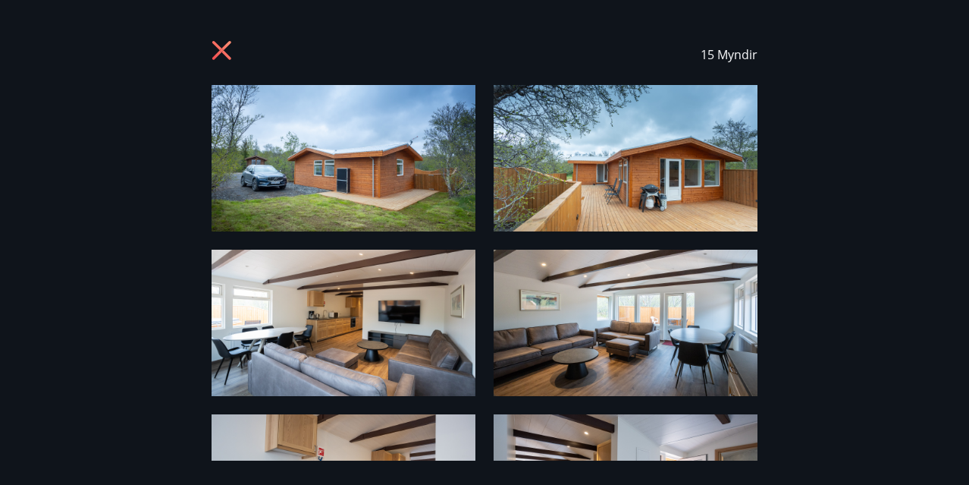
scroll to position [1, 0]
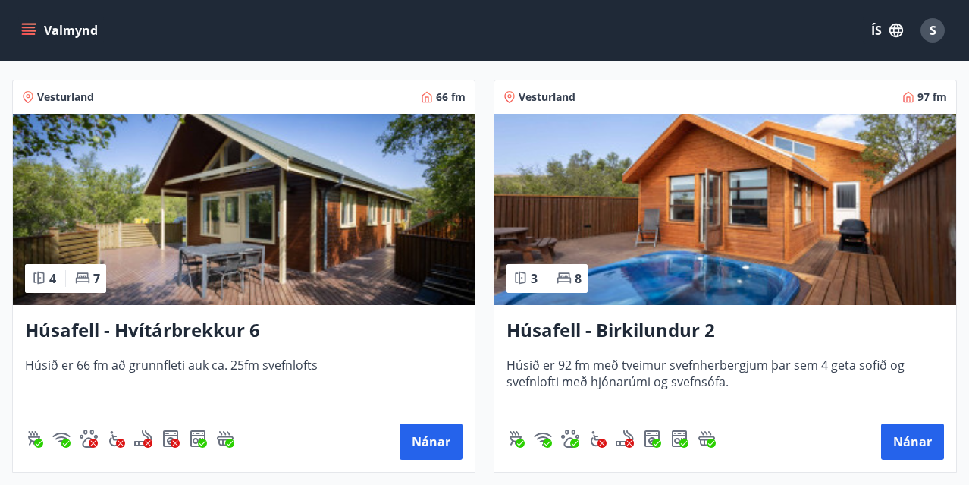
scroll to position [1079, 0]
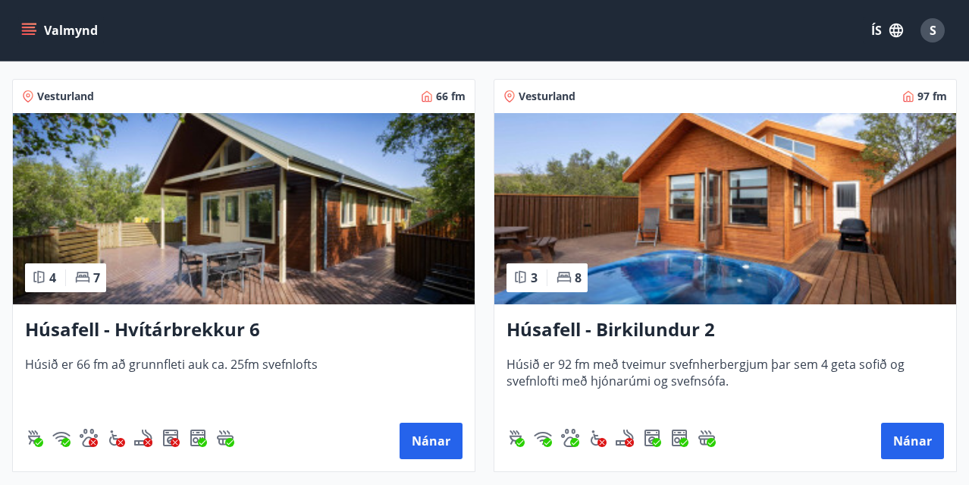
click at [699, 210] on img at bounding box center [725, 208] width 462 height 191
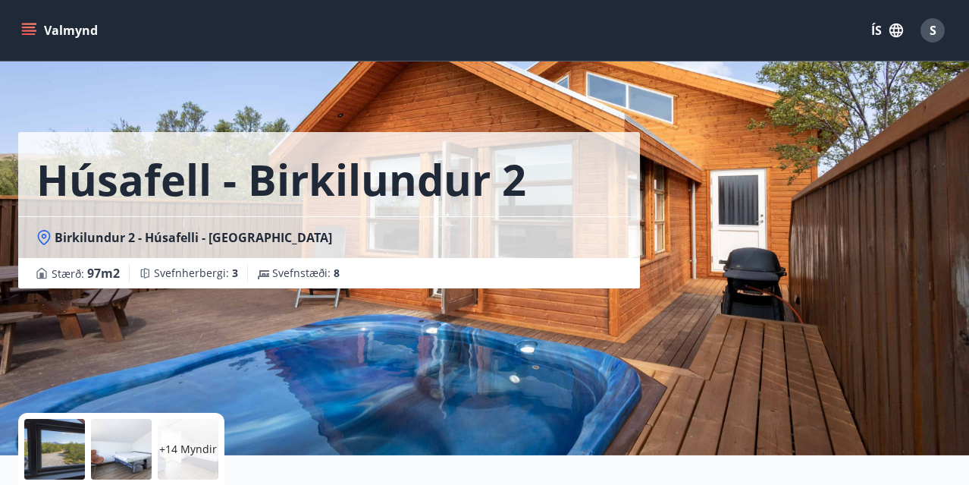
click at [45, 449] on div at bounding box center [54, 449] width 61 height 61
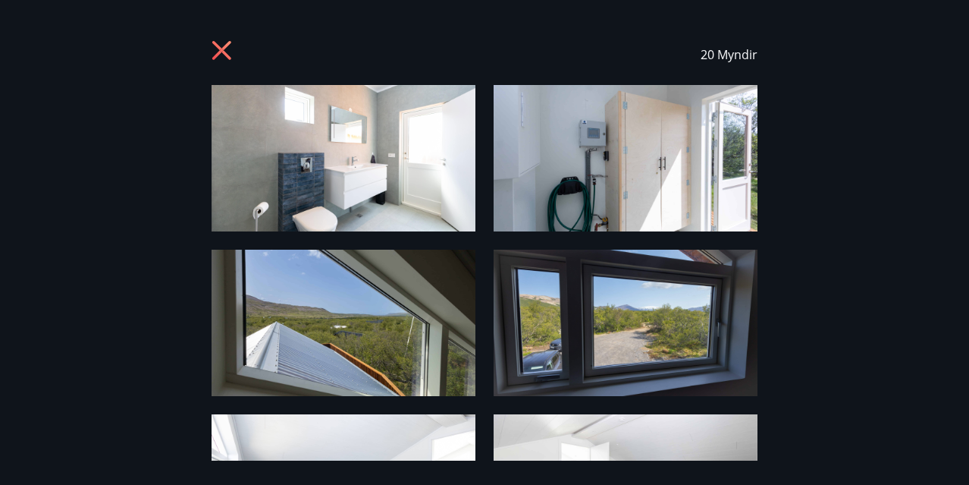
click at [344, 190] on img at bounding box center [344, 158] width 264 height 146
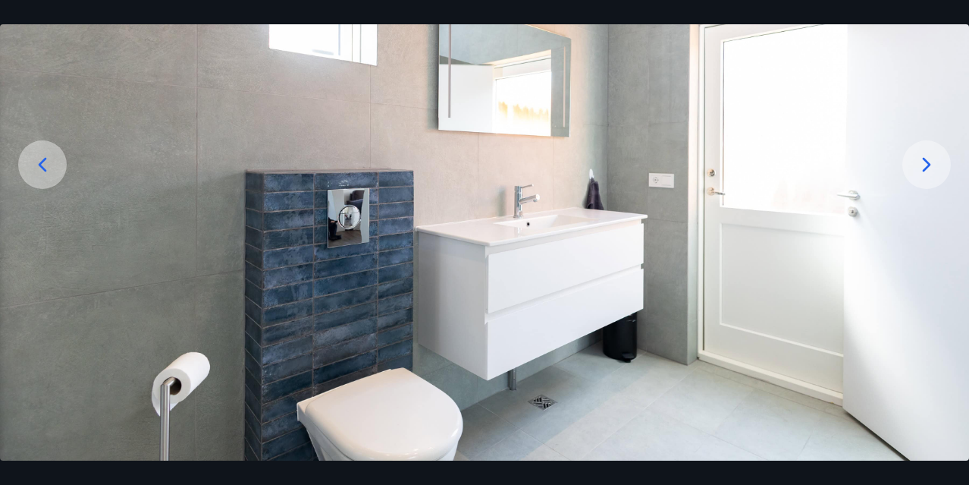
scroll to position [163, 0]
click at [926, 174] on icon at bounding box center [927, 164] width 24 height 24
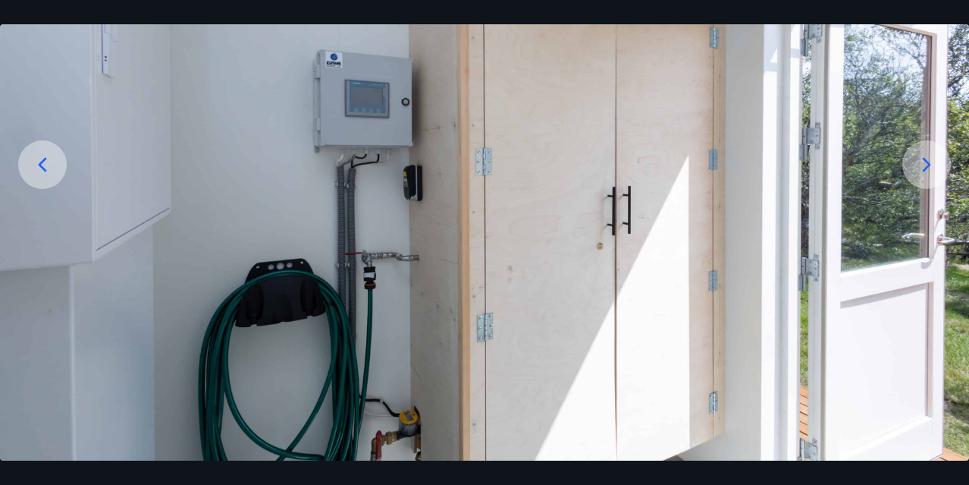
click at [926, 174] on icon at bounding box center [927, 164] width 24 height 24
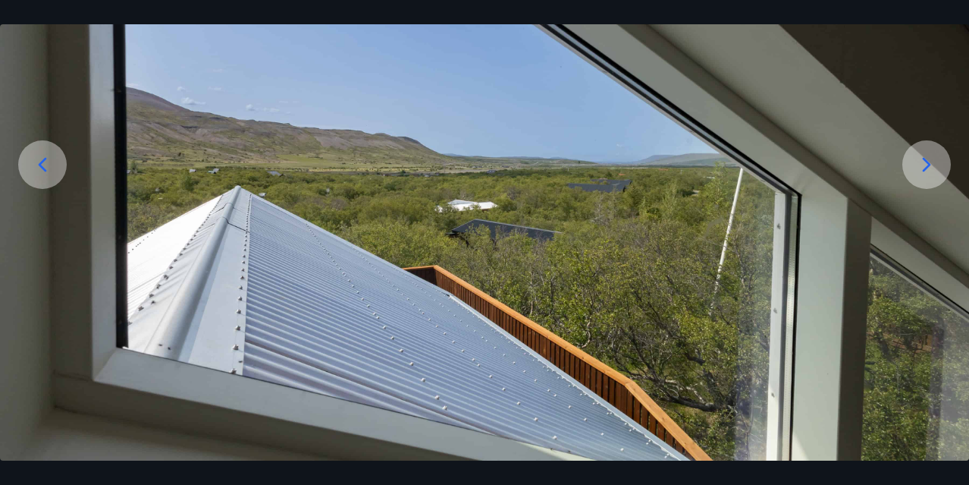
click at [923, 168] on icon at bounding box center [927, 164] width 24 height 24
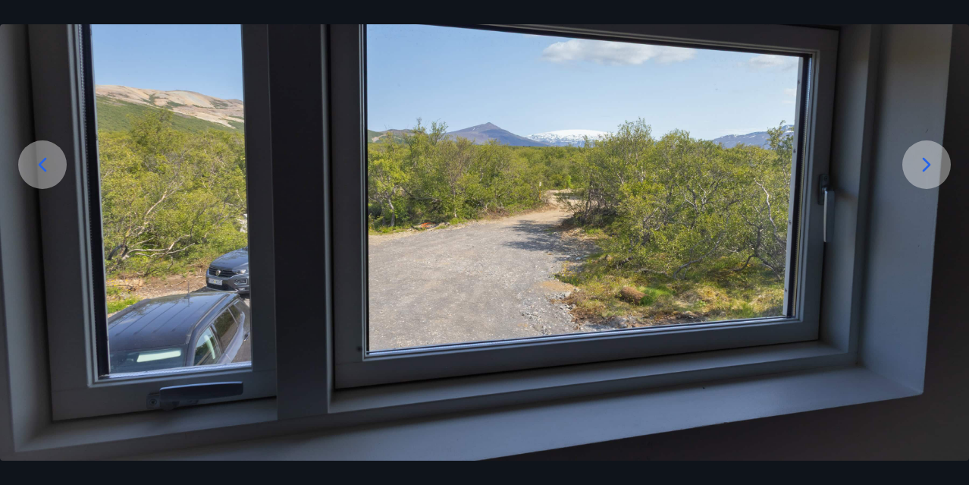
click at [923, 168] on icon at bounding box center [927, 164] width 24 height 24
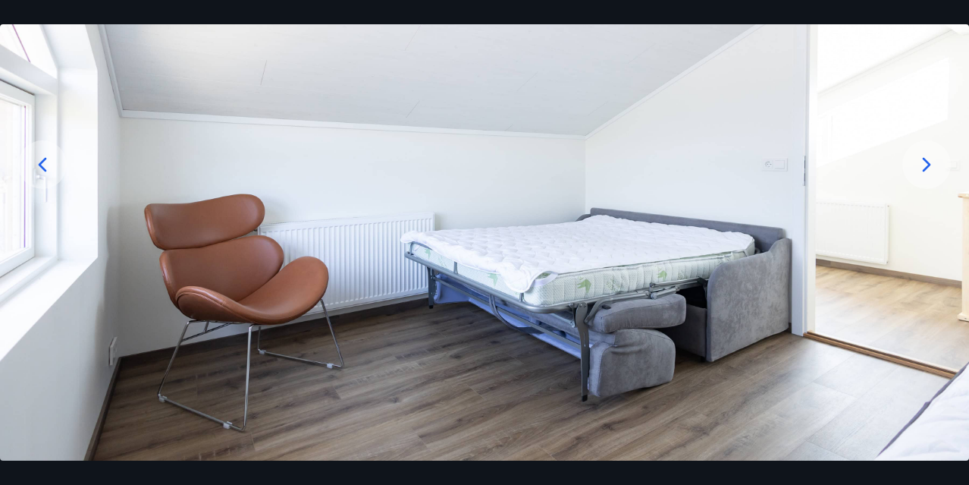
click at [923, 168] on icon at bounding box center [927, 164] width 24 height 24
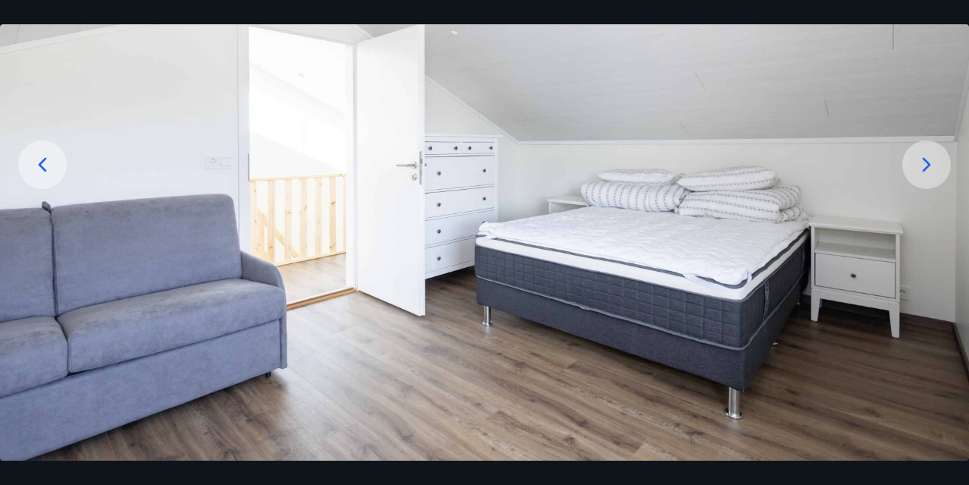
click at [918, 168] on icon at bounding box center [927, 164] width 24 height 24
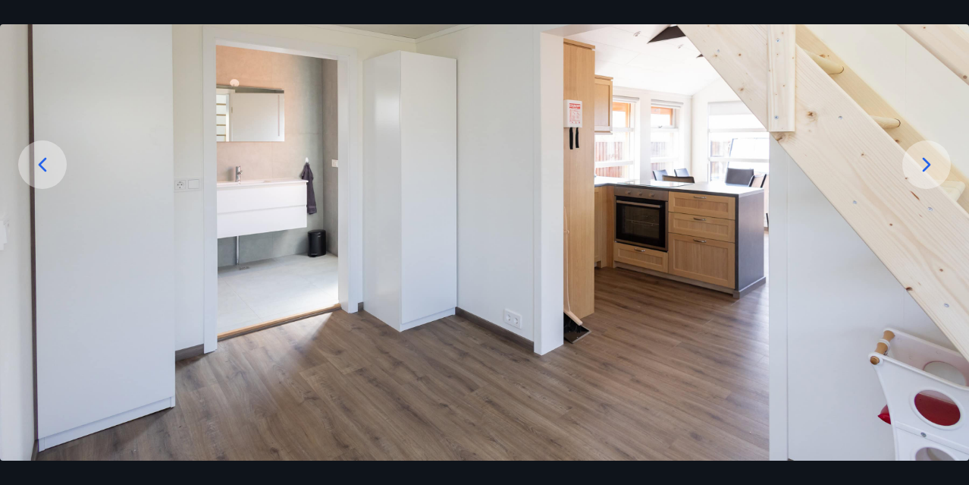
click at [927, 161] on icon at bounding box center [927, 164] width 8 height 14
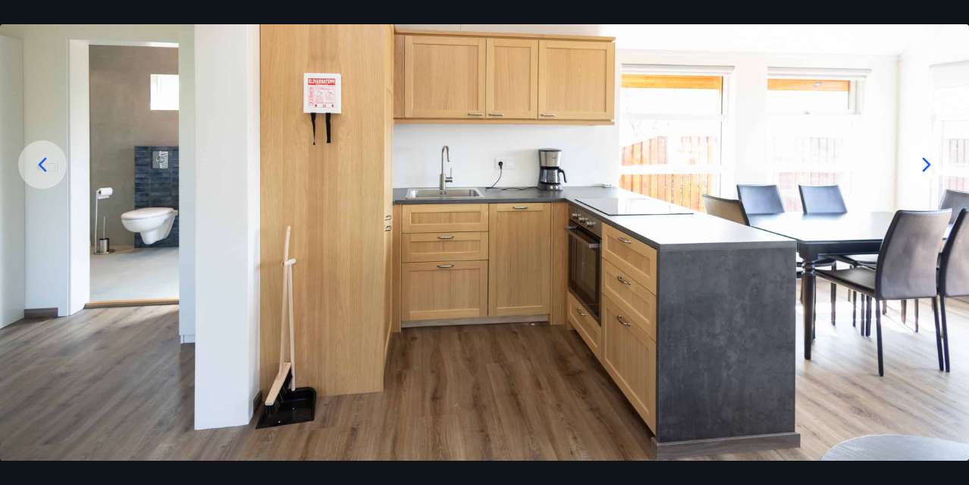
click at [927, 161] on icon at bounding box center [927, 164] width 8 height 14
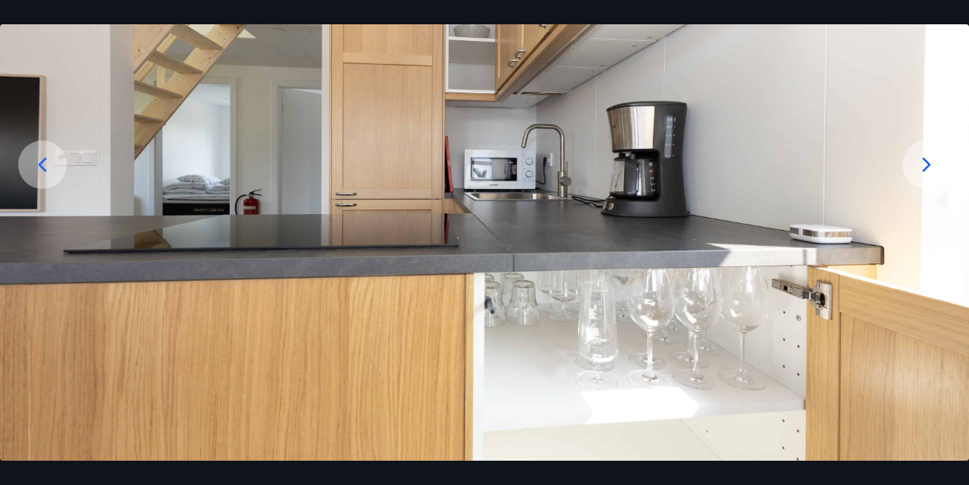
click at [927, 161] on icon at bounding box center [927, 164] width 8 height 14
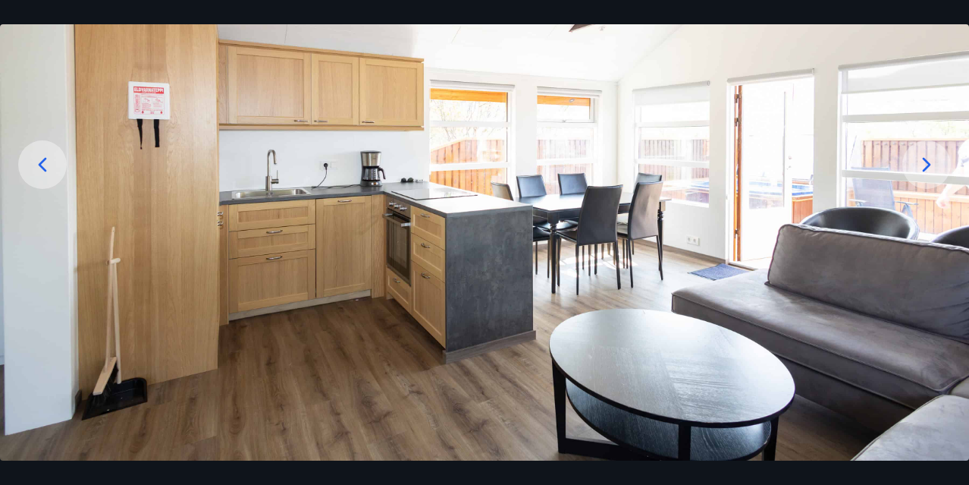
click at [927, 161] on icon at bounding box center [927, 164] width 8 height 14
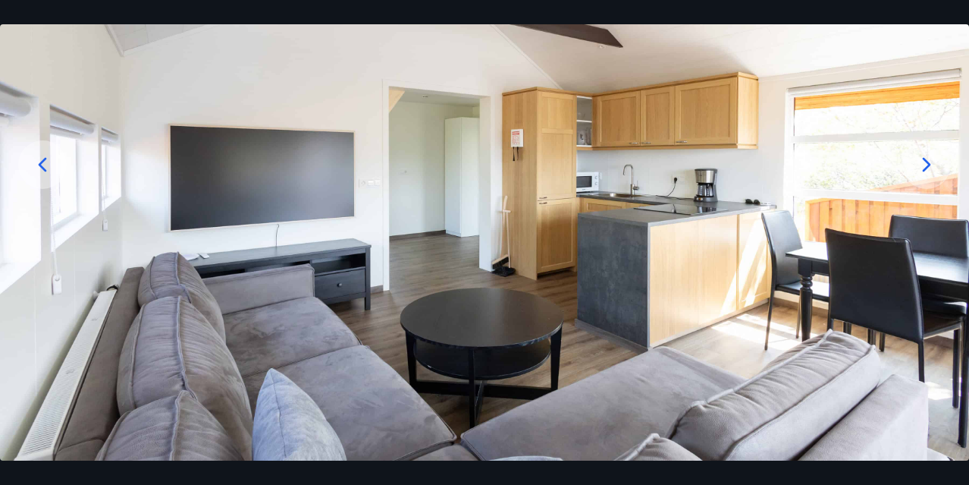
click at [927, 161] on icon at bounding box center [927, 164] width 8 height 14
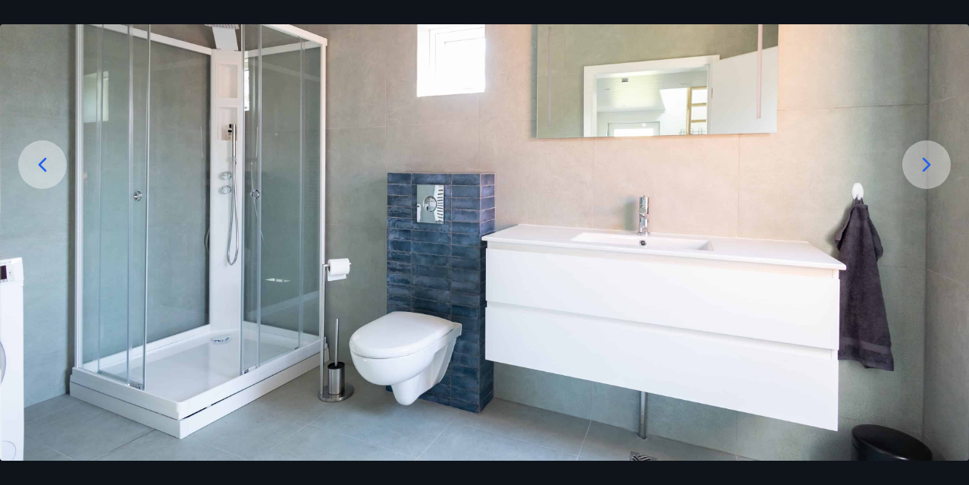
click at [927, 161] on icon at bounding box center [927, 164] width 8 height 14
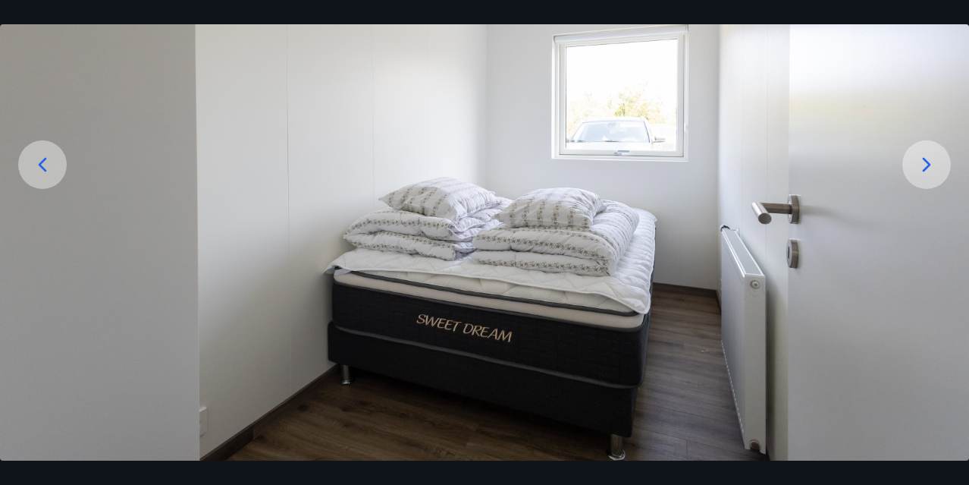
click at [927, 161] on icon at bounding box center [927, 164] width 8 height 14
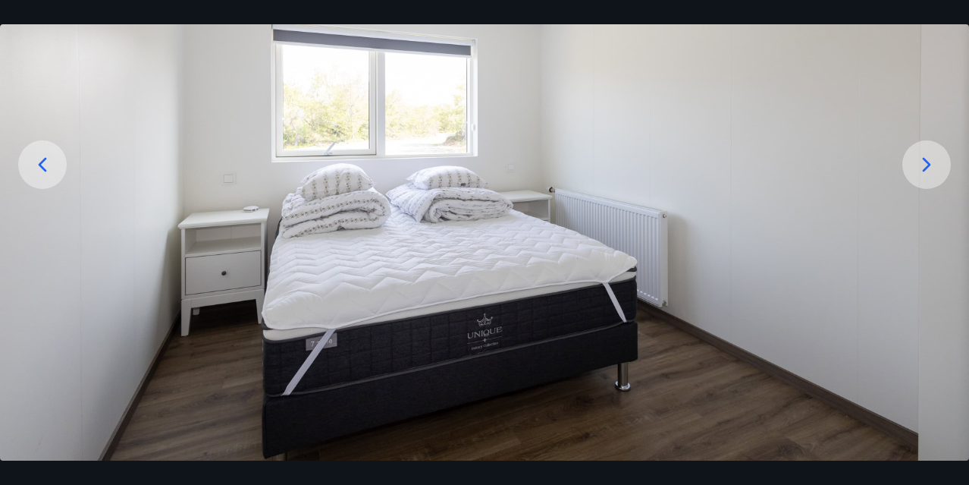
click at [927, 161] on icon at bounding box center [927, 164] width 8 height 14
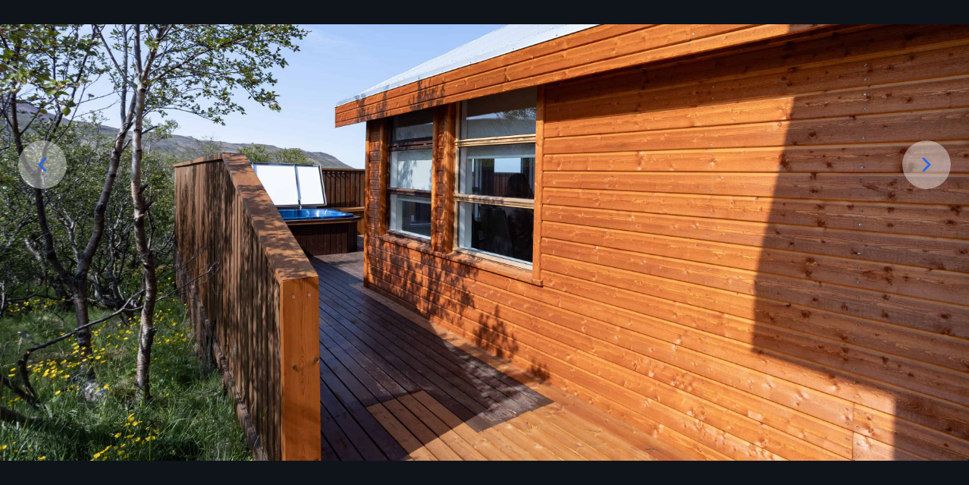
click at [927, 161] on icon at bounding box center [927, 164] width 8 height 14
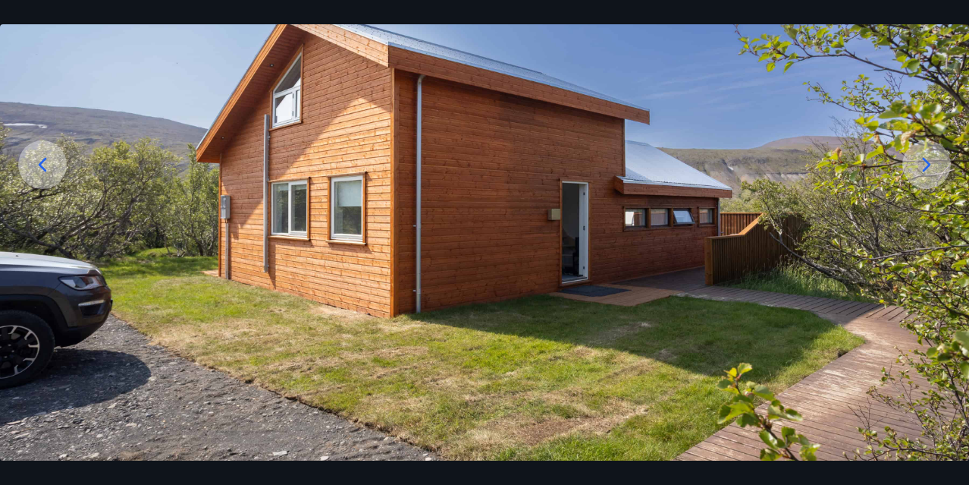
click at [927, 161] on icon at bounding box center [927, 164] width 8 height 14
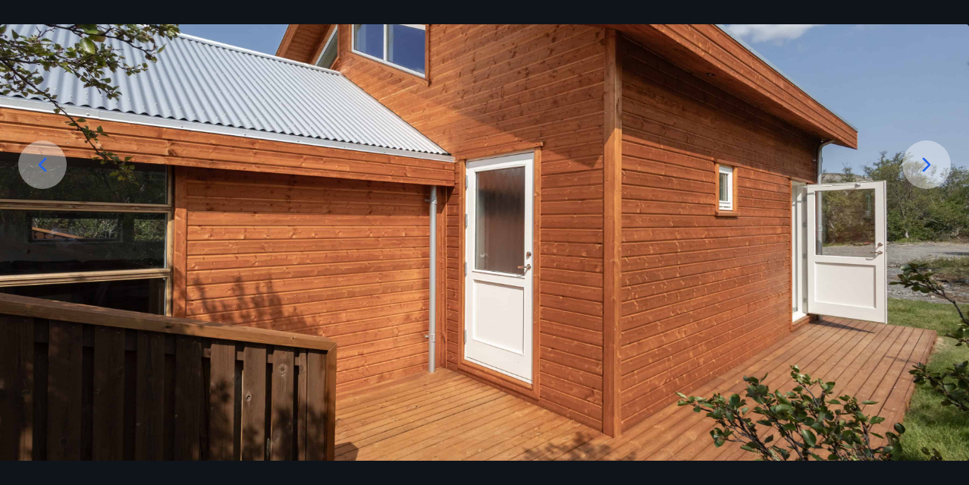
click at [924, 156] on icon at bounding box center [927, 164] width 24 height 24
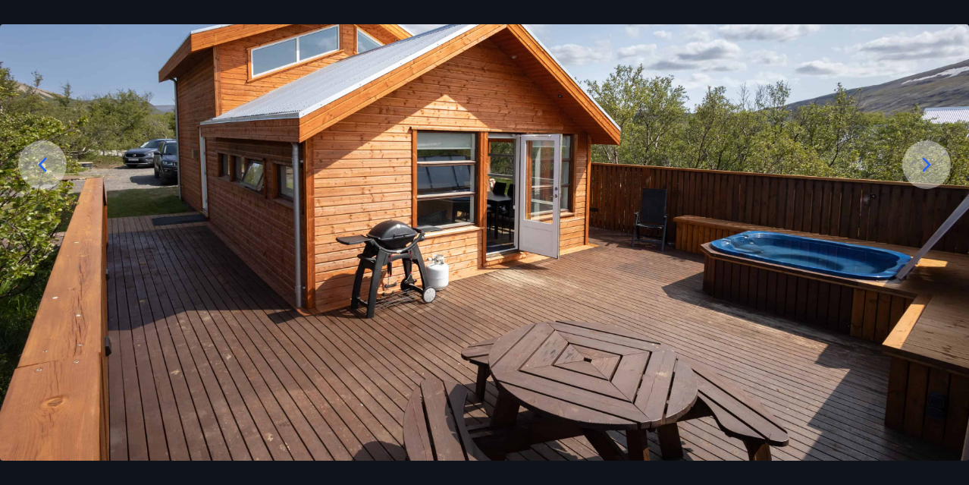
click at [923, 155] on icon at bounding box center [927, 164] width 24 height 24
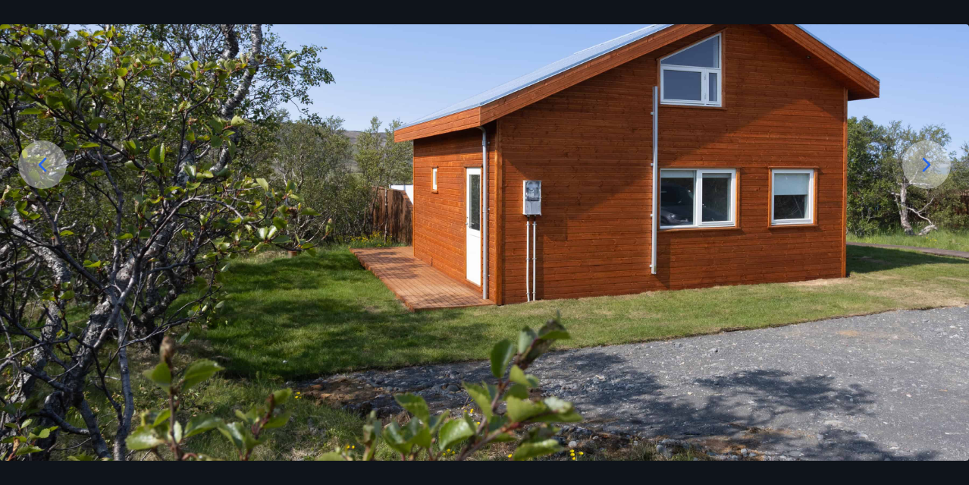
click at [923, 156] on icon at bounding box center [927, 164] width 24 height 24
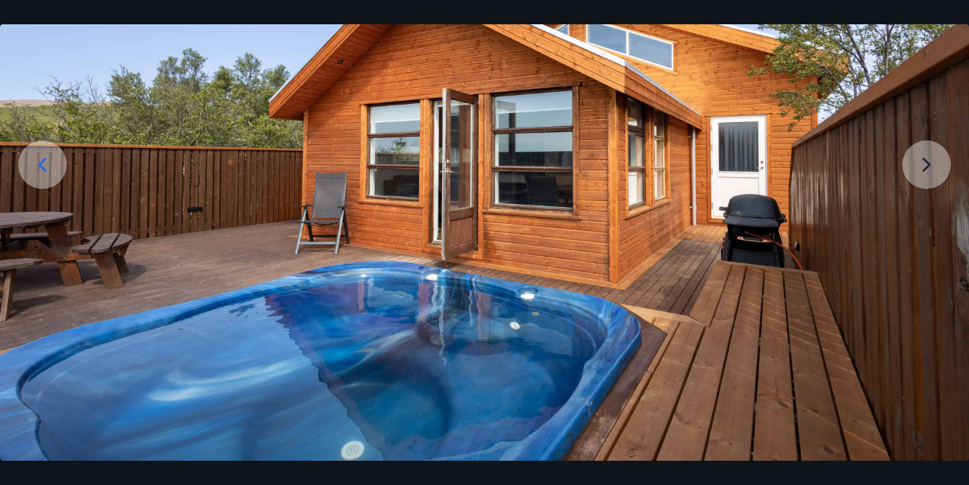
click at [923, 156] on img at bounding box center [484, 191] width 969 height 538
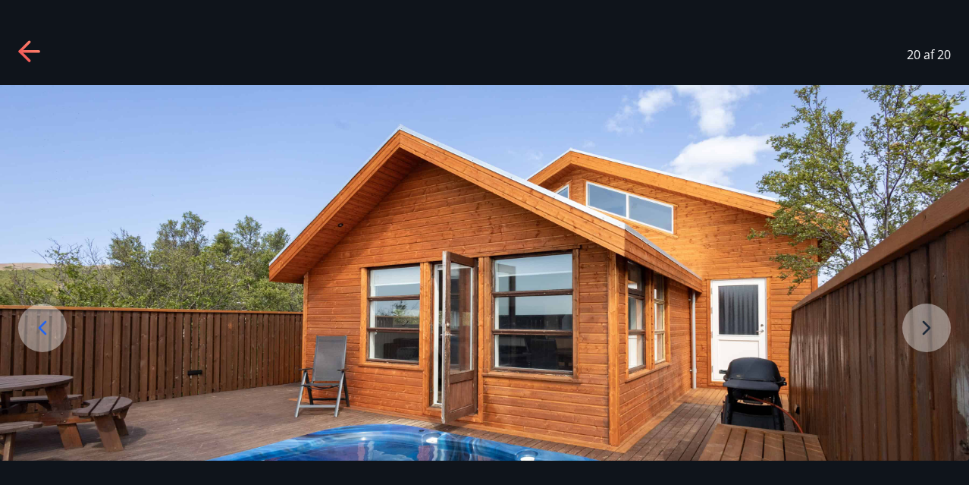
scroll to position [0, 0]
click at [26, 51] on icon at bounding box center [28, 51] width 21 height 3
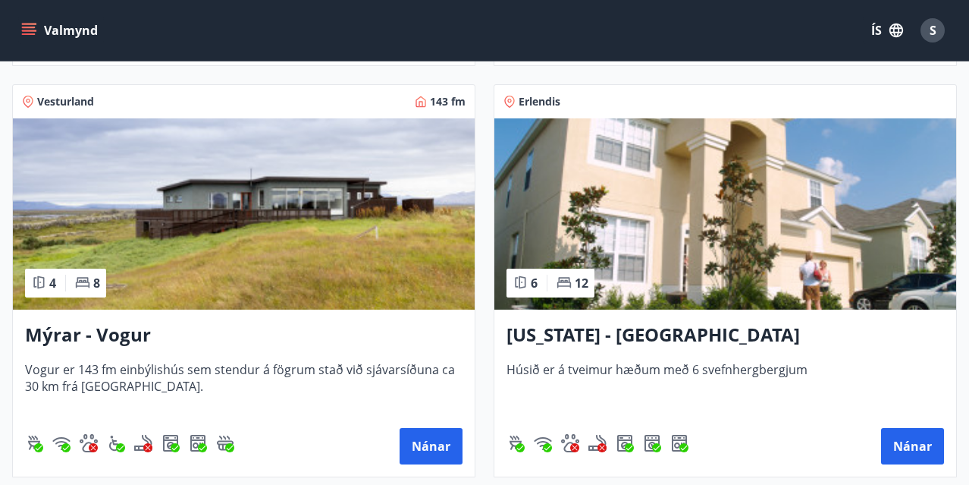
scroll to position [2317, 0]
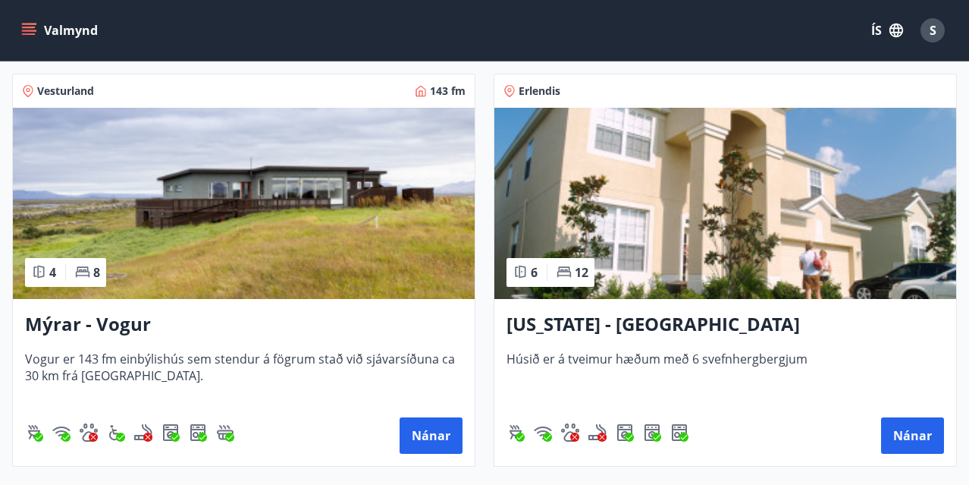
click at [286, 200] on img at bounding box center [244, 203] width 462 height 191
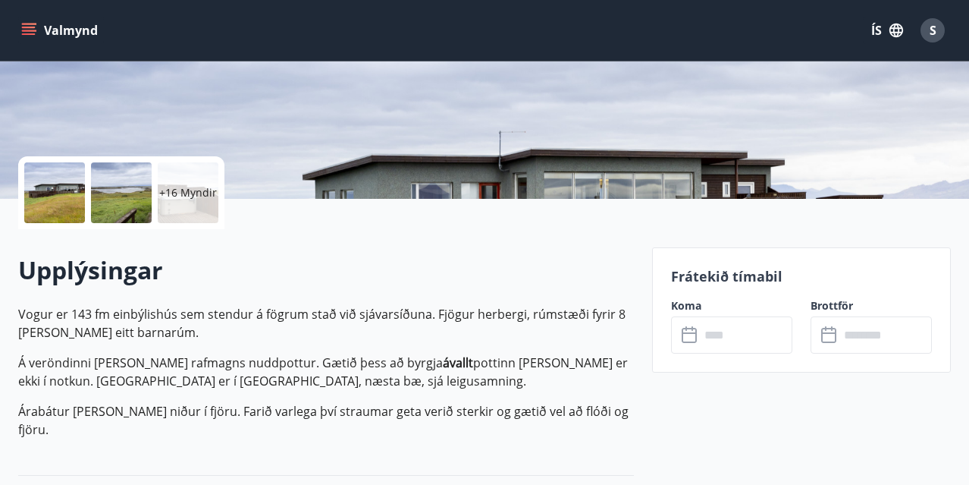
scroll to position [289, 0]
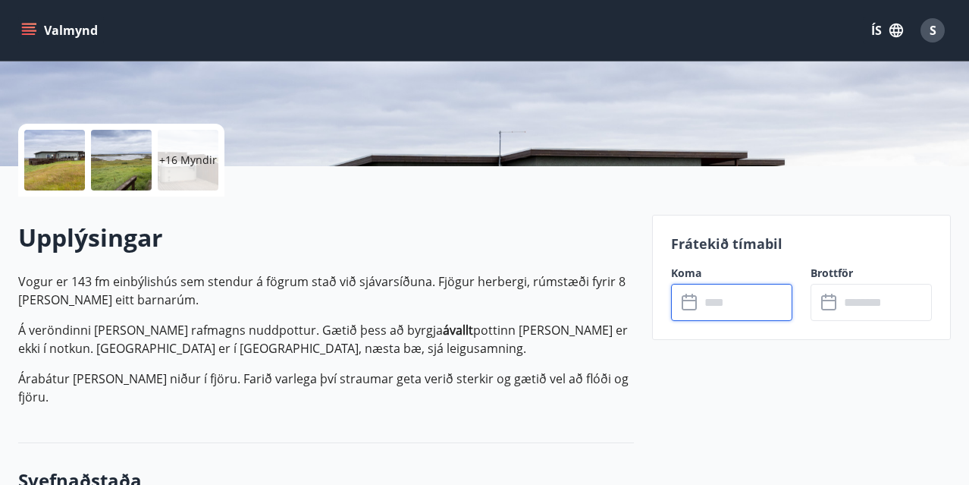
click at [759, 293] on input "text" at bounding box center [746, 302] width 93 height 37
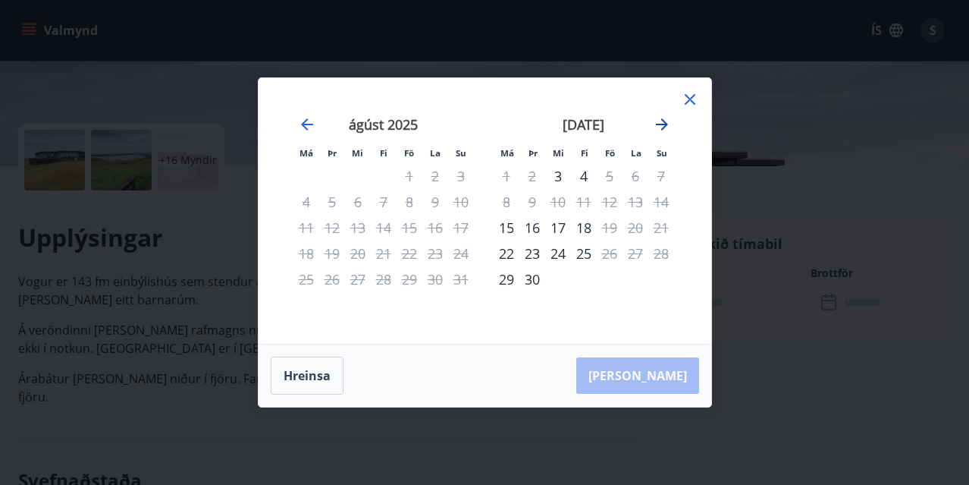
click at [667, 121] on icon "Move forward to switch to the next month." at bounding box center [662, 124] width 18 height 18
click at [664, 121] on icon "Move forward to switch to the next month." at bounding box center [662, 124] width 12 height 12
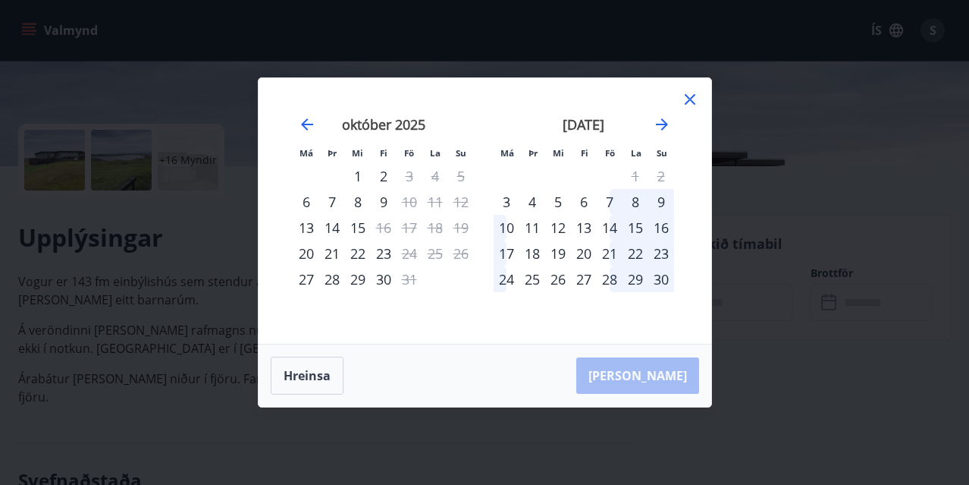
click at [690, 99] on icon at bounding box center [690, 100] width 2 height 2
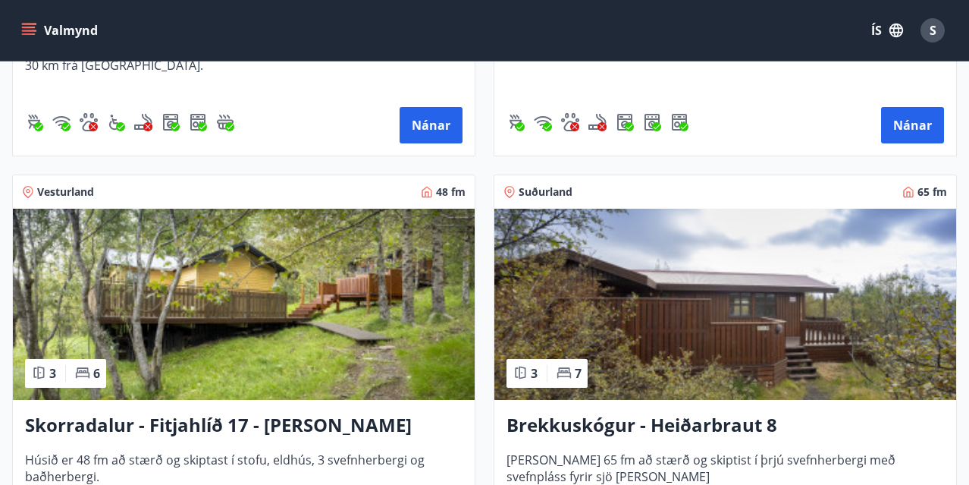
scroll to position [2644, 0]
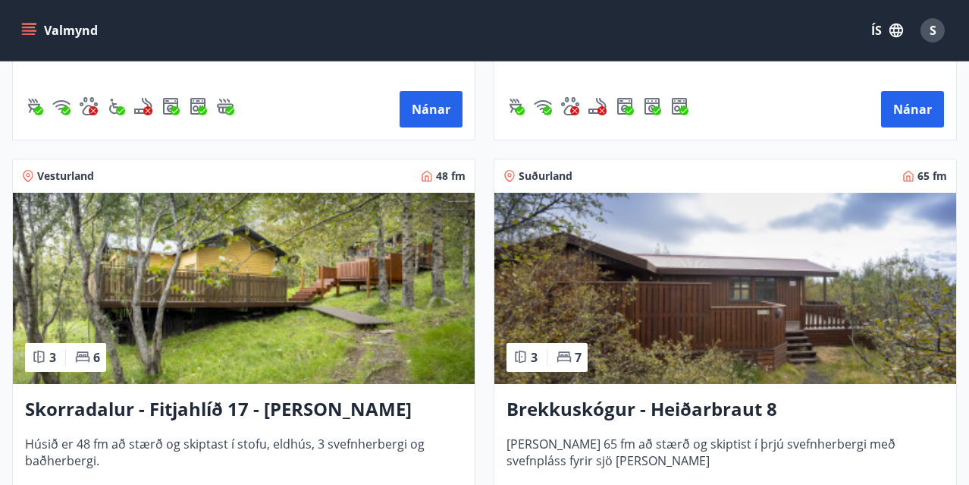
click at [325, 282] on img at bounding box center [244, 288] width 462 height 191
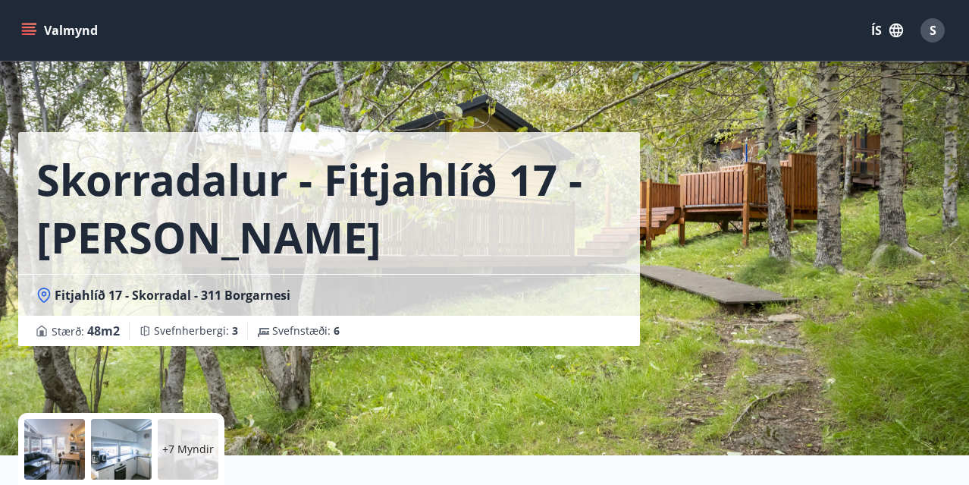
click at [61, 441] on div at bounding box center [54, 449] width 61 height 61
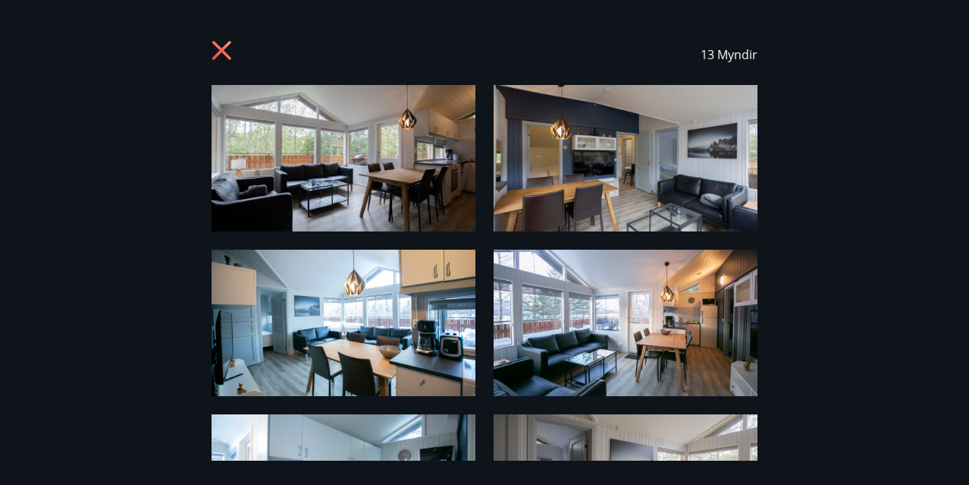
click at [349, 171] on img at bounding box center [344, 158] width 264 height 146
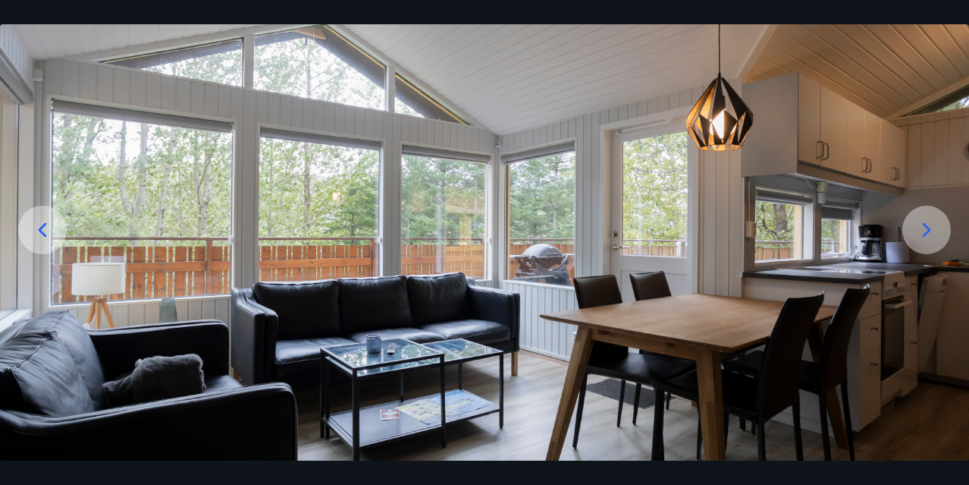
scroll to position [124, 0]
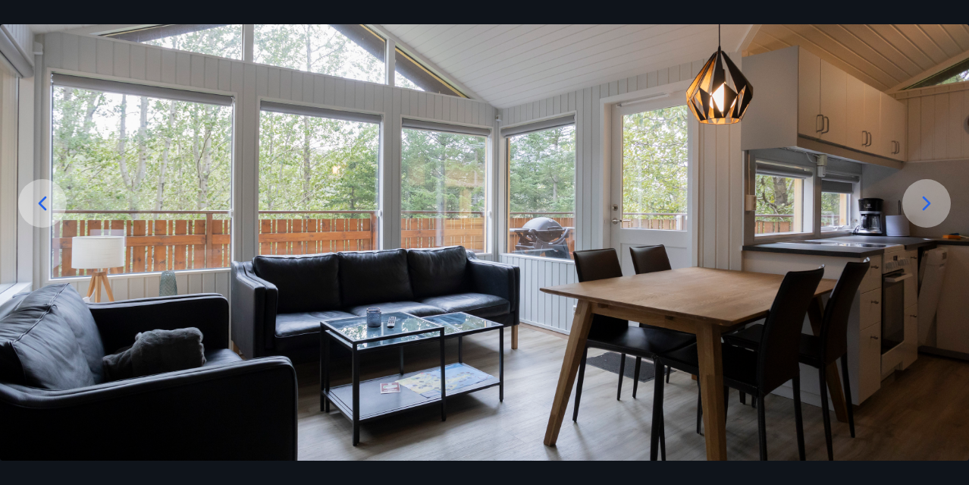
click at [923, 202] on icon at bounding box center [927, 203] width 24 height 24
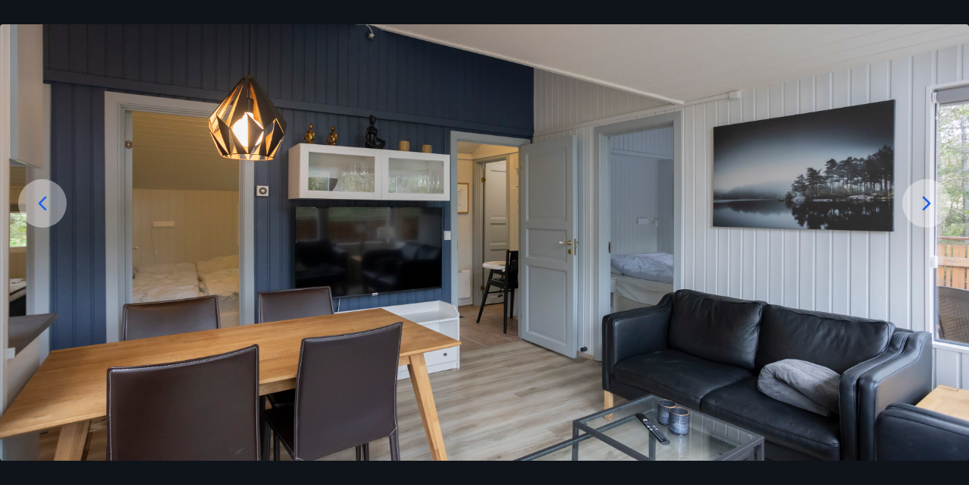
click at [924, 202] on icon at bounding box center [927, 203] width 24 height 24
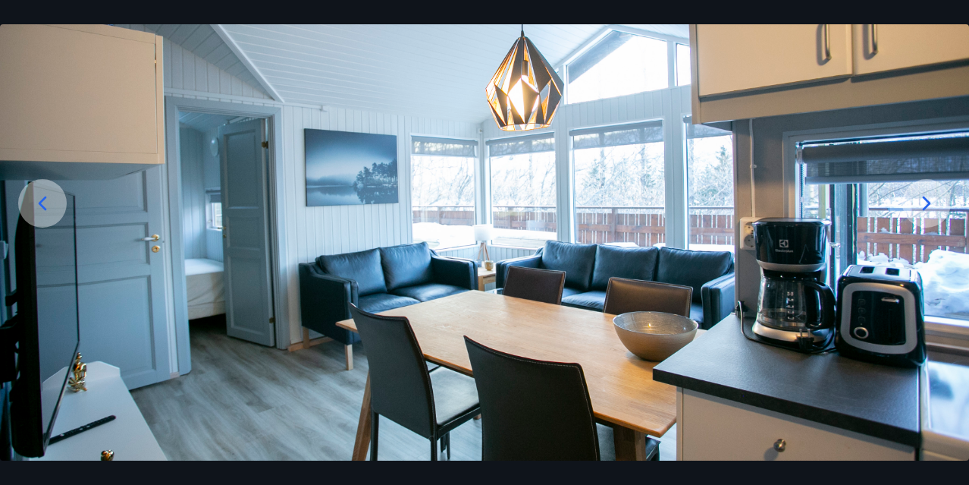
click at [927, 202] on icon at bounding box center [927, 203] width 24 height 24
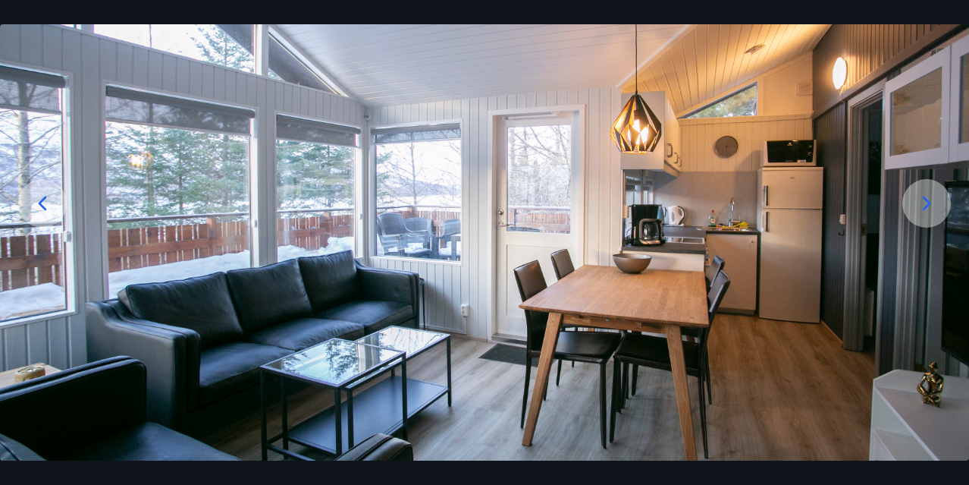
click at [927, 202] on icon at bounding box center [927, 203] width 24 height 24
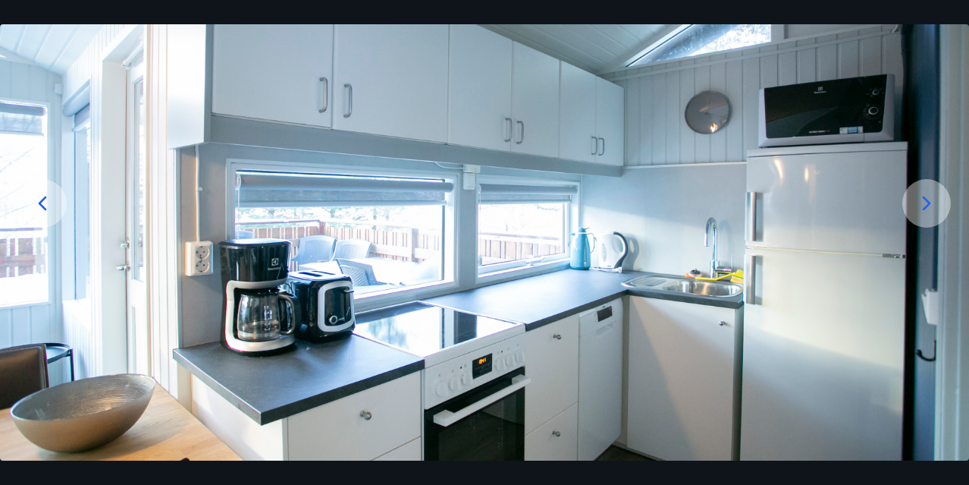
click at [927, 202] on icon at bounding box center [927, 203] width 24 height 24
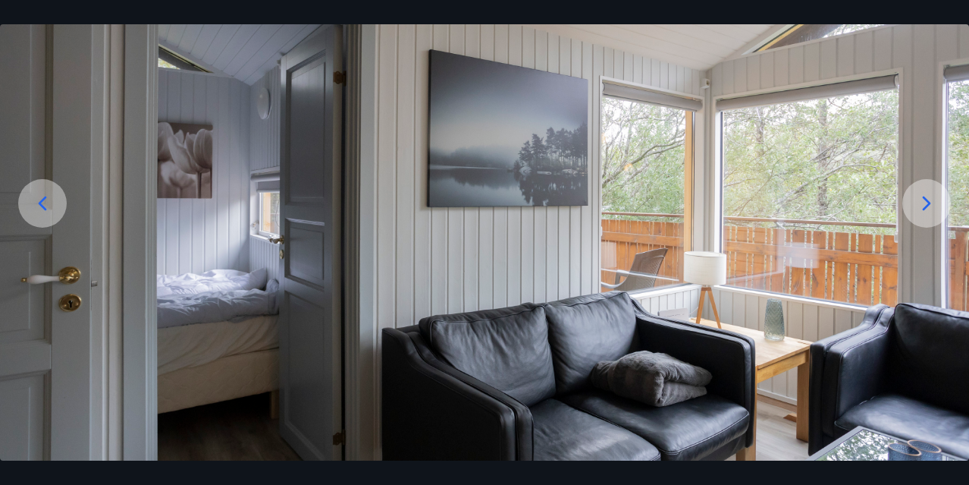
click at [927, 202] on icon at bounding box center [927, 203] width 24 height 24
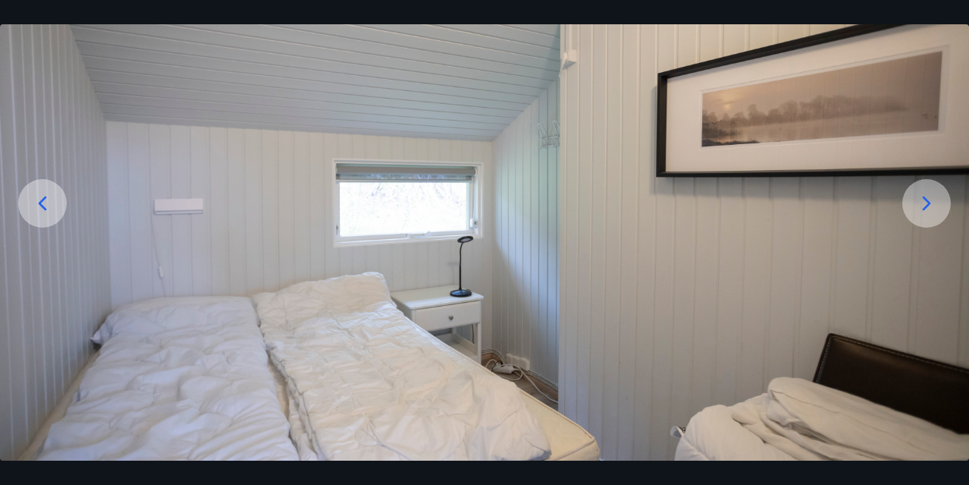
click at [927, 202] on icon at bounding box center [927, 203] width 24 height 24
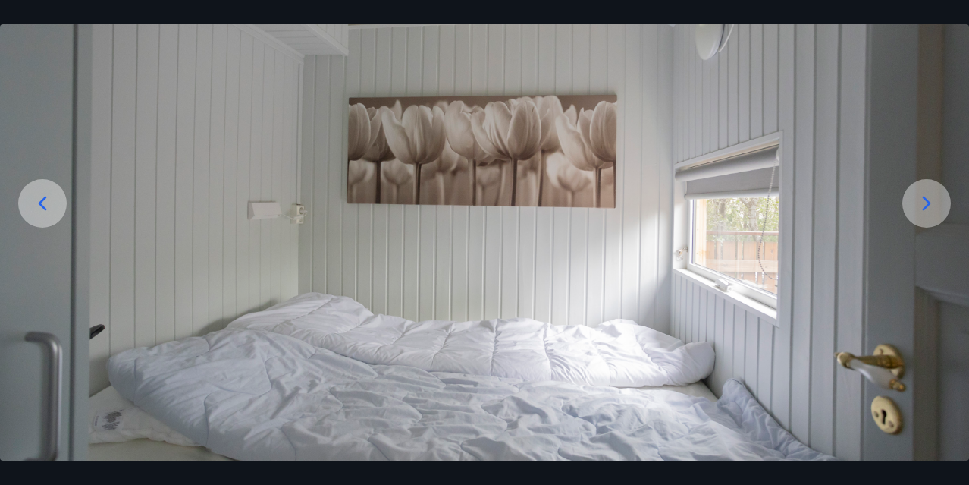
click at [928, 202] on icon at bounding box center [927, 203] width 8 height 14
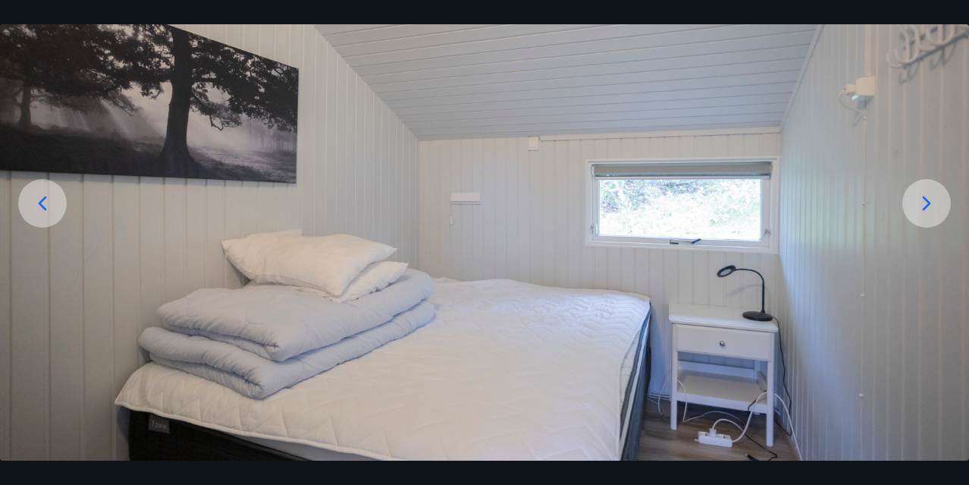
click at [928, 202] on icon at bounding box center [927, 203] width 8 height 14
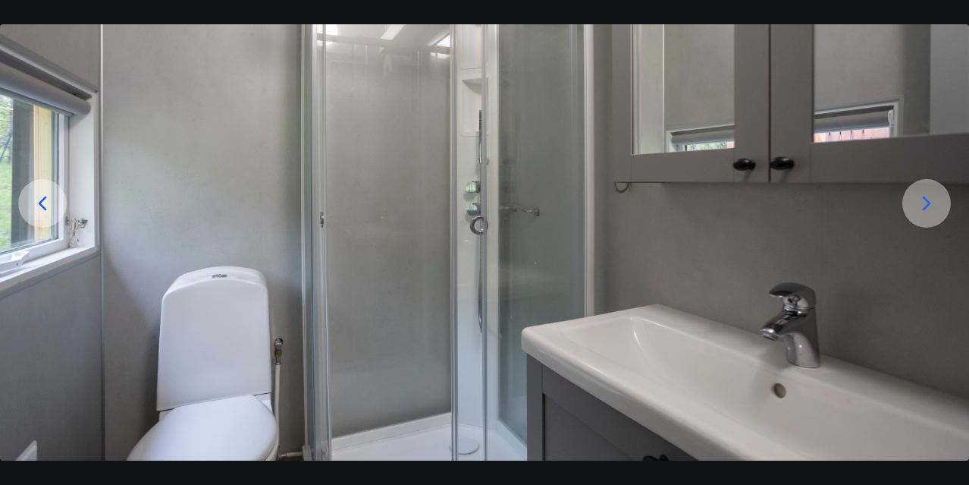
click at [929, 202] on icon at bounding box center [927, 203] width 8 height 14
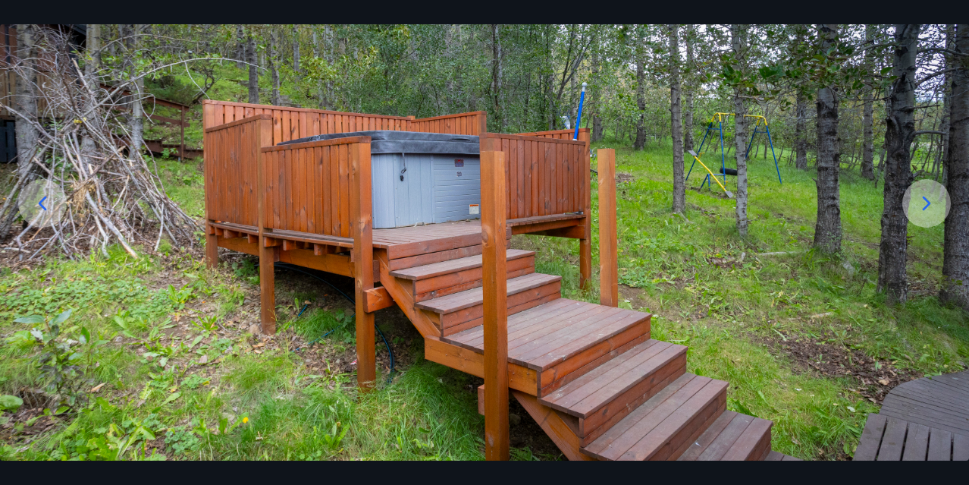
click at [929, 202] on icon at bounding box center [927, 203] width 8 height 14
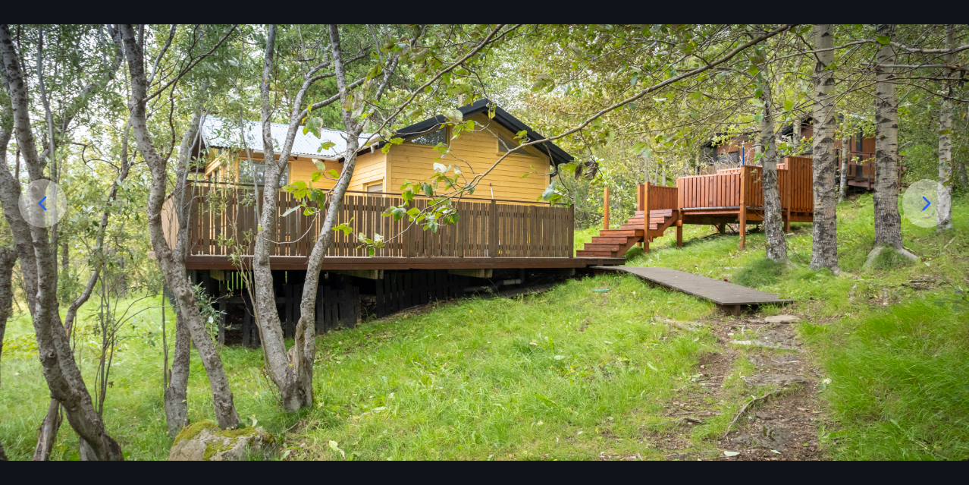
click at [929, 202] on icon at bounding box center [927, 203] width 8 height 14
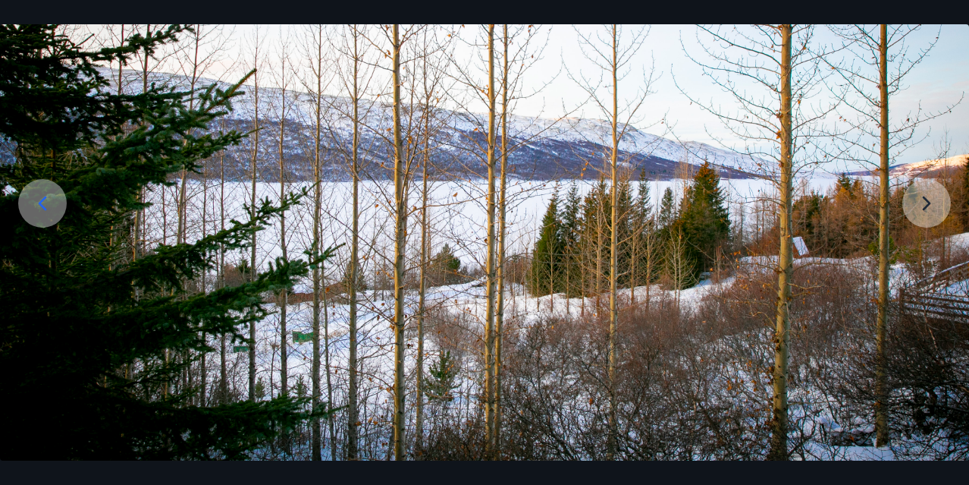
click at [929, 202] on img at bounding box center [484, 230] width 969 height 538
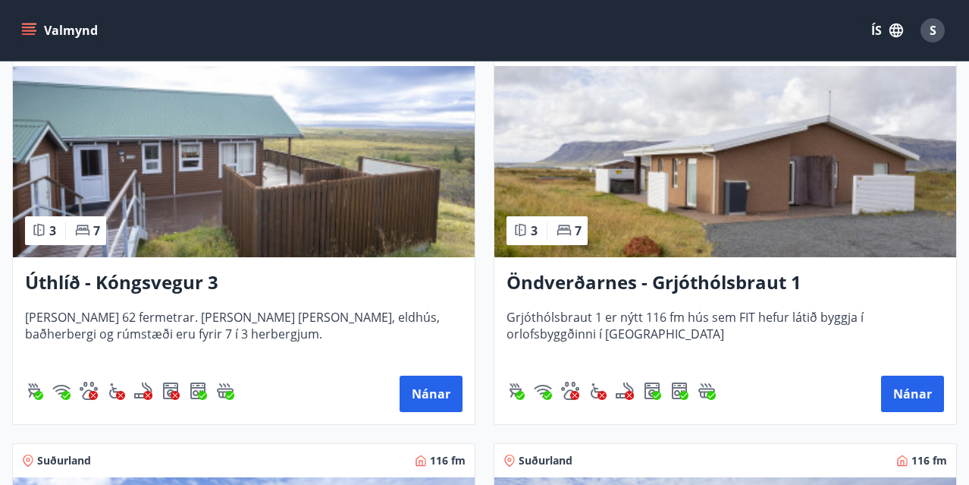
scroll to position [3598, 0]
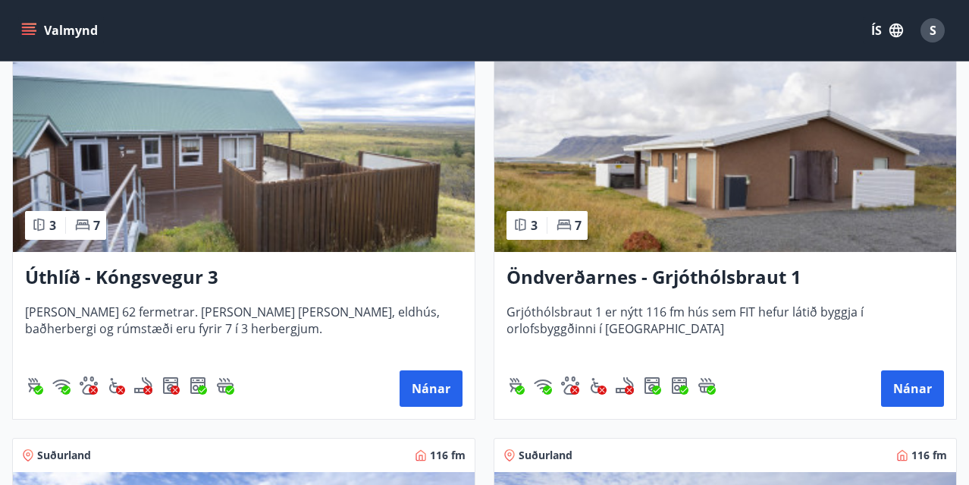
click at [681, 173] on img at bounding box center [725, 156] width 462 height 191
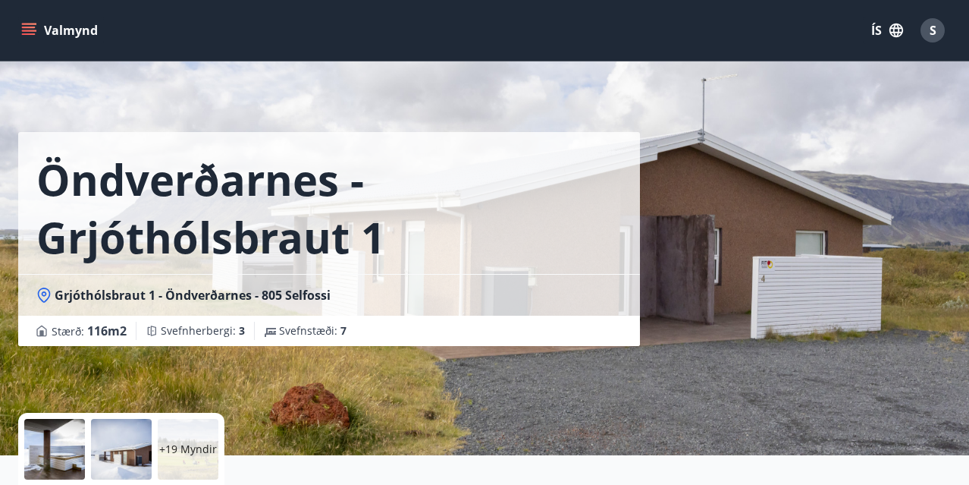
click at [67, 437] on div at bounding box center [54, 449] width 61 height 61
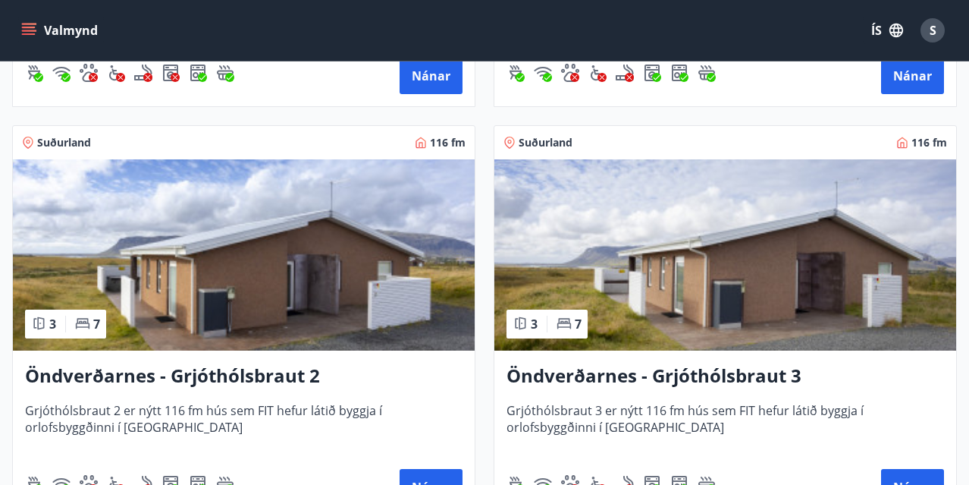
scroll to position [3912, 0]
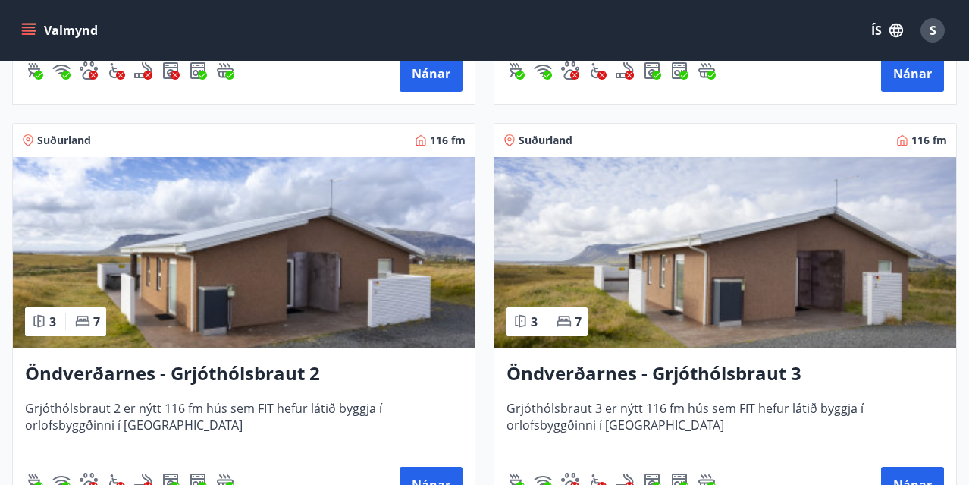
click at [273, 245] on img at bounding box center [244, 252] width 462 height 191
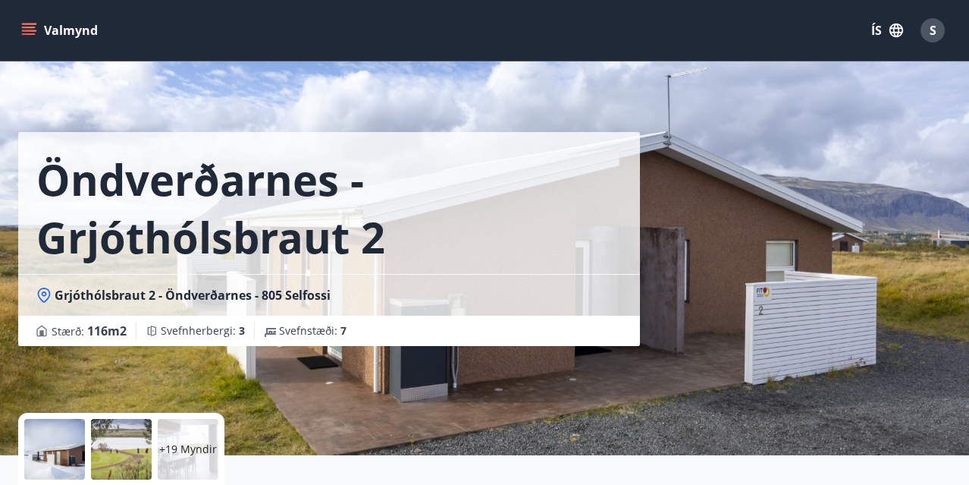
click at [64, 452] on div at bounding box center [54, 449] width 61 height 61
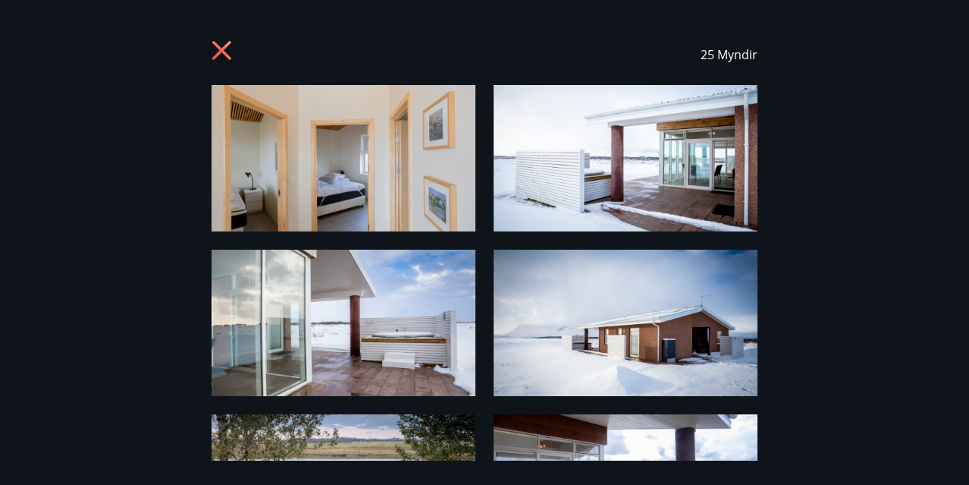
scroll to position [1, 0]
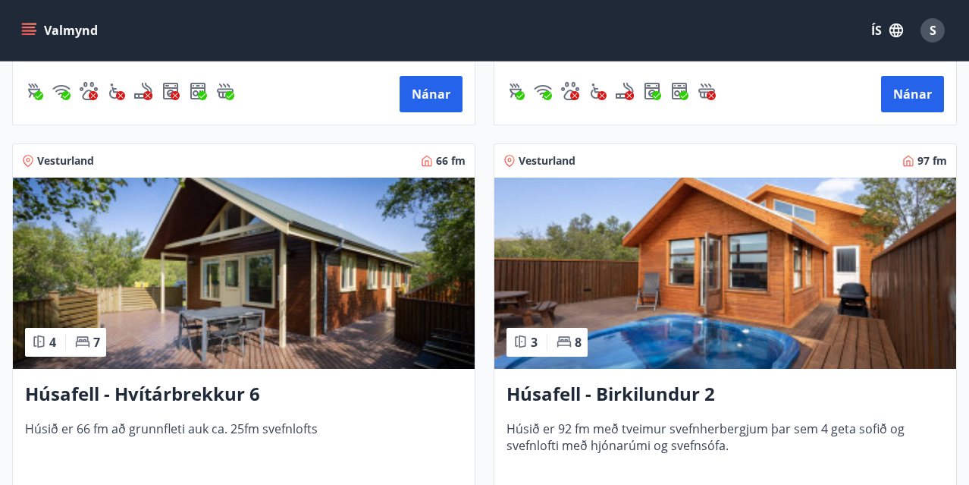
scroll to position [1019, 0]
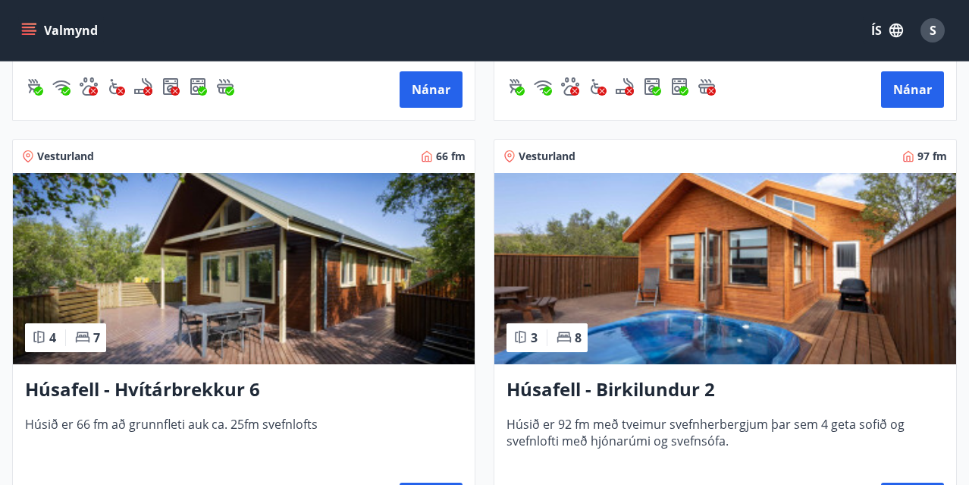
click at [677, 280] on img at bounding box center [725, 268] width 462 height 191
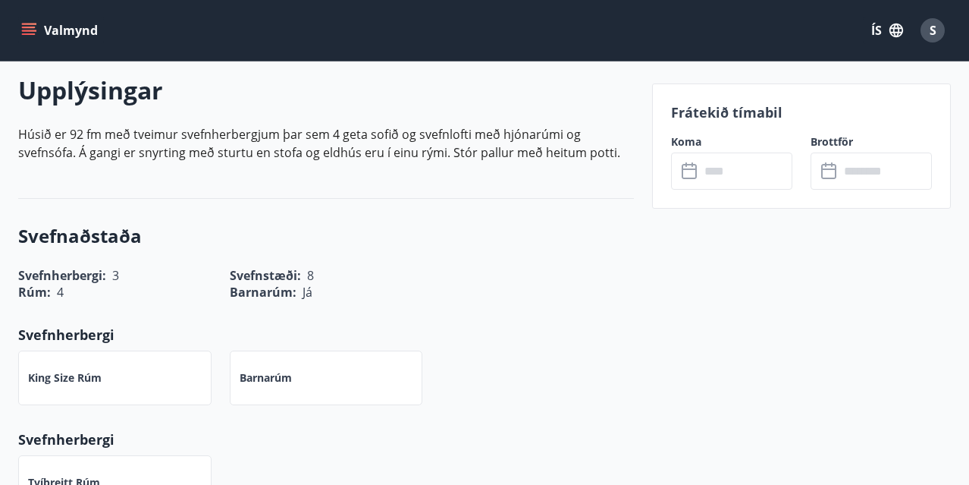
scroll to position [445, 0]
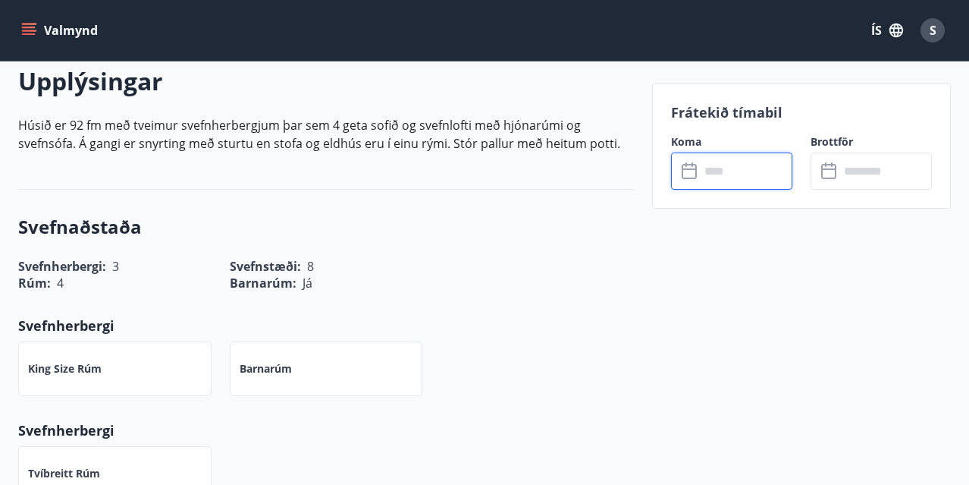
click at [720, 179] on input "text" at bounding box center [746, 170] width 93 height 37
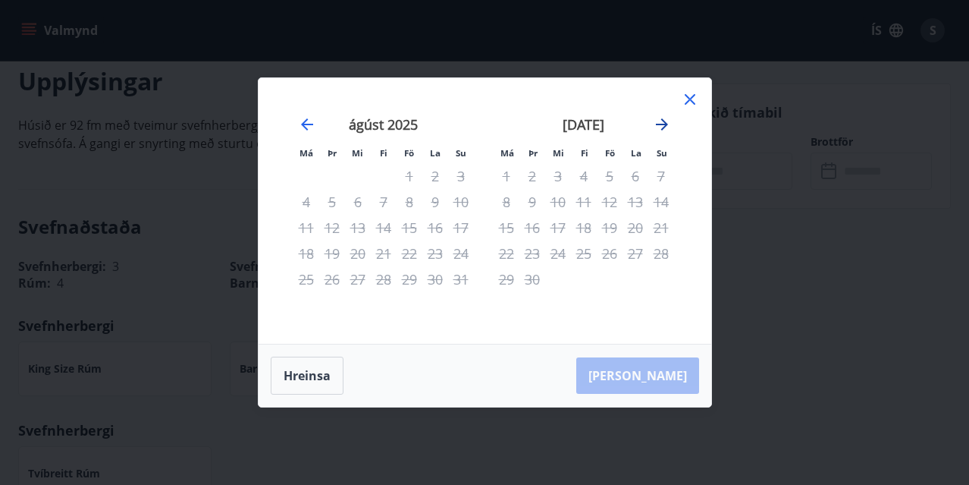
click at [664, 124] on icon "Move forward to switch to the next month." at bounding box center [662, 124] width 12 height 12
click at [689, 94] on icon at bounding box center [690, 99] width 18 height 18
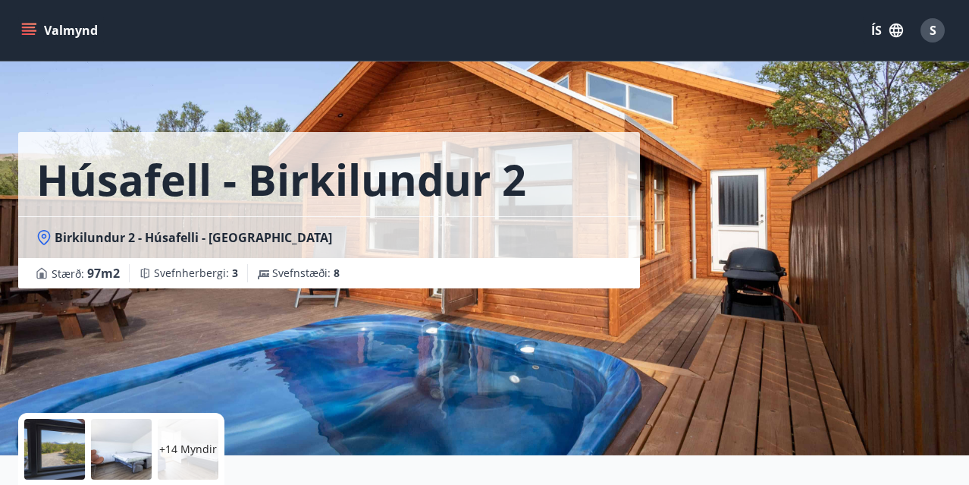
scroll to position [0, 0]
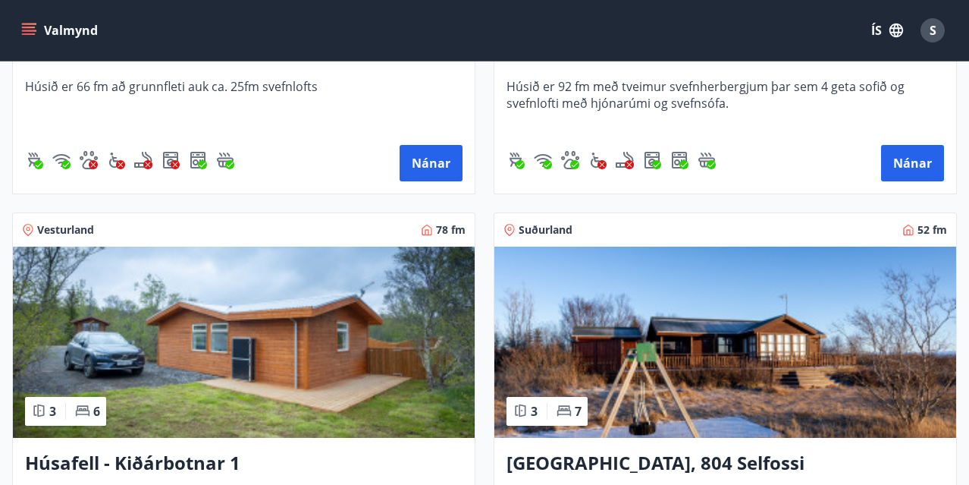
scroll to position [1367, 0]
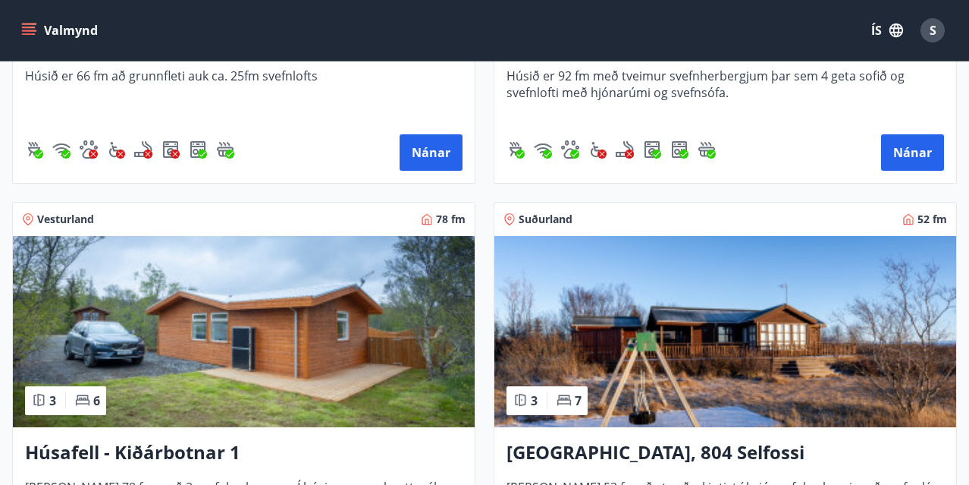
click at [292, 335] on img at bounding box center [244, 331] width 462 height 191
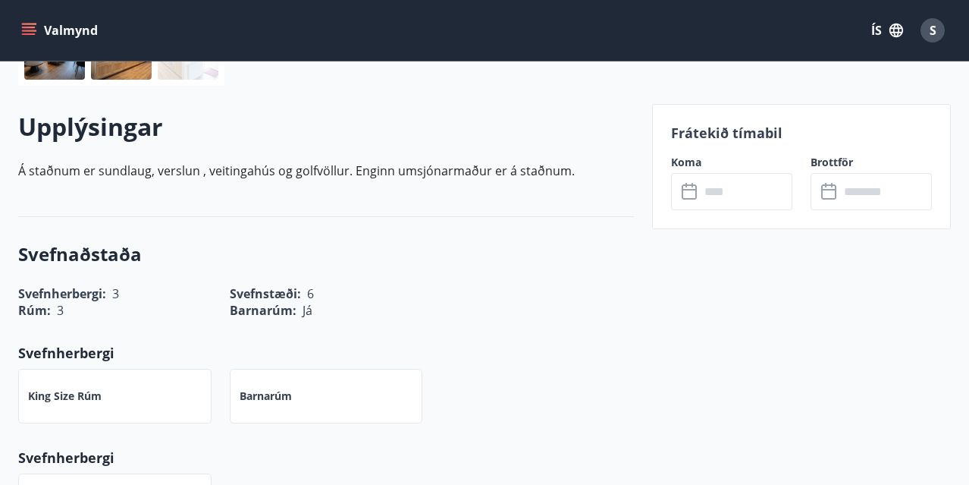
scroll to position [453, 0]
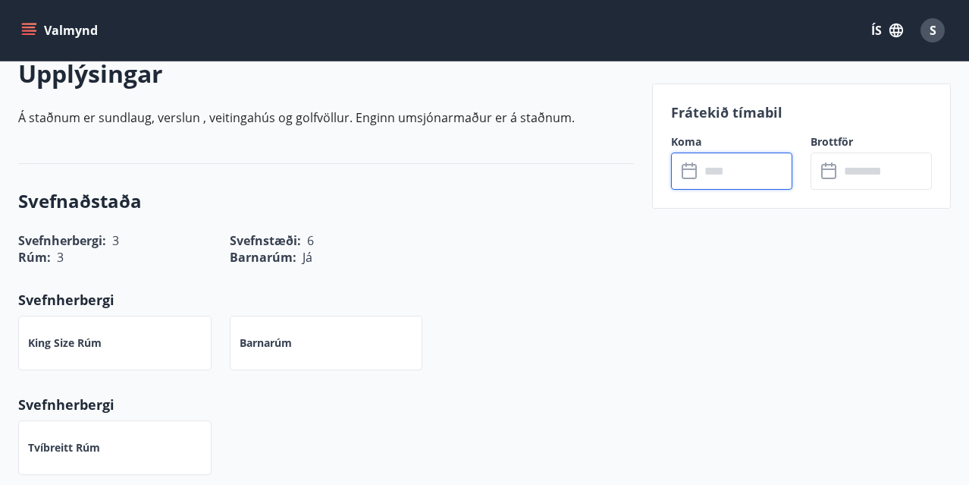
click at [724, 177] on input "text" at bounding box center [746, 170] width 93 height 37
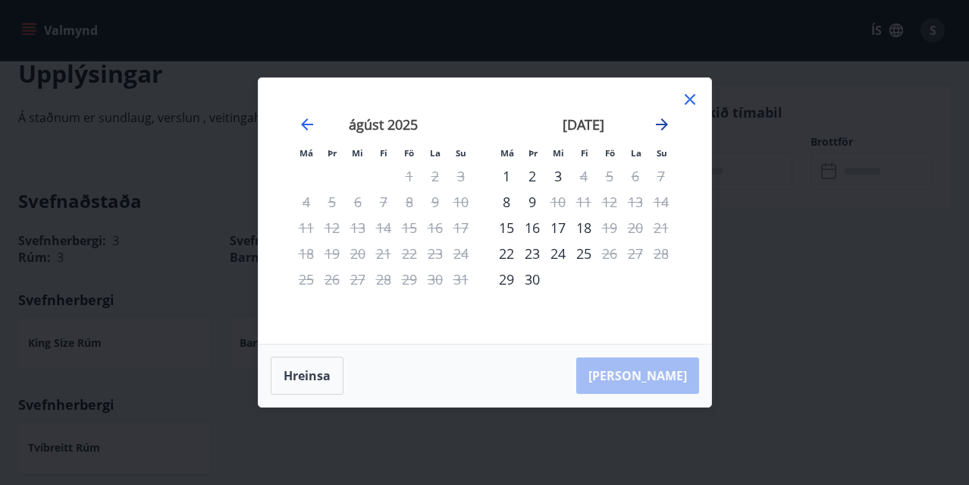
click at [664, 122] on icon "Move forward to switch to the next month." at bounding box center [662, 124] width 12 height 12
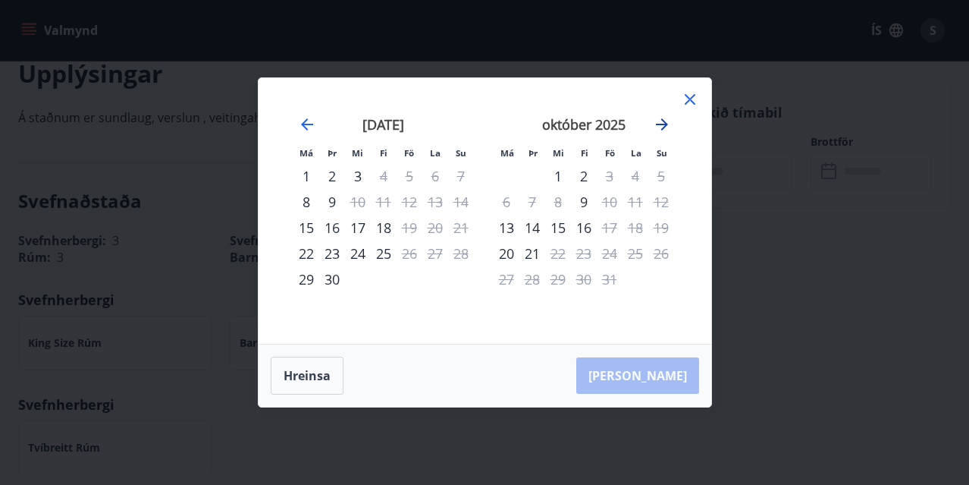
click at [664, 122] on icon "Move forward to switch to the next month." at bounding box center [662, 124] width 12 height 12
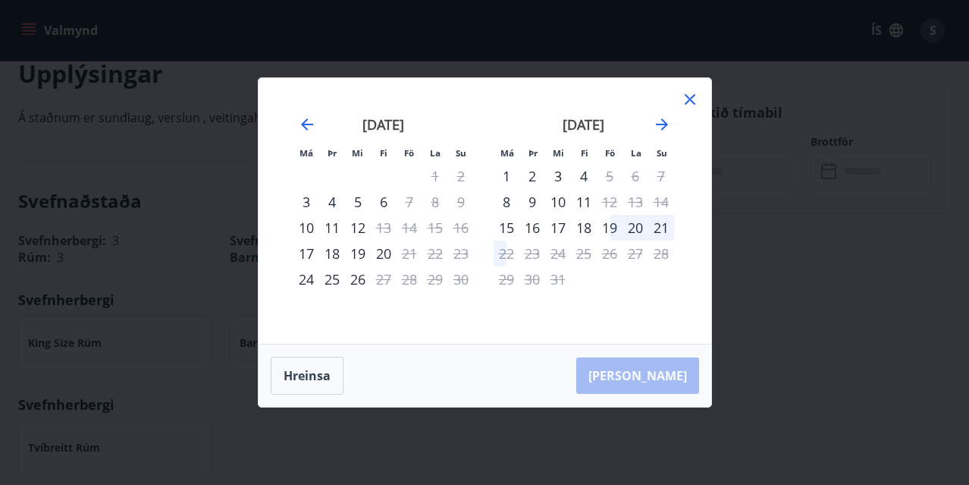
click at [689, 96] on icon at bounding box center [690, 99] width 18 height 18
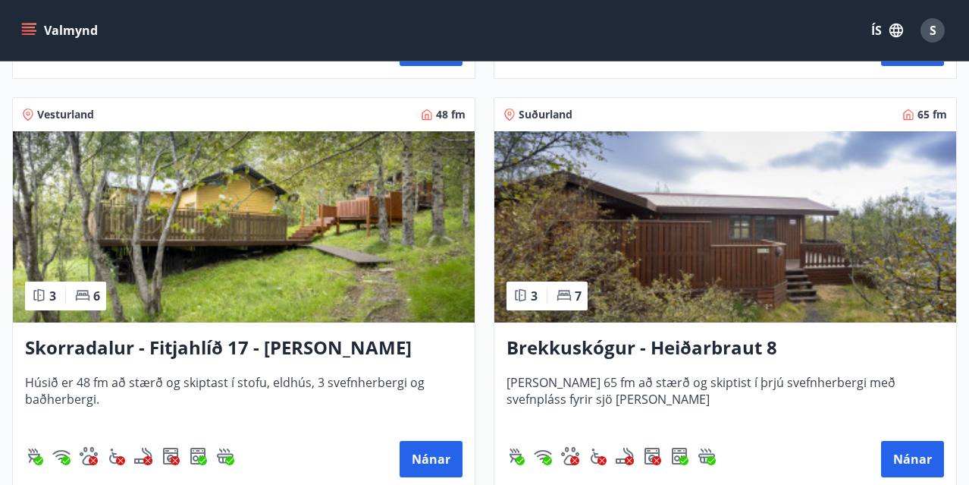
scroll to position [2699, 0]
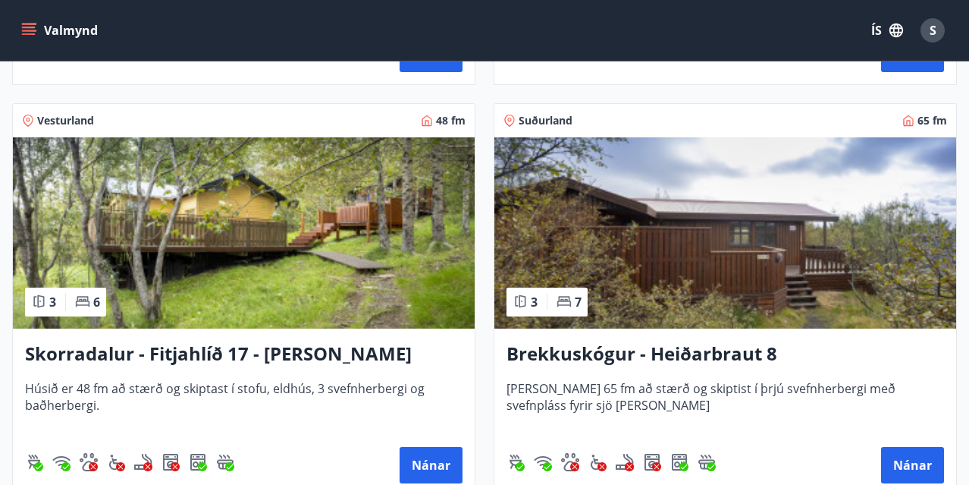
click at [709, 249] on img at bounding box center [725, 232] width 462 height 191
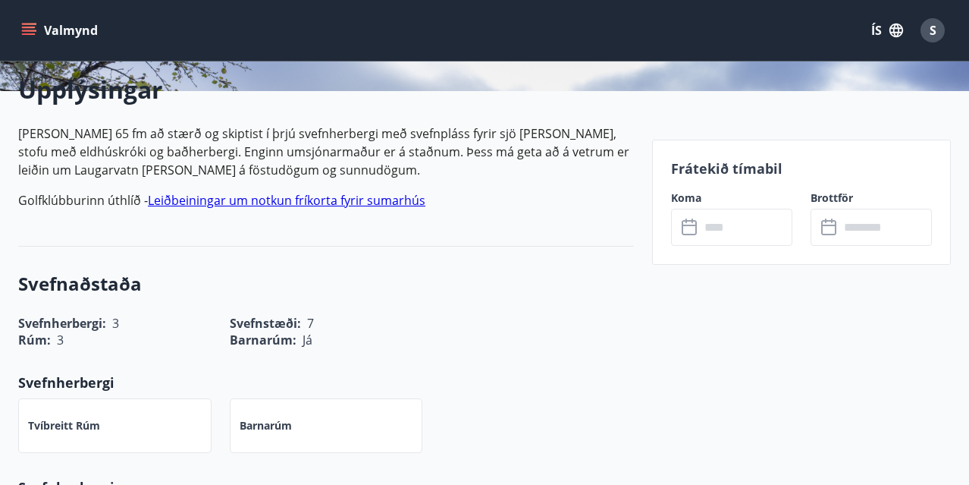
scroll to position [366, 0]
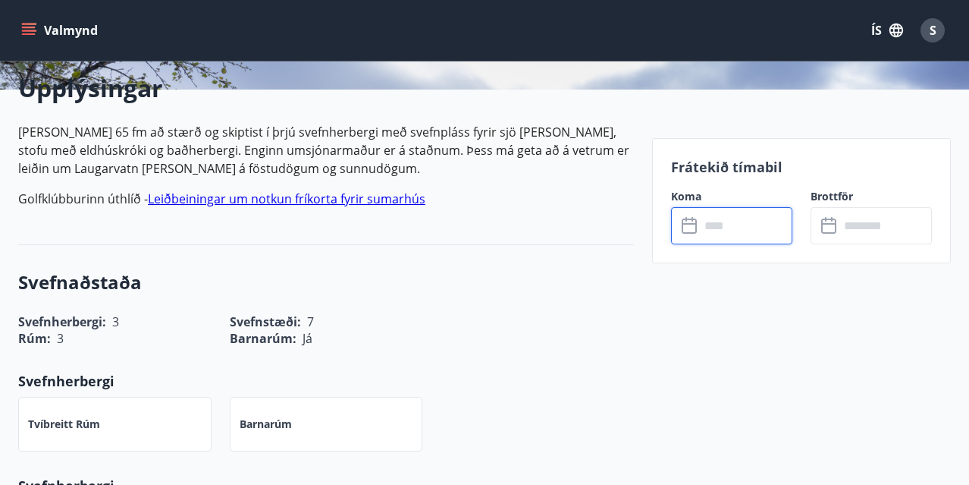
click at [720, 229] on input "text" at bounding box center [746, 225] width 93 height 37
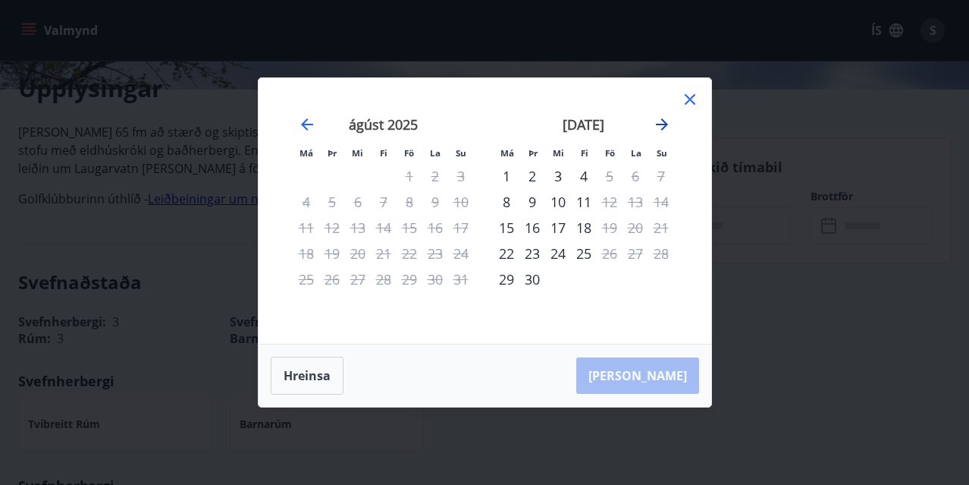
click at [662, 122] on icon "Move forward to switch to the next month." at bounding box center [662, 124] width 18 height 18
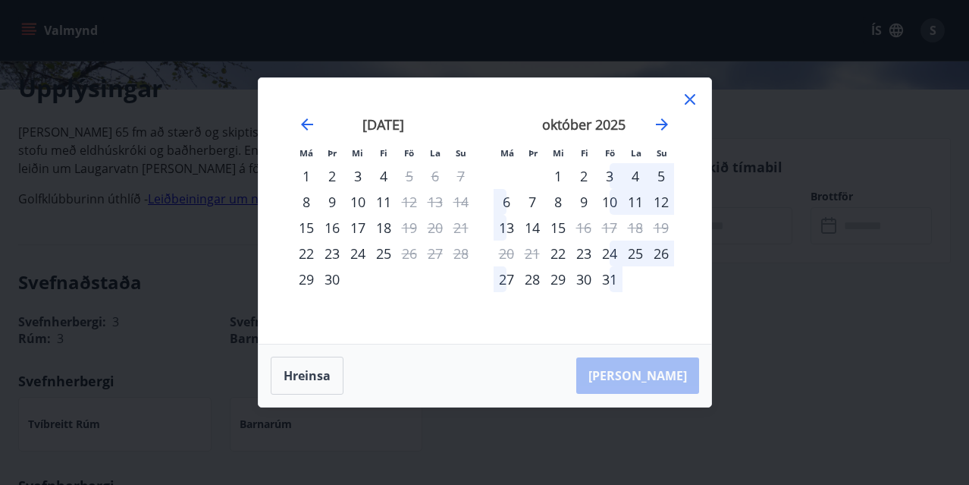
click at [689, 99] on icon at bounding box center [690, 99] width 11 height 11
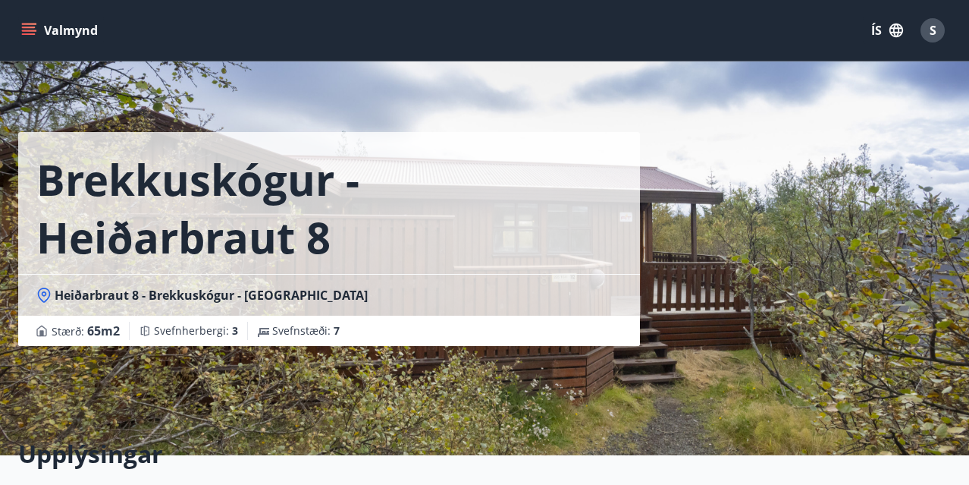
scroll to position [-2, 0]
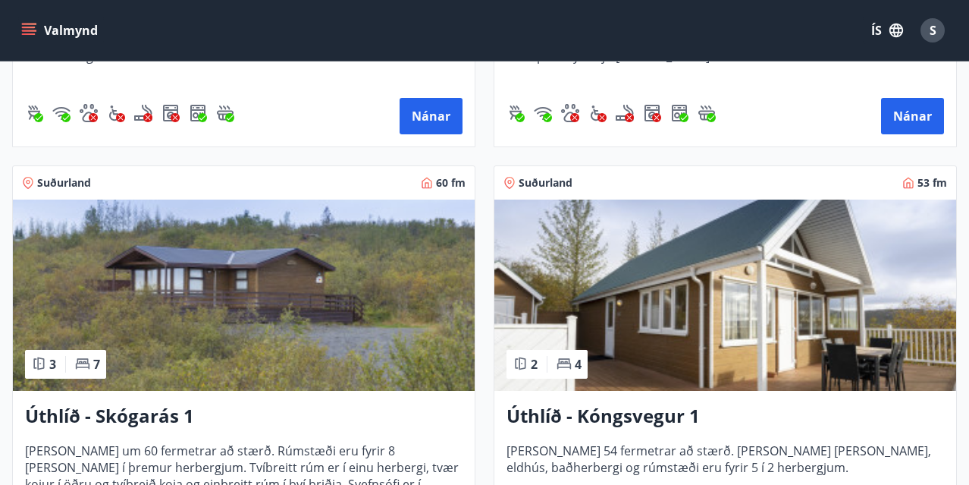
scroll to position [3052, 0]
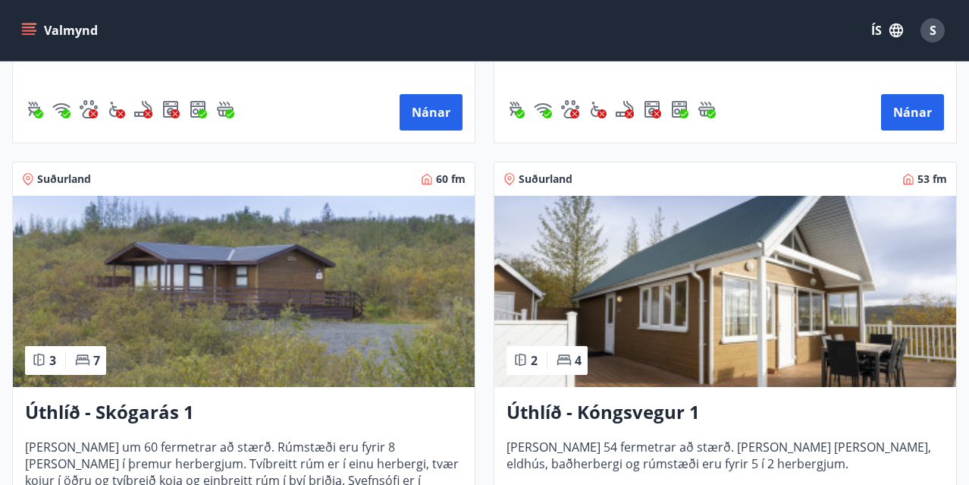
click at [246, 321] on img at bounding box center [244, 291] width 462 height 191
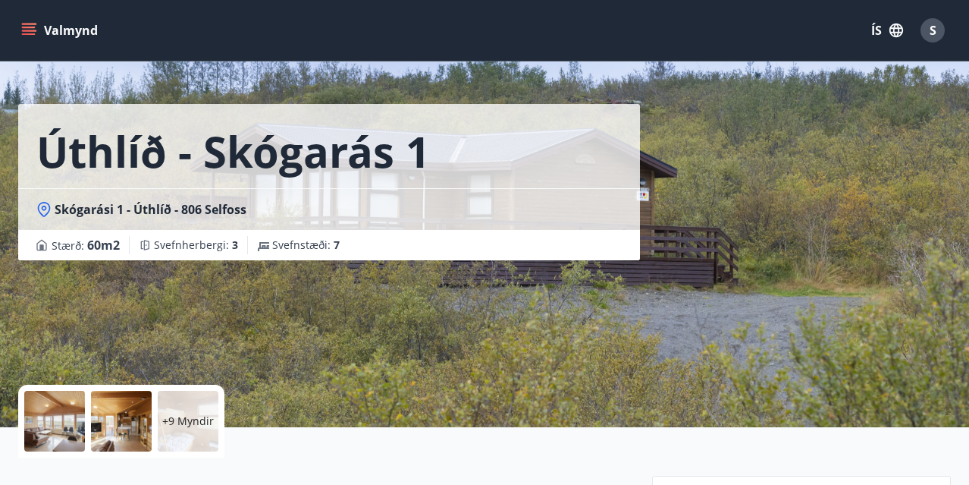
scroll to position [36, 0]
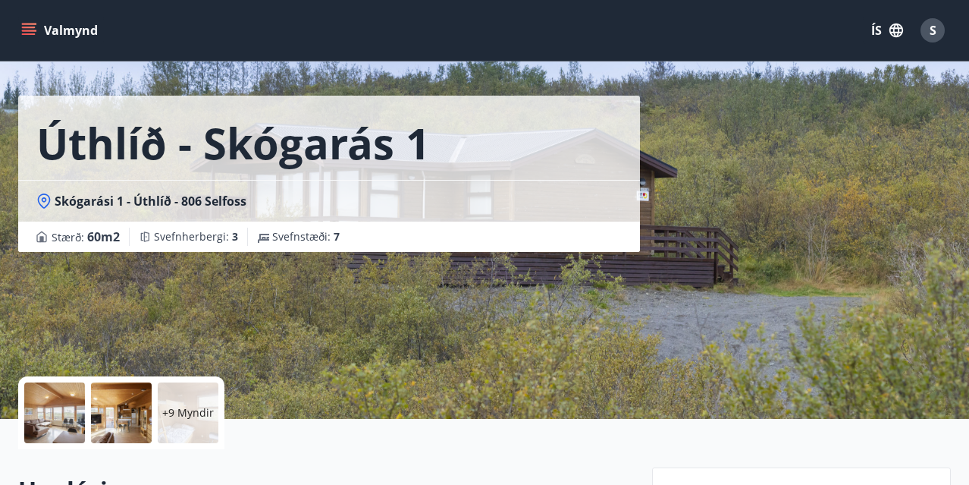
click at [52, 416] on div at bounding box center [54, 412] width 61 height 61
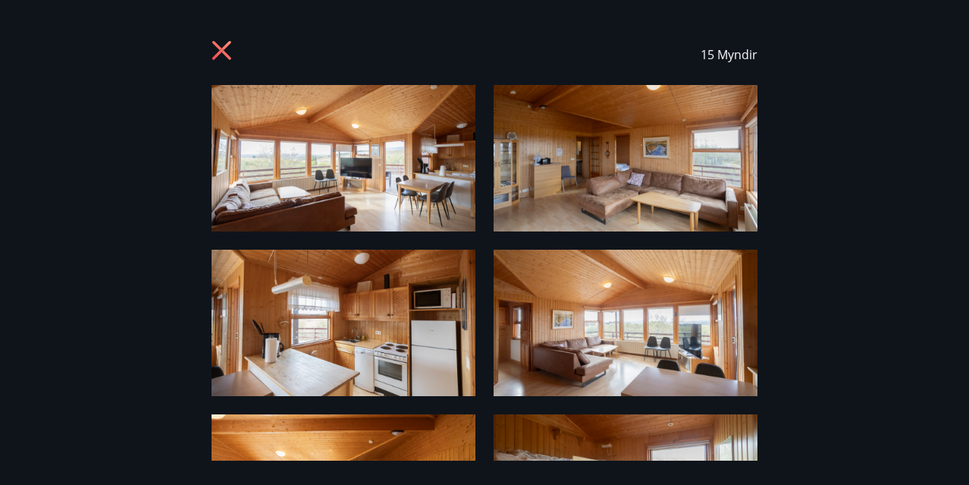
click at [596, 206] on img at bounding box center [626, 158] width 264 height 146
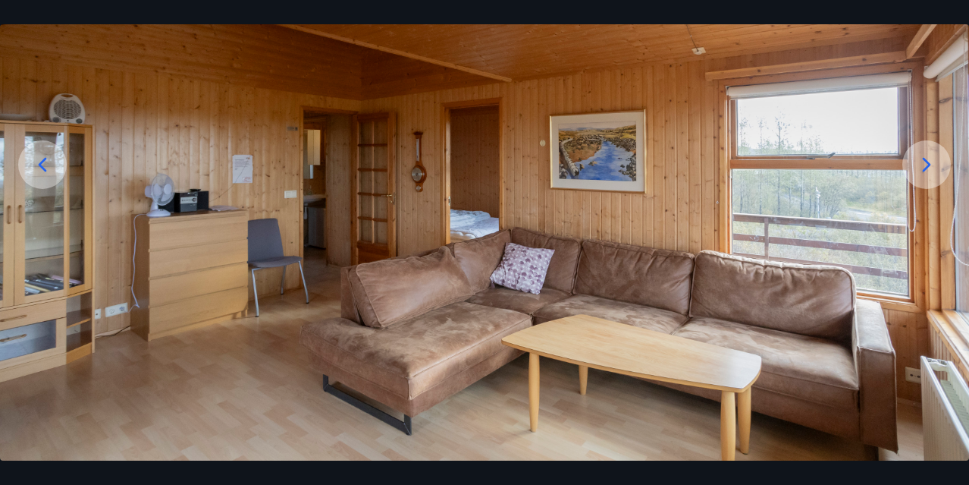
scroll to position [163, 0]
click at [924, 165] on icon at bounding box center [927, 164] width 24 height 24
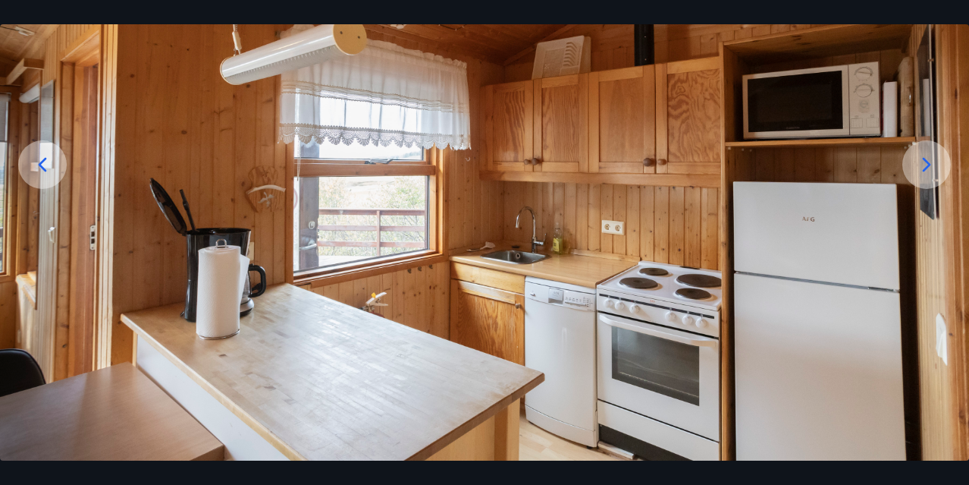
click at [926, 165] on icon at bounding box center [927, 164] width 24 height 24
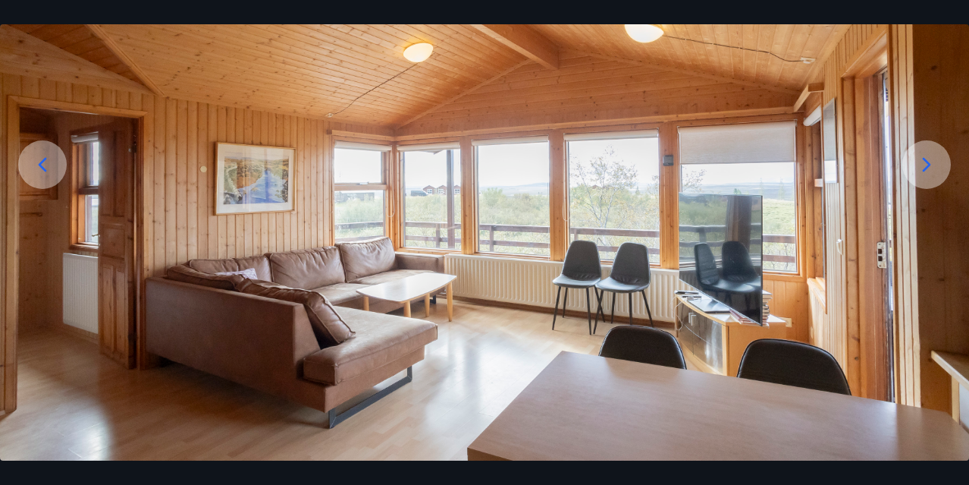
click at [927, 166] on icon at bounding box center [927, 164] width 8 height 14
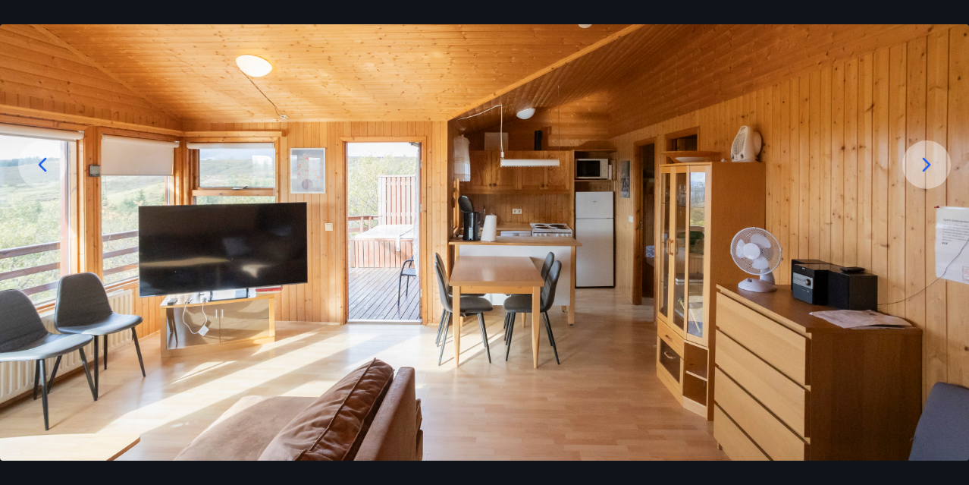
click at [927, 166] on icon at bounding box center [927, 164] width 8 height 14
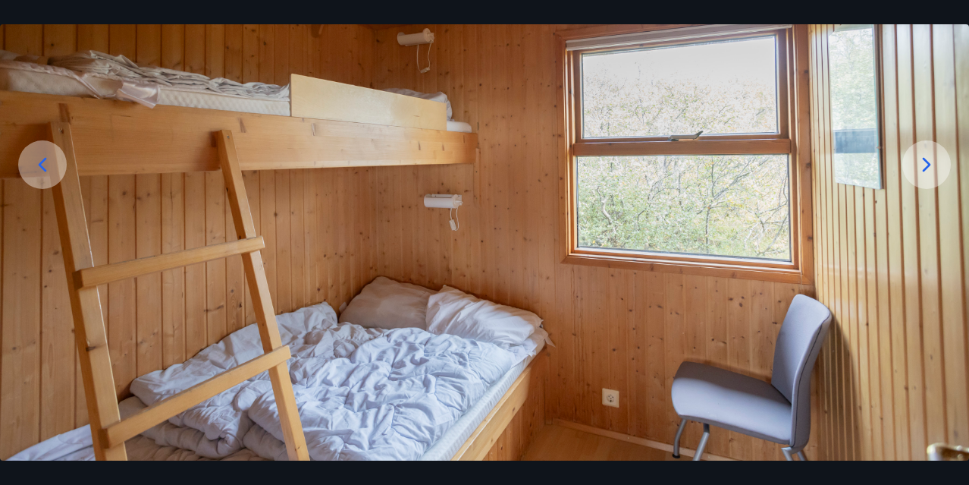
click at [927, 166] on icon at bounding box center [927, 164] width 8 height 14
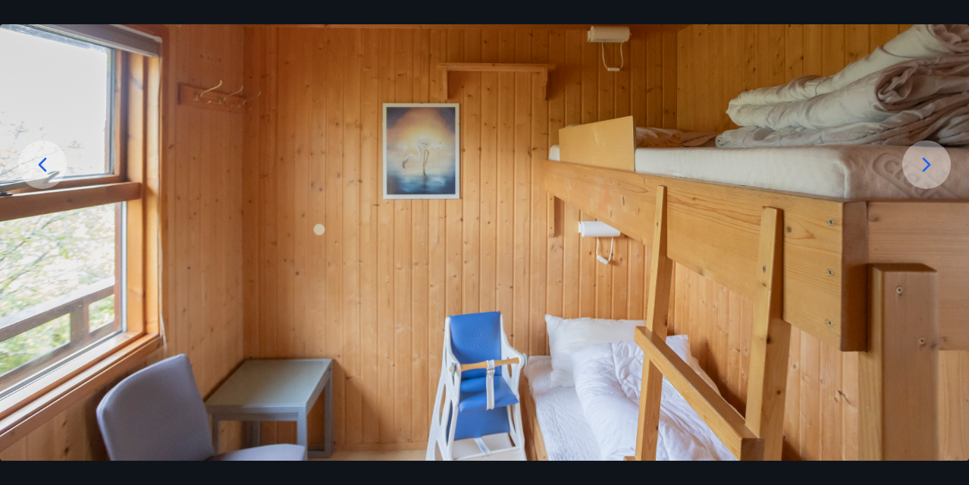
click at [927, 166] on icon at bounding box center [927, 164] width 8 height 14
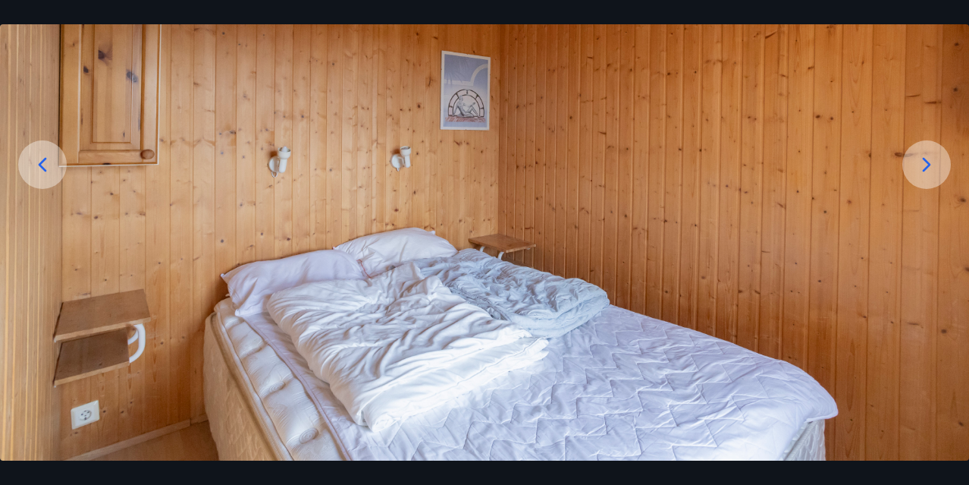
click at [927, 166] on icon at bounding box center [927, 164] width 8 height 14
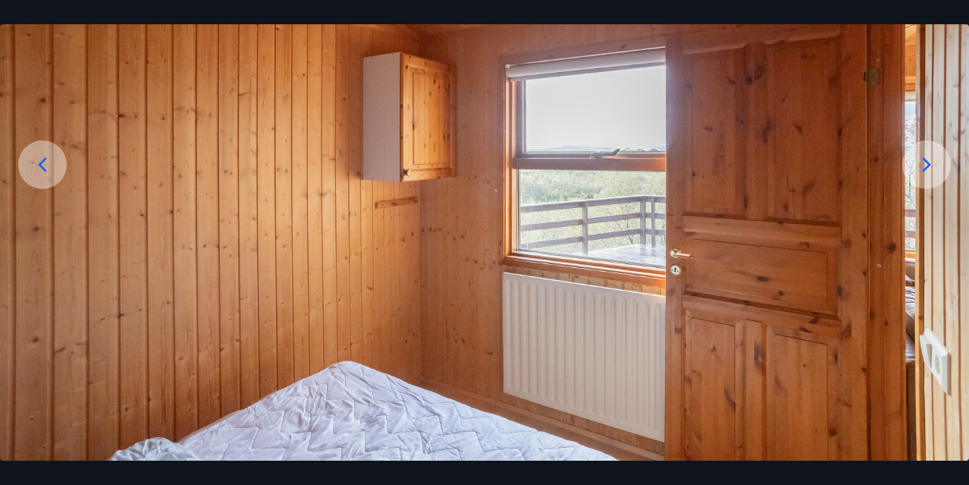
click at [927, 166] on icon at bounding box center [927, 164] width 8 height 14
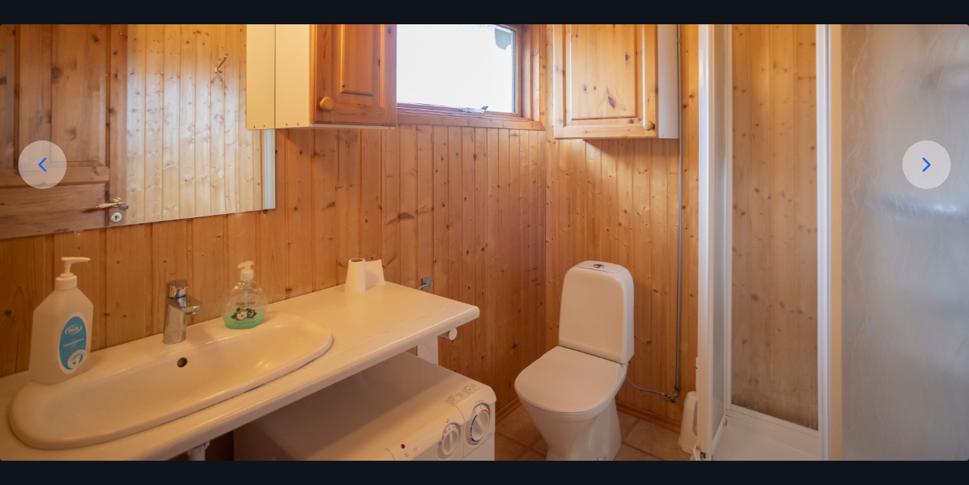
click at [927, 166] on icon at bounding box center [927, 164] width 8 height 14
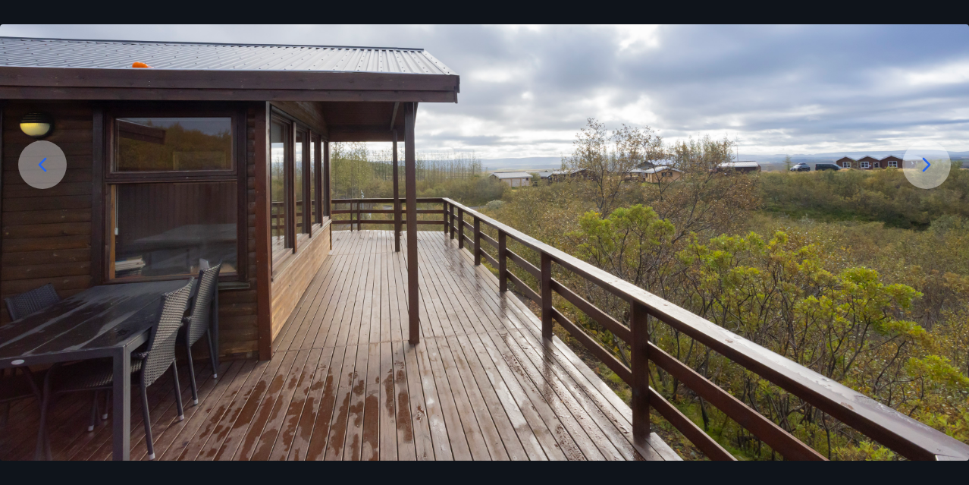
click at [927, 166] on icon at bounding box center [927, 164] width 8 height 14
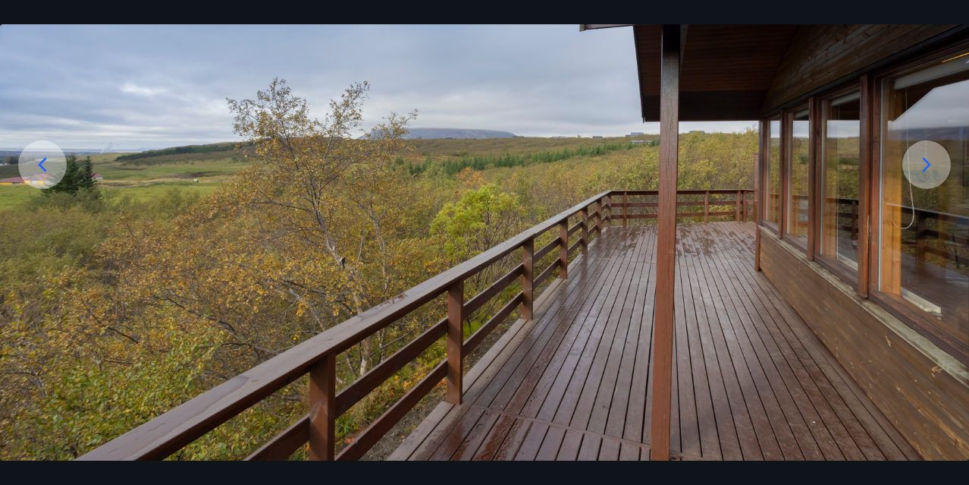
click at [927, 166] on icon at bounding box center [927, 164] width 8 height 14
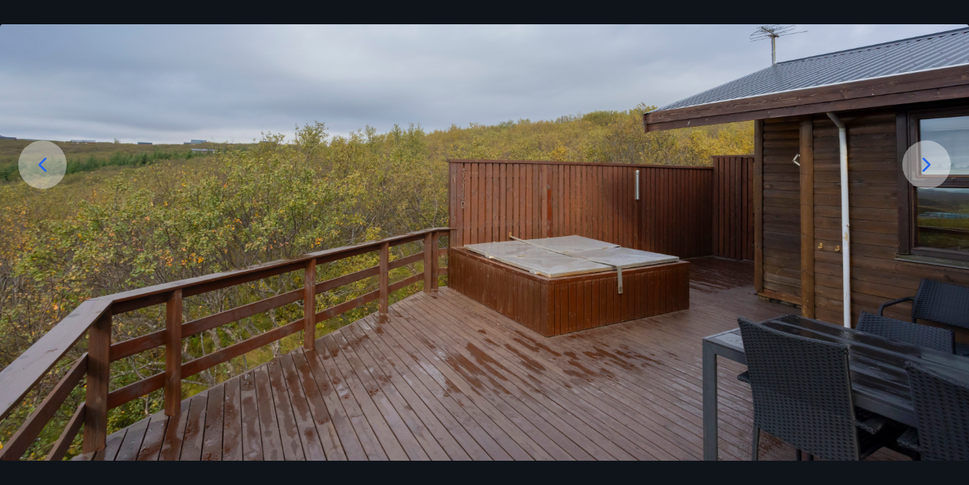
click at [927, 166] on icon at bounding box center [927, 164] width 8 height 14
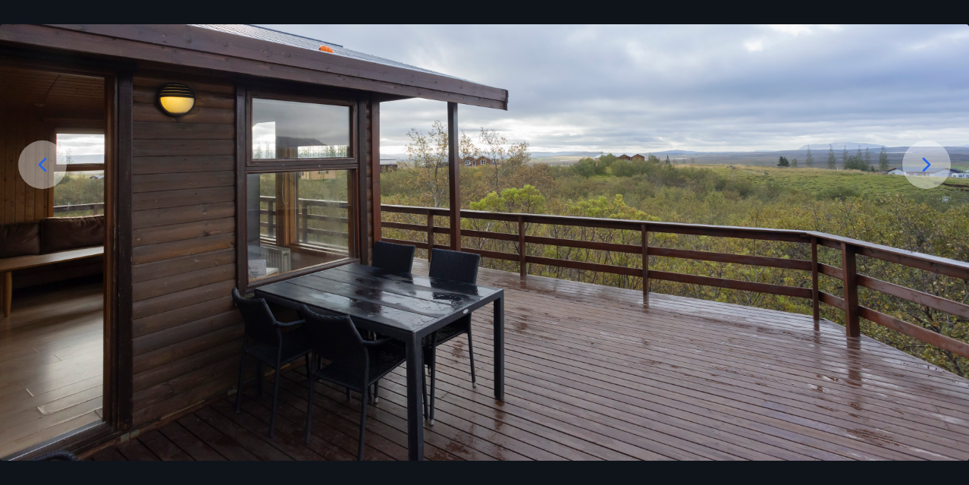
click at [927, 166] on icon at bounding box center [927, 164] width 8 height 14
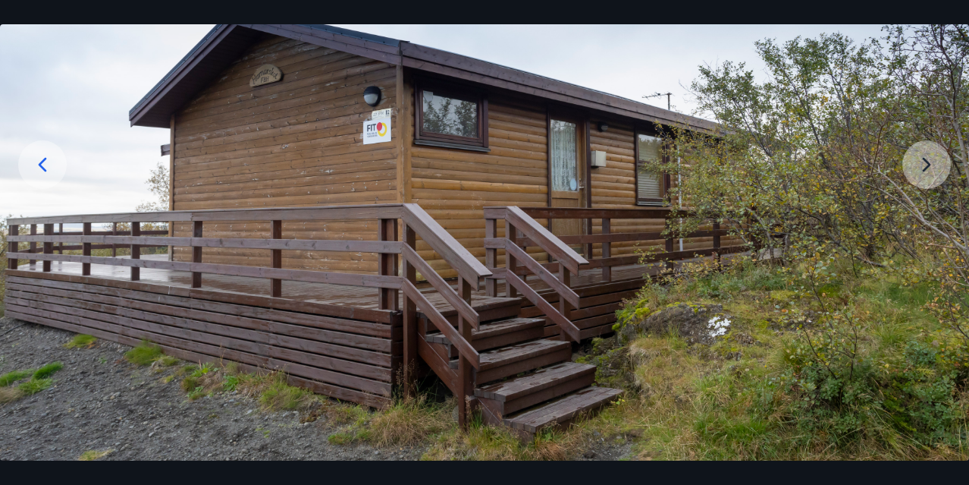
click at [927, 166] on img at bounding box center [484, 191] width 969 height 538
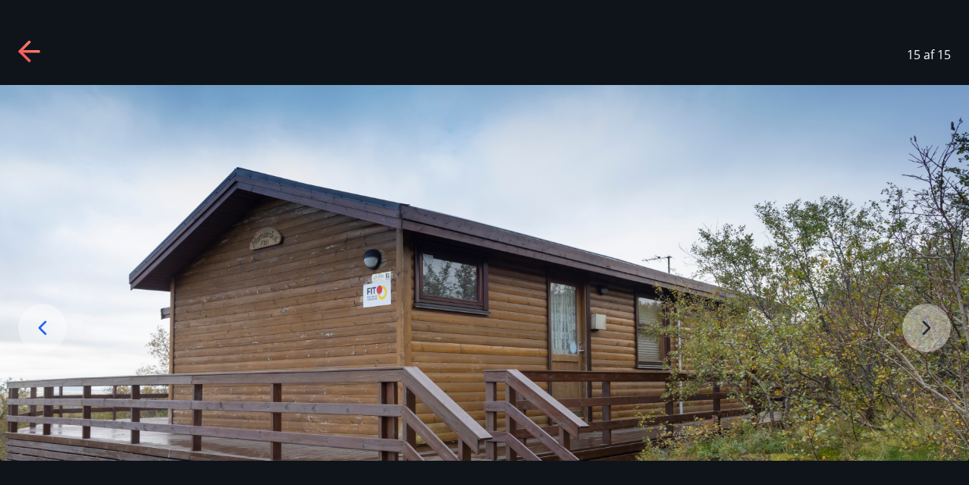
scroll to position [0, 0]
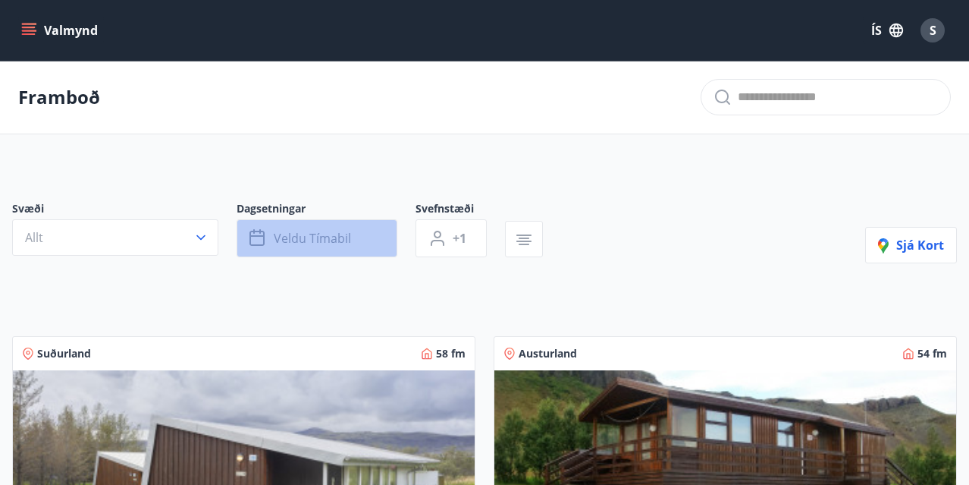
click at [286, 237] on span "Veldu tímabil" at bounding box center [312, 238] width 77 height 17
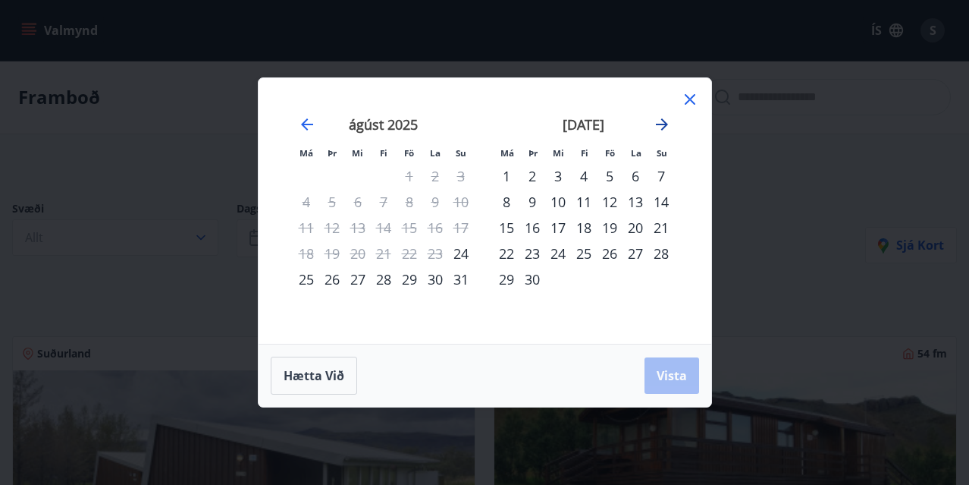
click at [659, 121] on icon "Move forward to switch to the next month." at bounding box center [662, 124] width 18 height 18
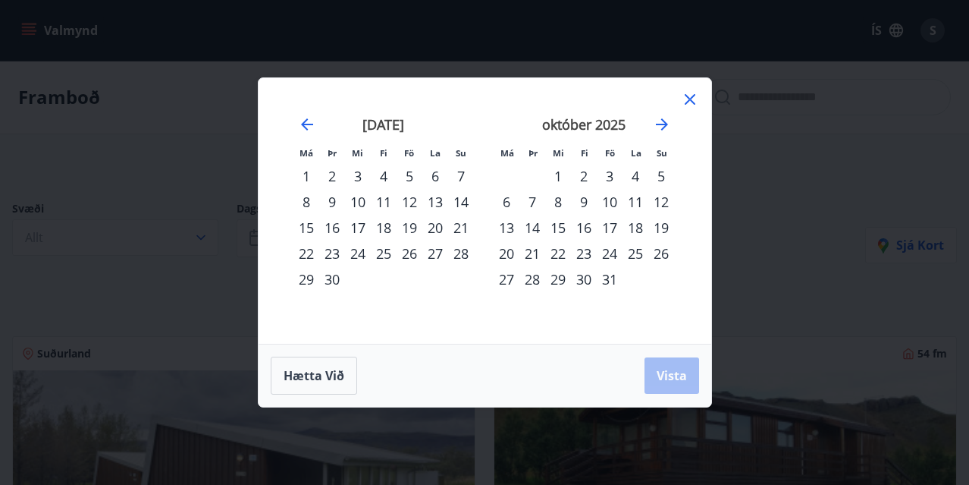
click at [409, 174] on div "5" at bounding box center [410, 176] width 26 height 26
click at [460, 175] on div "7" at bounding box center [461, 176] width 26 height 26
click at [657, 372] on span "Vista" at bounding box center [672, 375] width 30 height 17
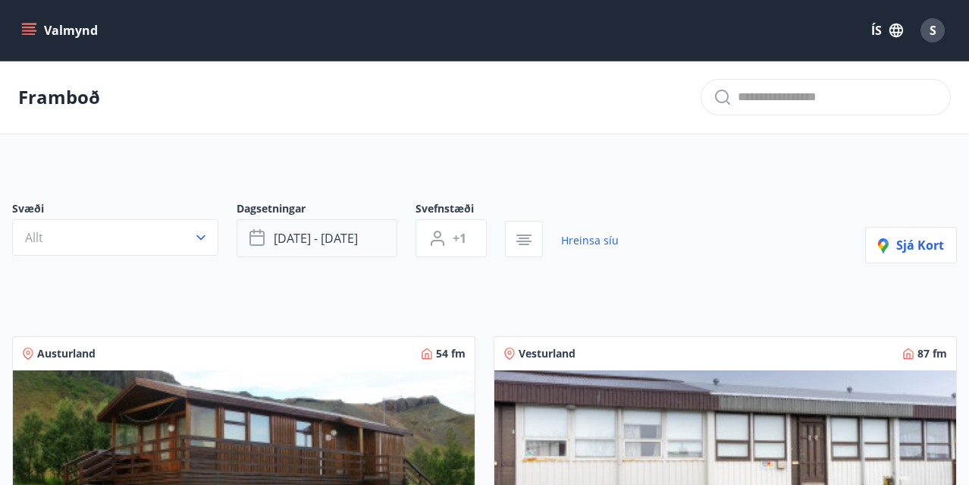
click at [326, 243] on span "sep 05 - sep 07" at bounding box center [316, 238] width 84 height 17
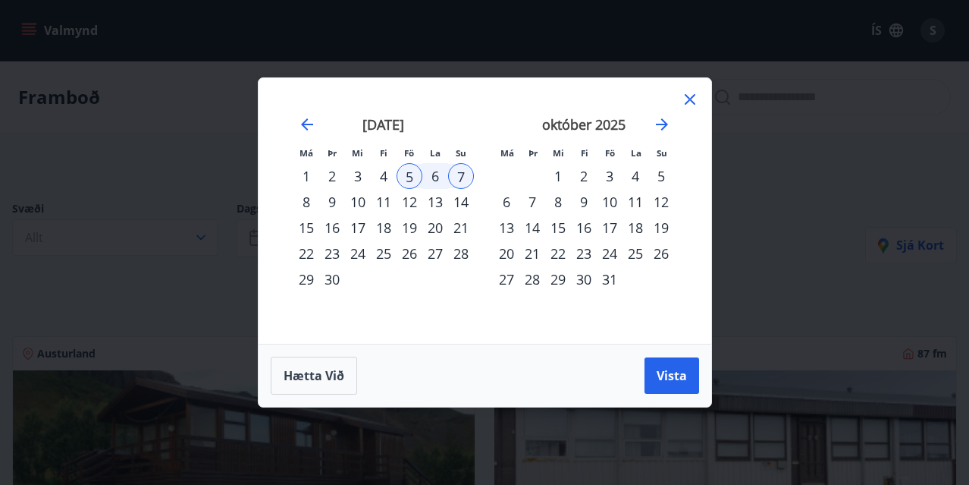
click at [608, 201] on div "10" at bounding box center [610, 202] width 26 height 26
click at [661, 202] on div "12" at bounding box center [661, 202] width 26 height 26
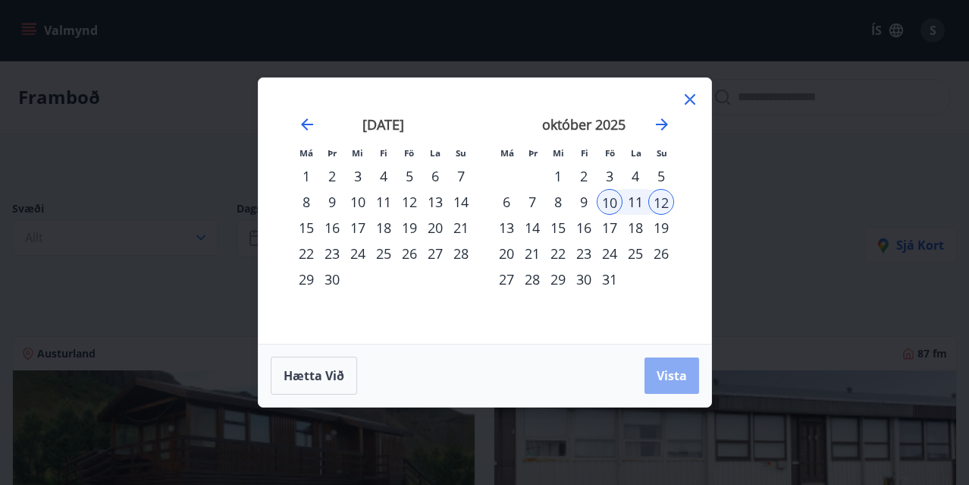
click at [674, 371] on span "Vista" at bounding box center [672, 375] width 30 height 17
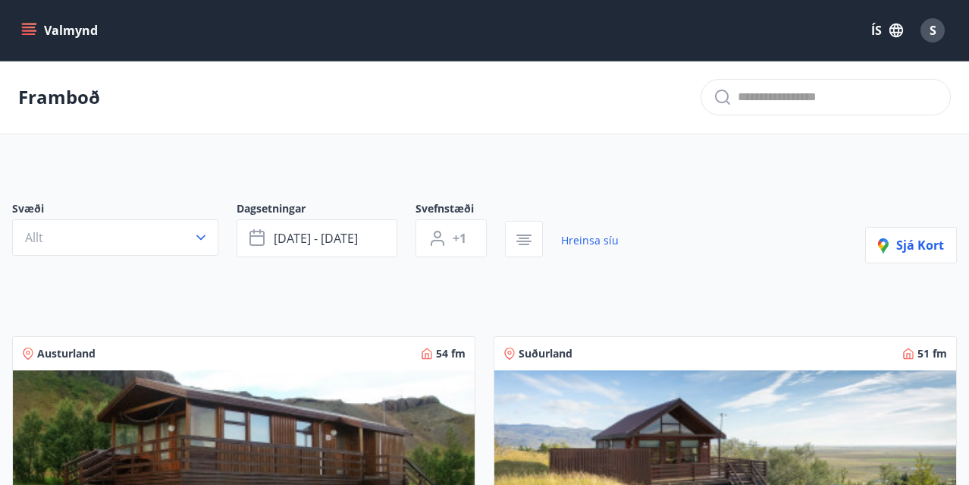
click at [577, 405] on img at bounding box center [725, 465] width 462 height 191
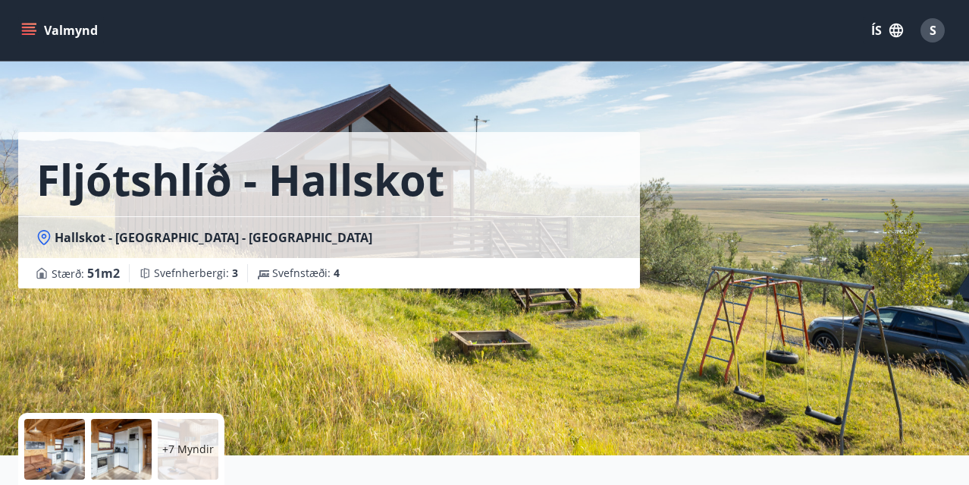
click at [47, 444] on div at bounding box center [54, 449] width 61 height 61
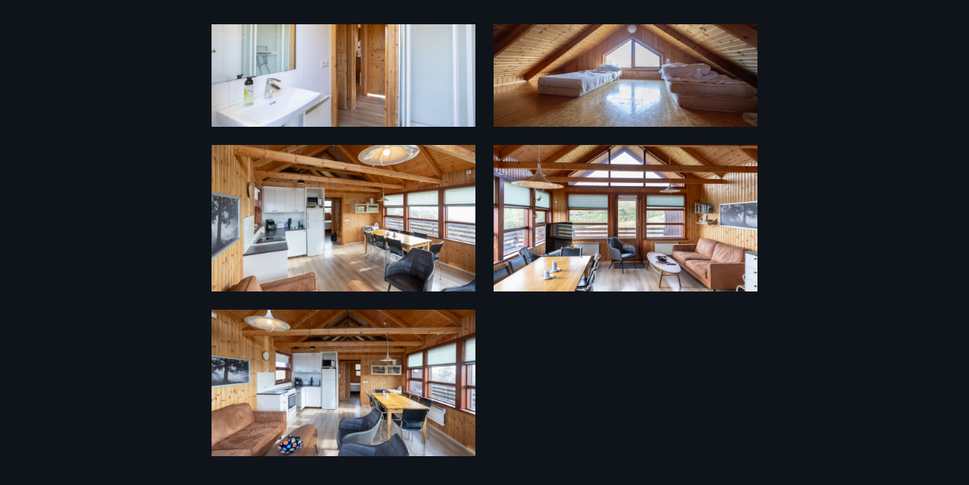
scroll to position [763, 0]
